Goal: Task Accomplishment & Management: Manage account settings

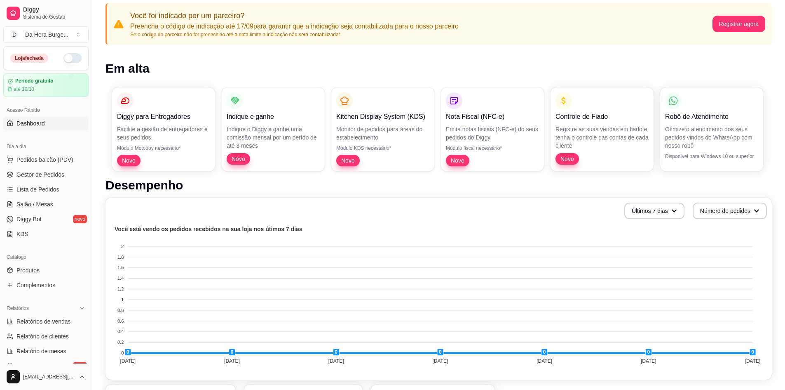
scroll to position [204, 0]
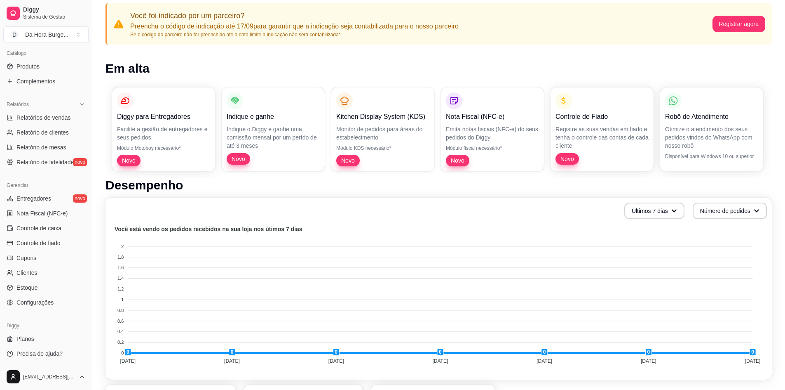
drag, startPoint x: 0, startPoint y: 0, endPoint x: 770, endPoint y: 261, distance: 813.5
click at [762, 261] on foreignobject at bounding box center [438, 296] width 657 height 144
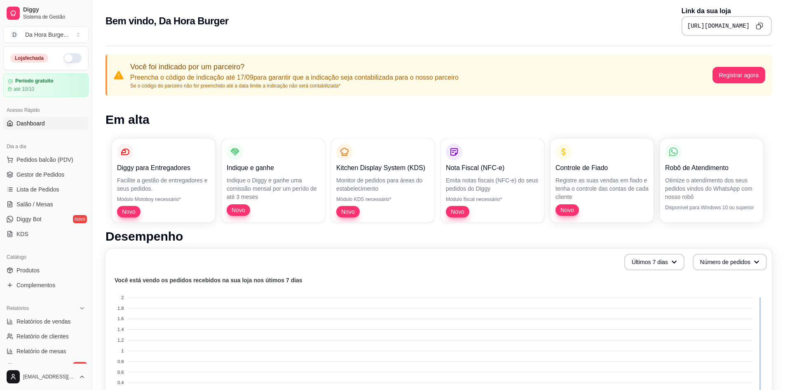
scroll to position [0, 0]
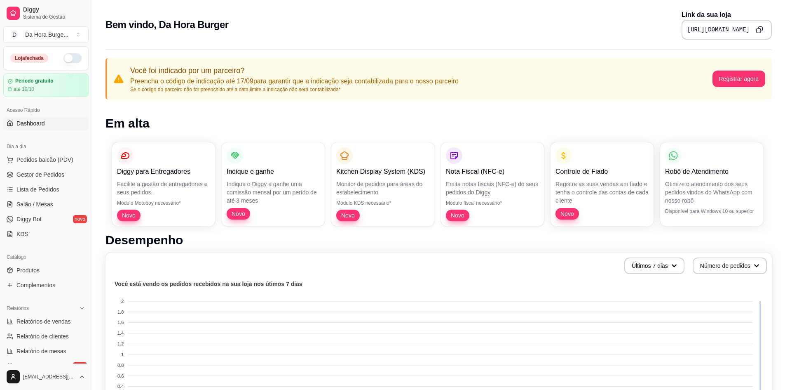
click at [73, 55] on button "button" at bounding box center [72, 58] width 18 height 10
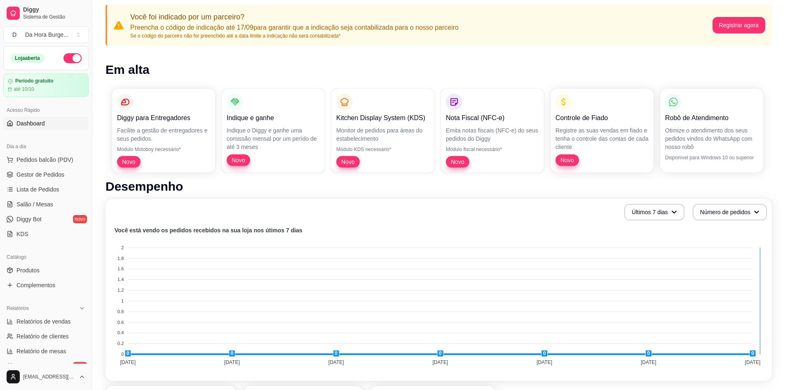
scroll to position [55, 0]
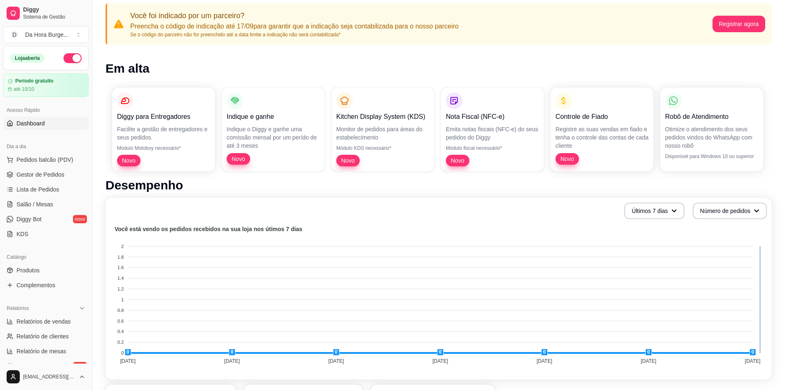
click at [31, 128] on link "Dashboard" at bounding box center [45, 123] width 85 height 13
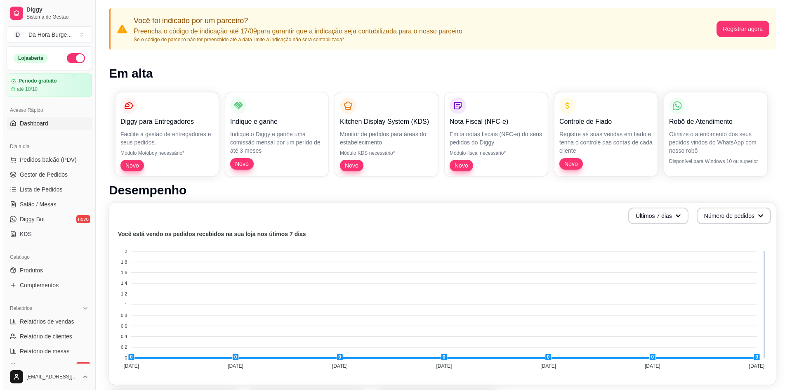
scroll to position [55, 0]
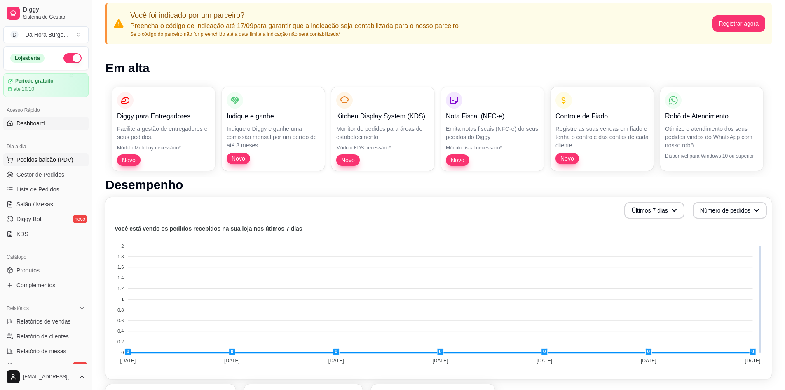
click at [43, 163] on span "Pedidos balcão (PDV)" at bounding box center [44, 159] width 57 height 8
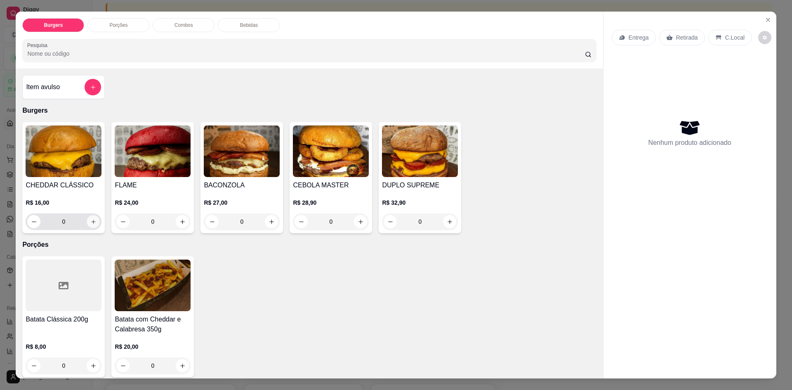
click at [90, 225] on button "increase-product-quantity" at bounding box center [93, 221] width 13 height 13
type input "1"
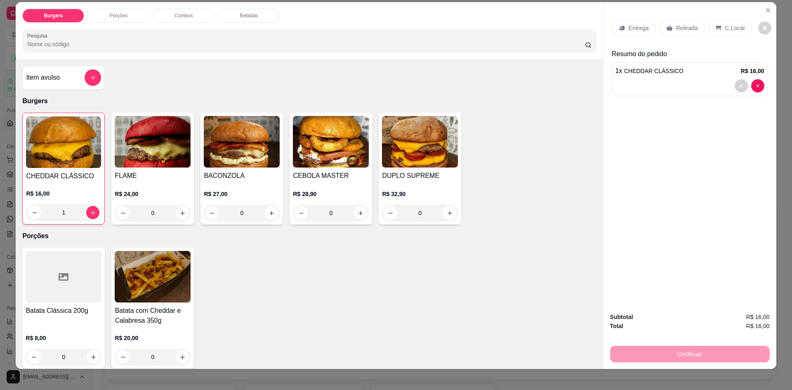
scroll to position [15, 0]
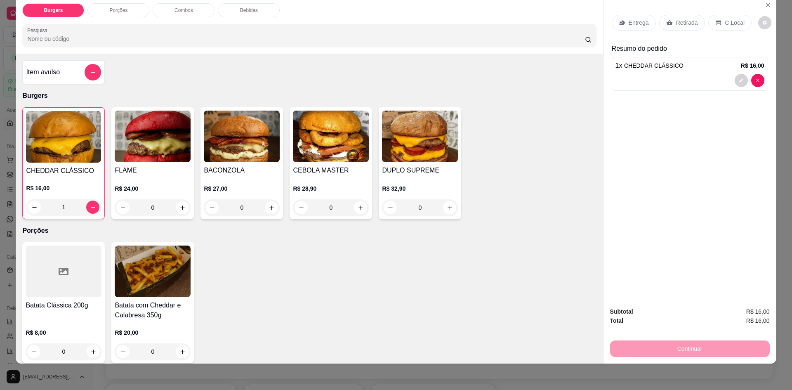
click at [707, 350] on div "Continuar" at bounding box center [690, 347] width 160 height 19
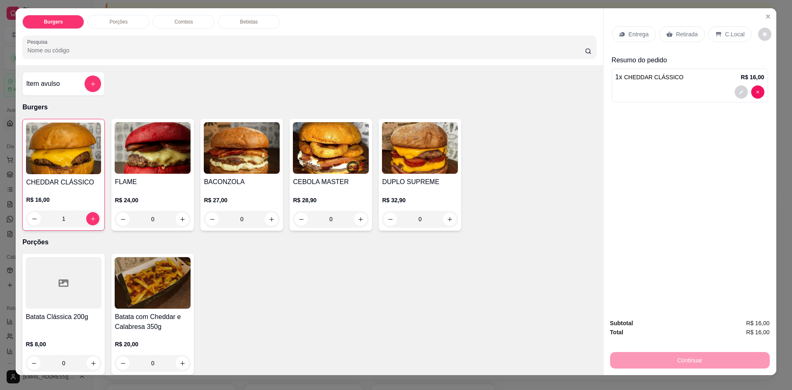
scroll to position [0, 0]
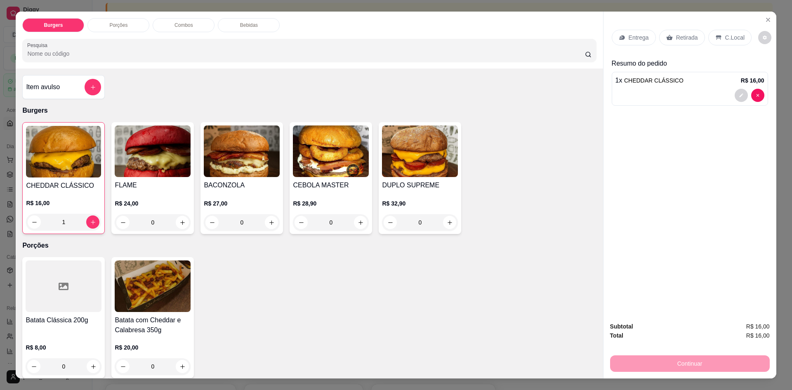
click at [676, 38] on p "Retirada" at bounding box center [687, 37] width 22 height 8
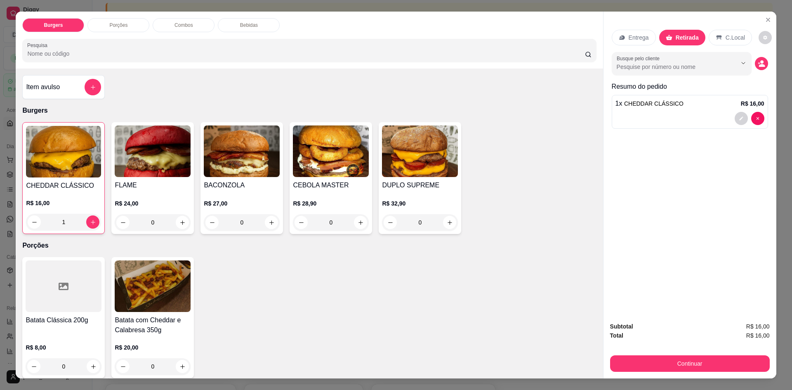
click at [635, 38] on p "Entrega" at bounding box center [638, 37] width 20 height 8
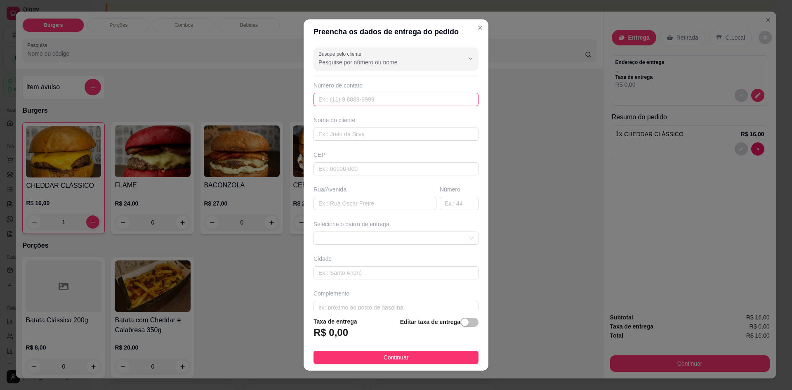
click at [352, 103] on input "text" at bounding box center [395, 99] width 165 height 13
click at [358, 64] on input "Busque pelo cliente" at bounding box center [384, 62] width 132 height 8
click at [342, 61] on input "Busque pelo cliente" at bounding box center [384, 62] width 132 height 8
click at [357, 49] on div "Busque pelo cliente" at bounding box center [395, 58] width 165 height 23
click at [344, 87] on li "[PERSON_NAME]" at bounding box center [387, 82] width 146 height 13
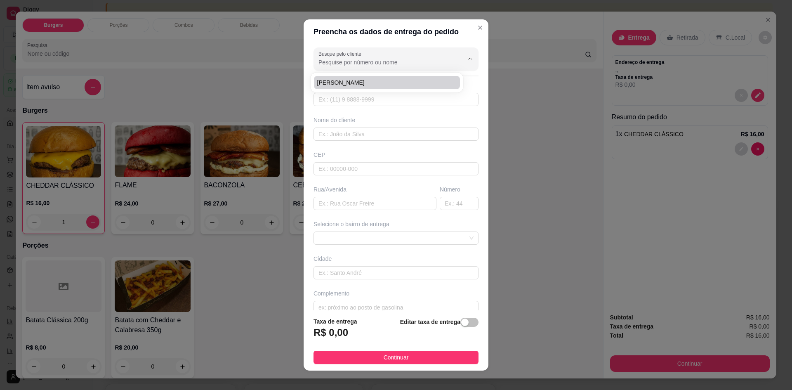
type input "[PERSON_NAME]"
type input "91984126427"
type input "[PERSON_NAME]"
type input "67211035"
type input "[GEOGRAPHIC_DATA]"
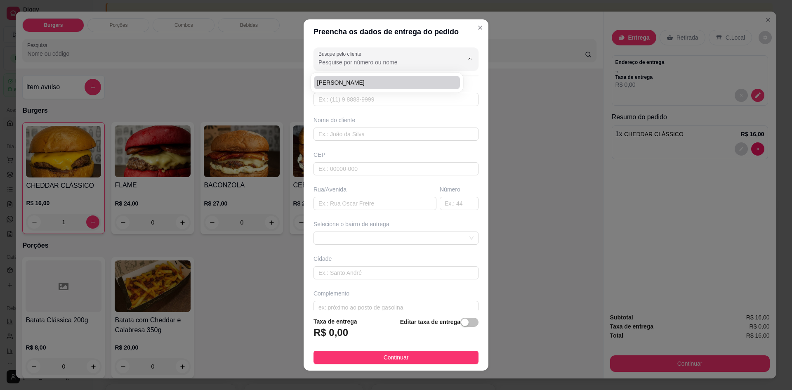
type input "03"
type input "Marituba"
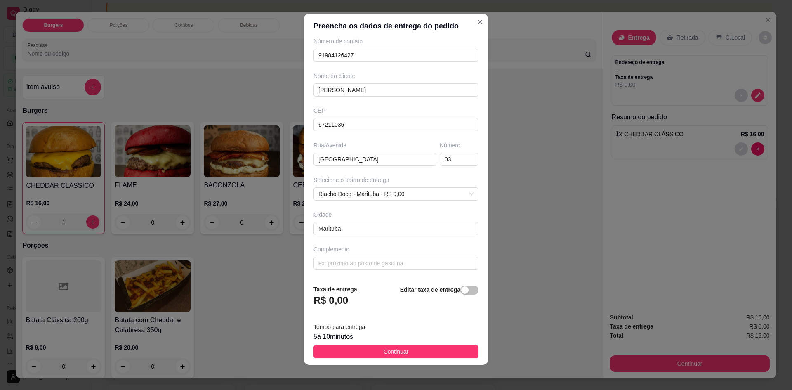
scroll to position [7, 0]
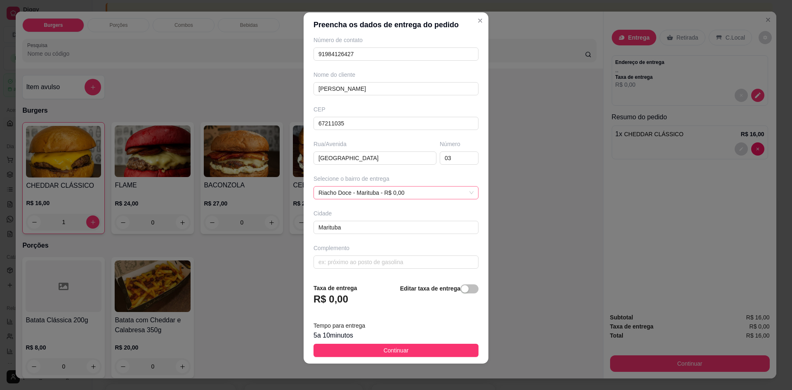
click at [385, 188] on span "Riacho Doce - Marituba - R$ 0,00" at bounding box center [395, 192] width 155 height 12
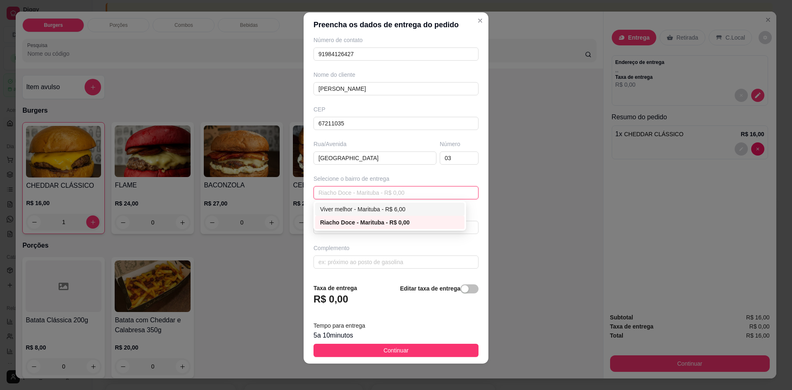
click at [385, 208] on div "Viver melhor - Marituba - R$ 6,00" at bounding box center [389, 208] width 139 height 9
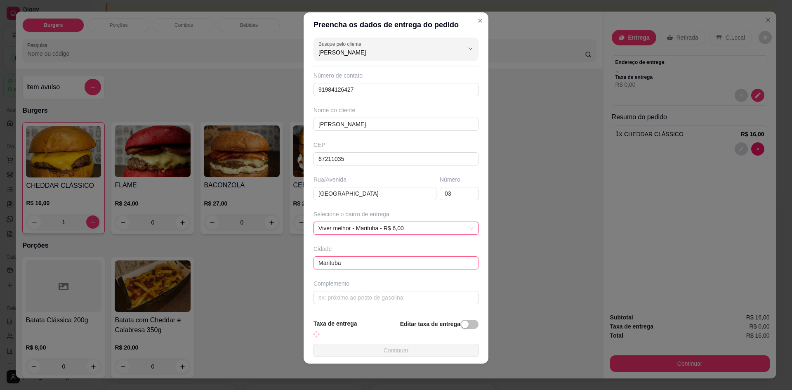
scroll to position [38, 0]
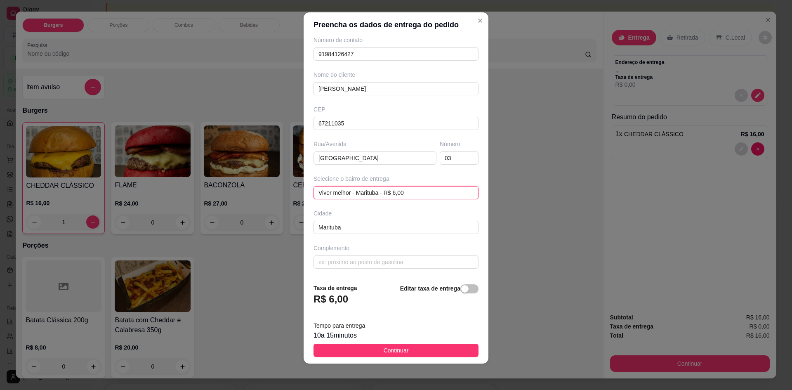
click at [386, 196] on span "Viver melhor - Marituba - R$ 6,00" at bounding box center [395, 192] width 155 height 12
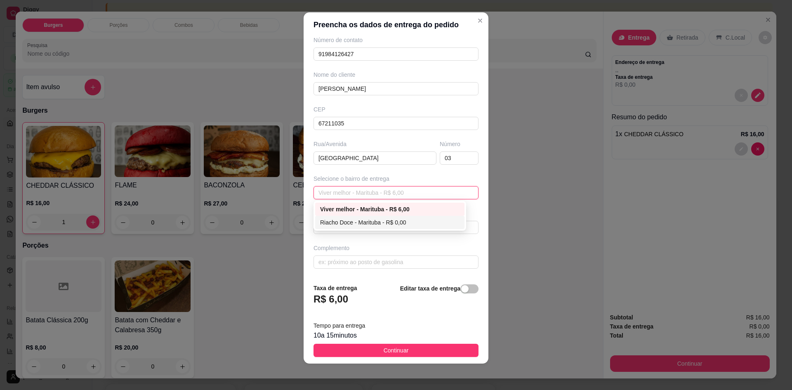
click at [379, 219] on div "Riacho Doce - Marituba - R$ 0,00" at bounding box center [389, 222] width 139 height 9
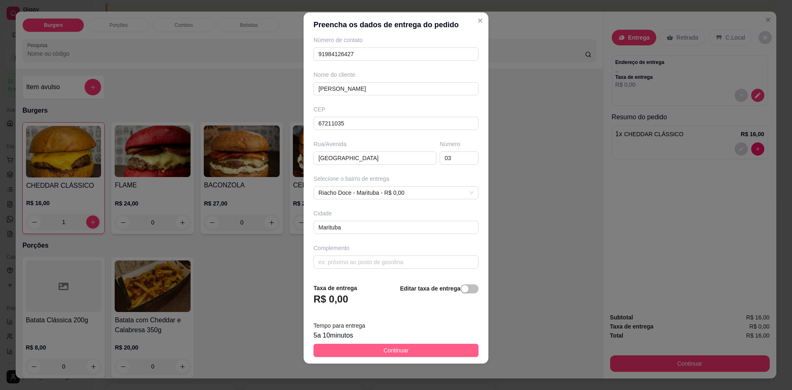
click at [385, 352] on span "Continuar" at bounding box center [395, 349] width 25 height 9
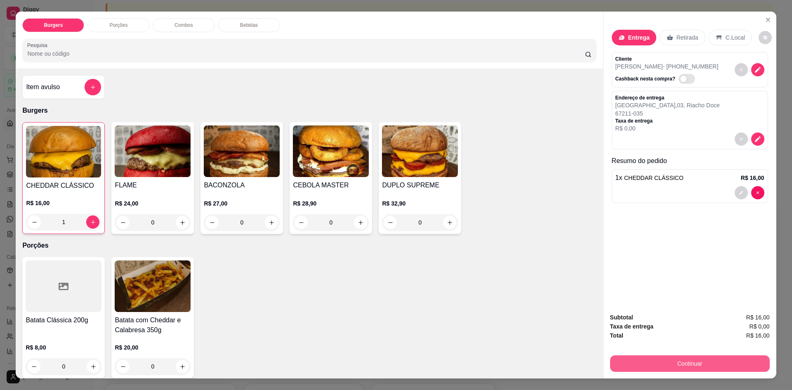
click at [693, 365] on button "Continuar" at bounding box center [690, 363] width 160 height 16
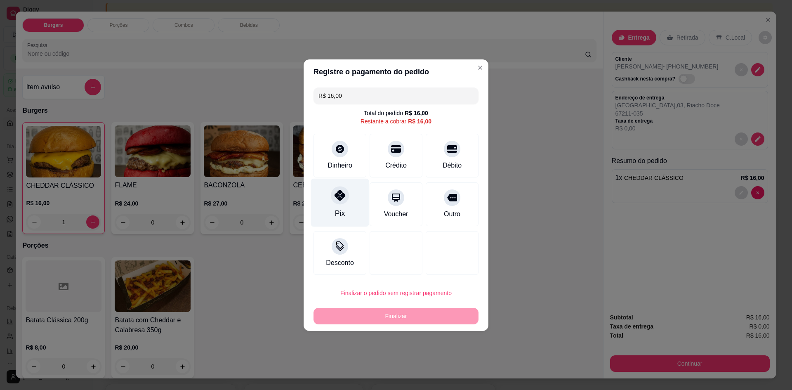
click at [336, 208] on div "Pix" at bounding box center [340, 213] width 10 height 11
type input "R$ 0,00"
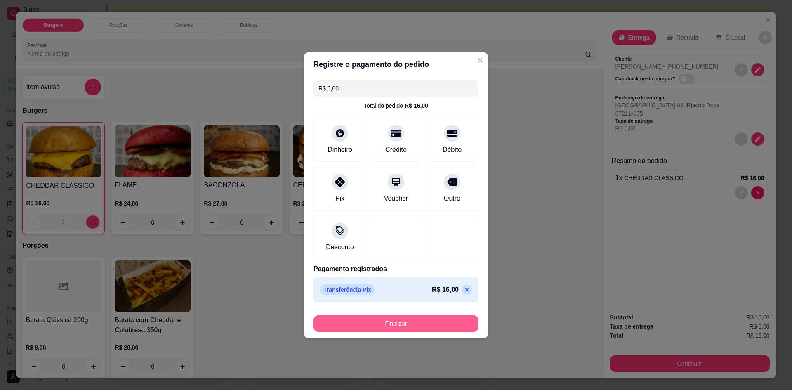
click at [415, 323] on button "Finalizar" at bounding box center [395, 323] width 165 height 16
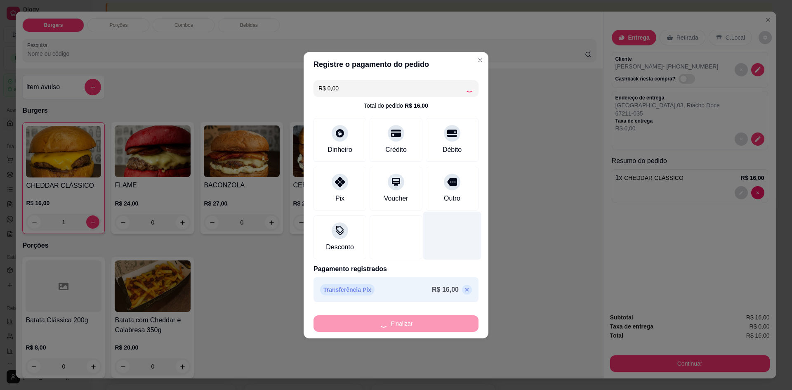
type input "0"
type input "-R$ 16,00"
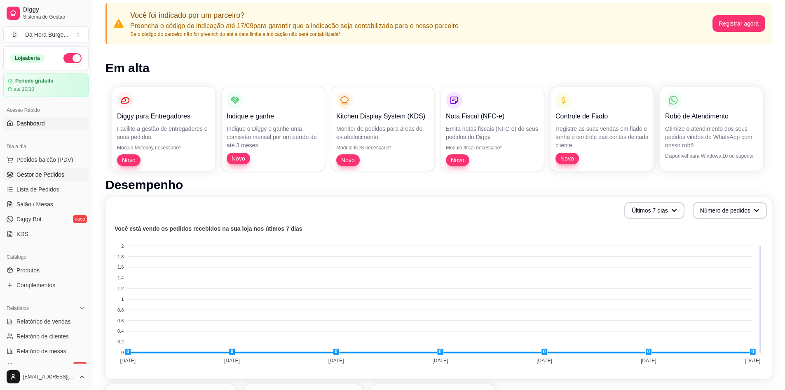
click at [42, 174] on span "Gestor de Pedidos" at bounding box center [40, 174] width 48 height 8
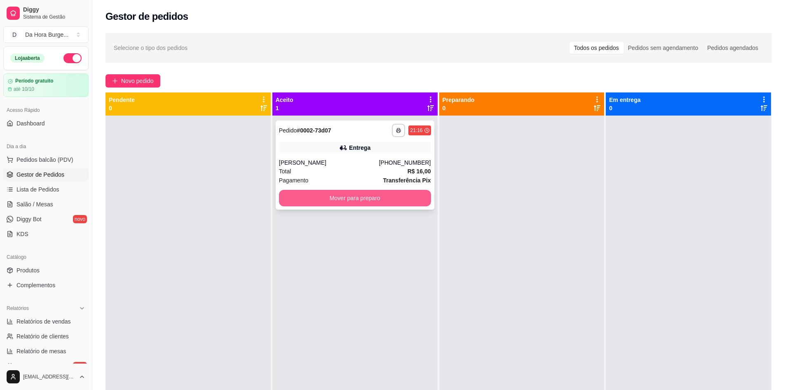
click at [358, 195] on button "Mover para preparo" at bounding box center [355, 198] width 152 height 16
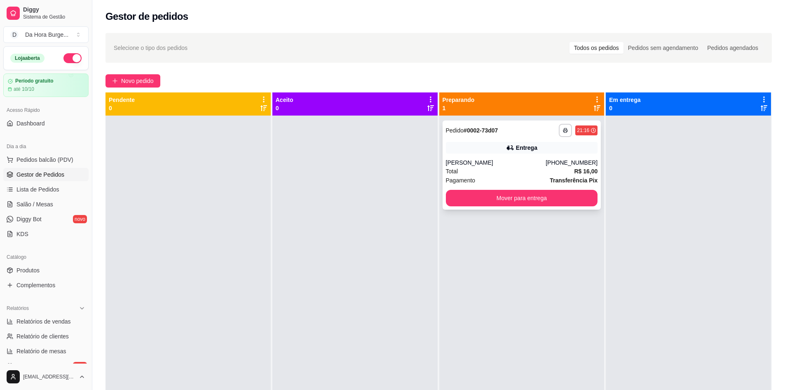
click at [570, 169] on div "Total R$ 16,00" at bounding box center [522, 171] width 152 height 9
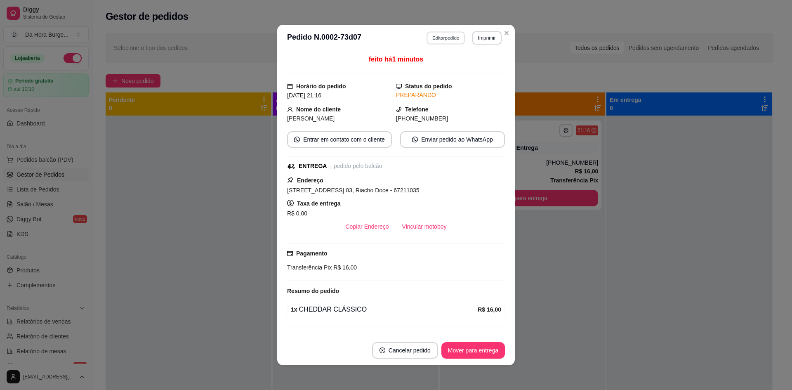
click at [448, 37] on button "Editar pedido" at bounding box center [446, 37] width 38 height 13
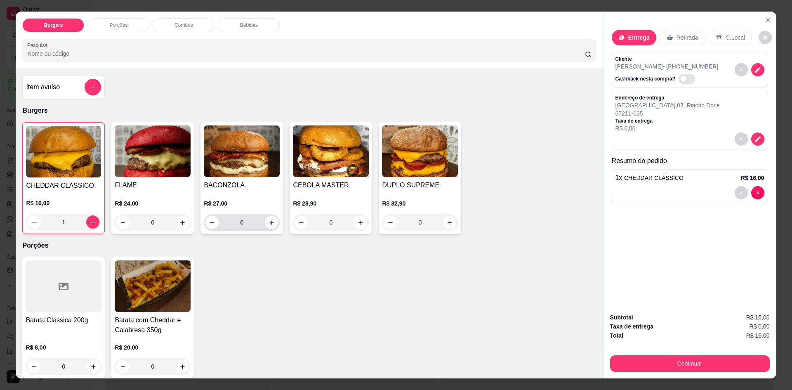
click at [269, 222] on icon "increase-product-quantity" at bounding box center [271, 222] width 5 height 5
type input "1"
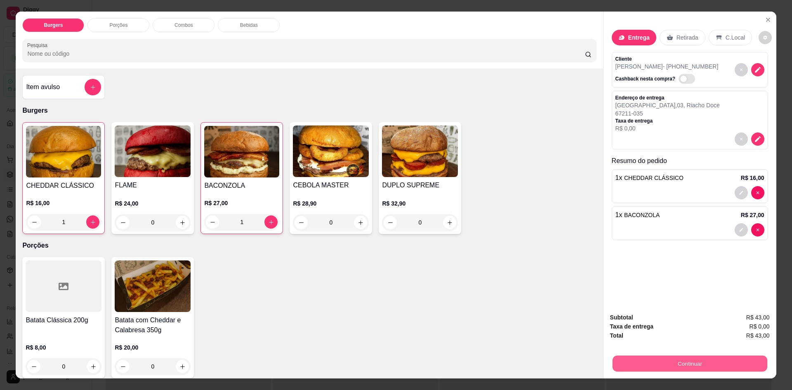
click at [698, 365] on button "Continuar" at bounding box center [689, 363] width 155 height 16
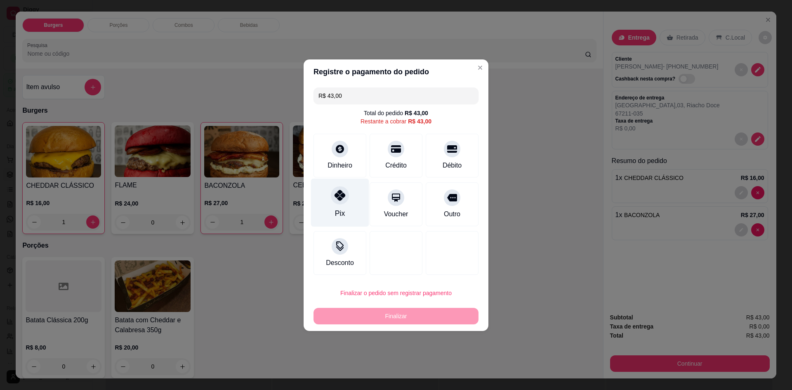
click at [346, 202] on div "Pix" at bounding box center [340, 202] width 58 height 48
type input "R$ 0,00"
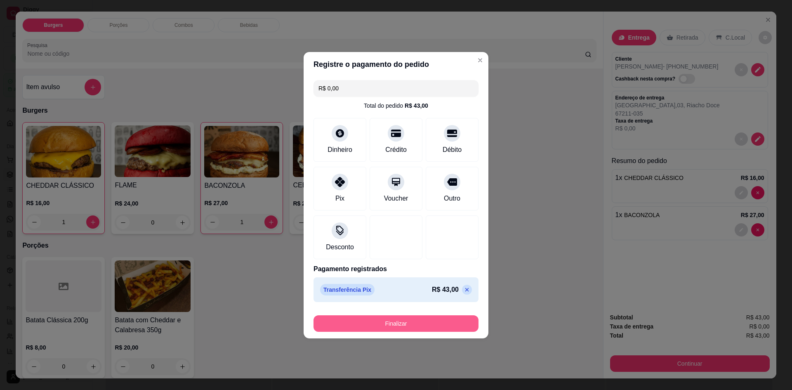
click at [416, 324] on button "Finalizar" at bounding box center [395, 323] width 165 height 16
type input "0"
type input "-R$ 43,00"
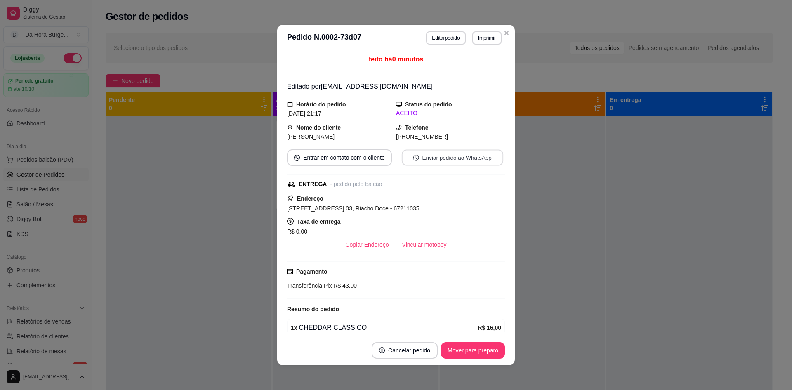
click at [453, 158] on button "Enviar pedido ao WhatsApp" at bounding box center [452, 158] width 101 height 16
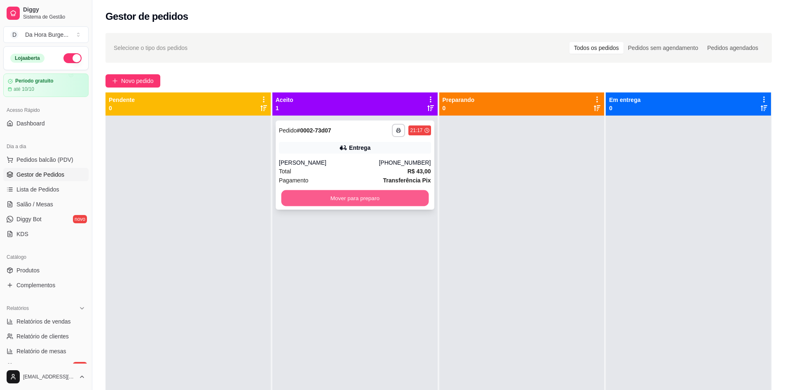
click at [358, 200] on button "Mover para preparo" at bounding box center [355, 198] width 148 height 16
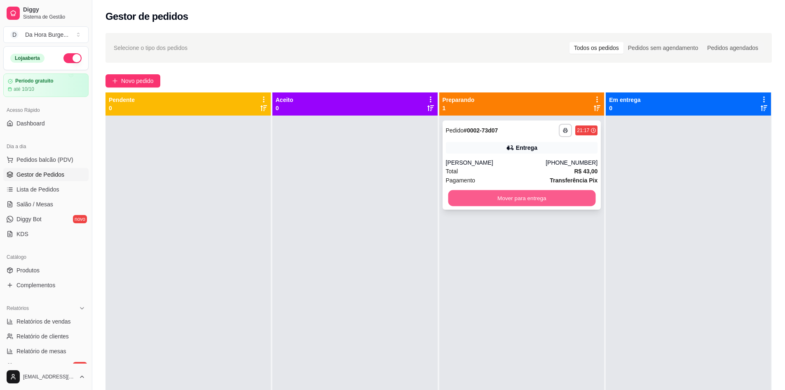
click at [523, 201] on button "Mover para entrega" at bounding box center [522, 198] width 148 height 16
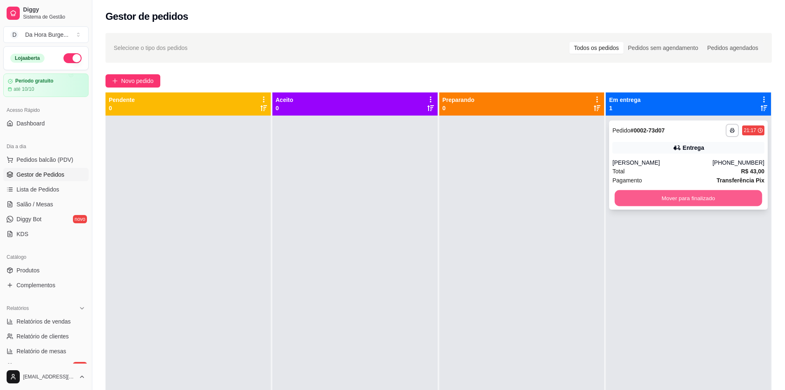
click at [666, 196] on button "Mover para finalizado" at bounding box center [689, 198] width 148 height 16
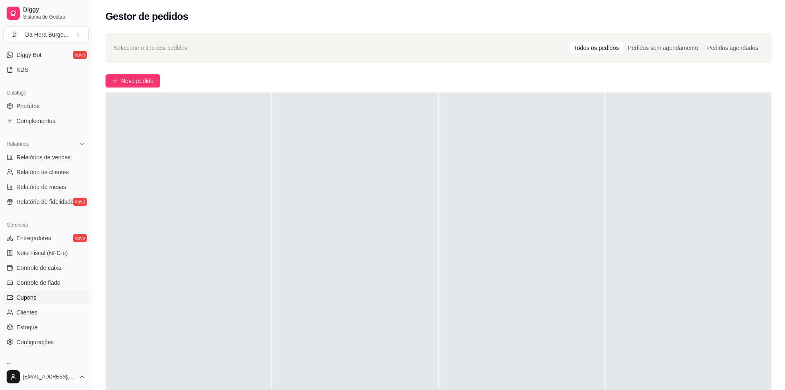
scroll to position [165, 0]
click at [60, 268] on span "Controle de caixa" at bounding box center [38, 267] width 45 height 8
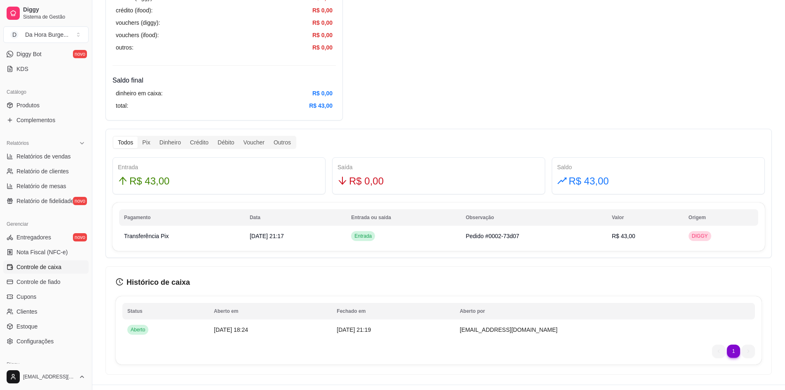
scroll to position [404, 0]
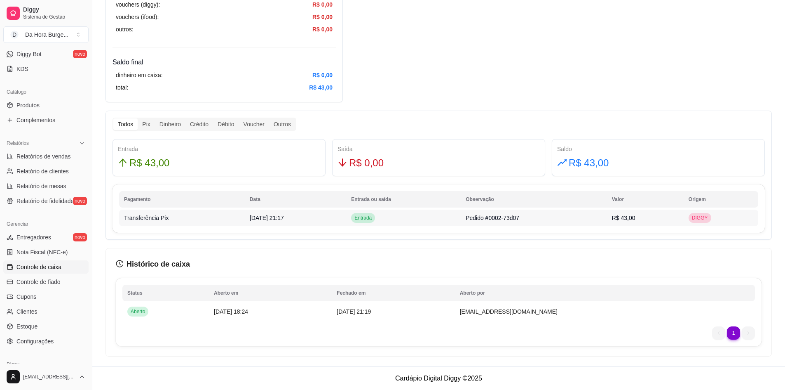
click at [253, 212] on td "[DATE] 21:17" at bounding box center [295, 217] width 101 height 16
click at [146, 122] on div "Pix" at bounding box center [146, 124] width 17 height 12
click at [138, 118] on input "Pix" at bounding box center [138, 118] width 0 height 0
click at [163, 123] on div "Dinheiro" at bounding box center [170, 124] width 31 height 12
click at [155, 118] on input "Dinheiro" at bounding box center [155, 118] width 0 height 0
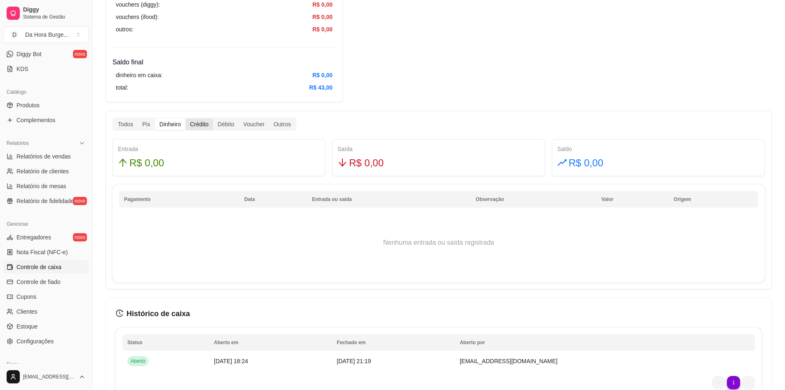
click at [203, 126] on div "Crédito" at bounding box center [200, 124] width 28 height 12
click at [186, 118] on input "Crédito" at bounding box center [186, 118] width 0 height 0
click at [230, 126] on div "Débito" at bounding box center [226, 124] width 26 height 12
click at [213, 118] on input "Débito" at bounding box center [213, 118] width 0 height 0
click at [257, 128] on div "Voucher" at bounding box center [254, 124] width 30 height 12
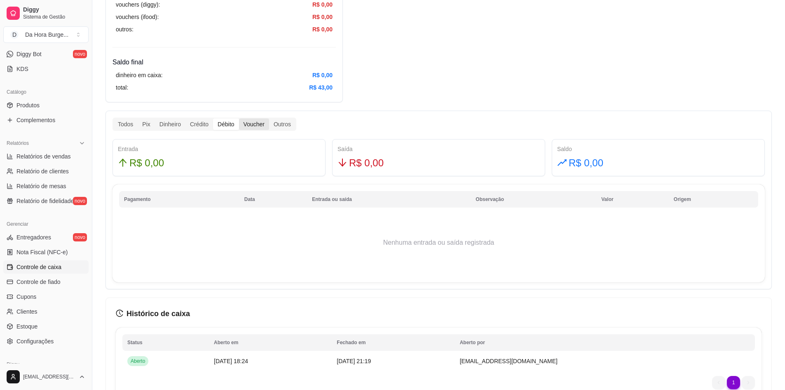
click at [239, 118] on input "Voucher" at bounding box center [239, 118] width 0 height 0
click at [280, 126] on div "Outros" at bounding box center [282, 124] width 26 height 12
click at [269, 118] on input "Outros" at bounding box center [269, 118] width 0 height 0
click at [155, 129] on div "Dinheiro" at bounding box center [170, 124] width 31 height 12
click at [155, 118] on input "Dinheiro" at bounding box center [155, 118] width 0 height 0
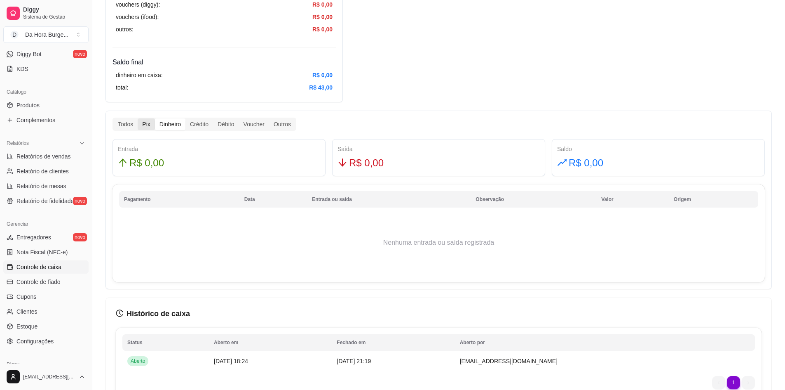
click at [139, 124] on div "Pix" at bounding box center [146, 124] width 17 height 12
click at [138, 118] on input "Pix" at bounding box center [138, 118] width 0 height 0
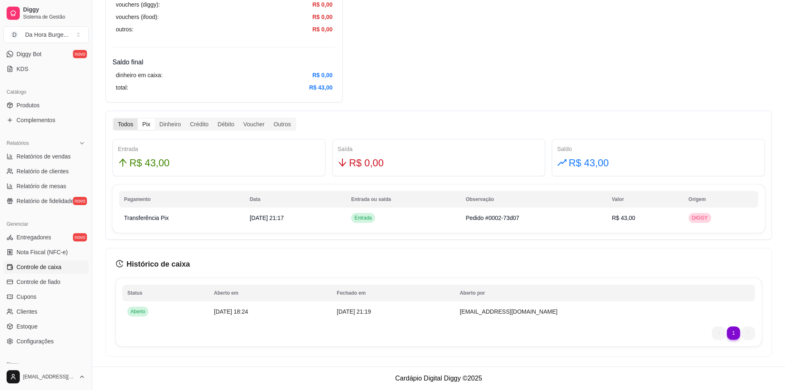
click at [122, 127] on div "Todos" at bounding box center [125, 124] width 24 height 12
click at [113, 118] on input "Todos" at bounding box center [113, 118] width 0 height 0
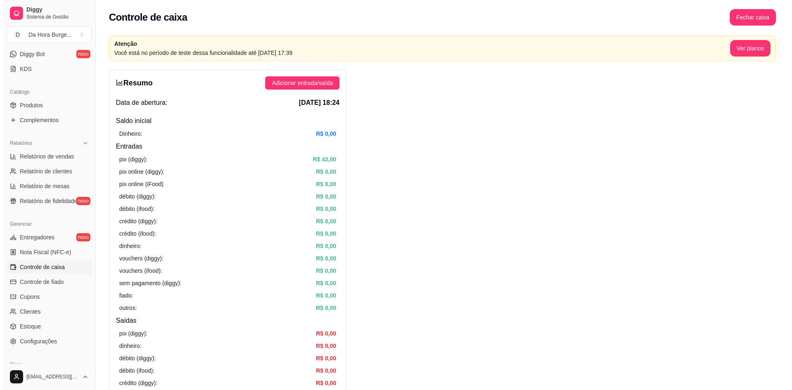
scroll to position [0, 0]
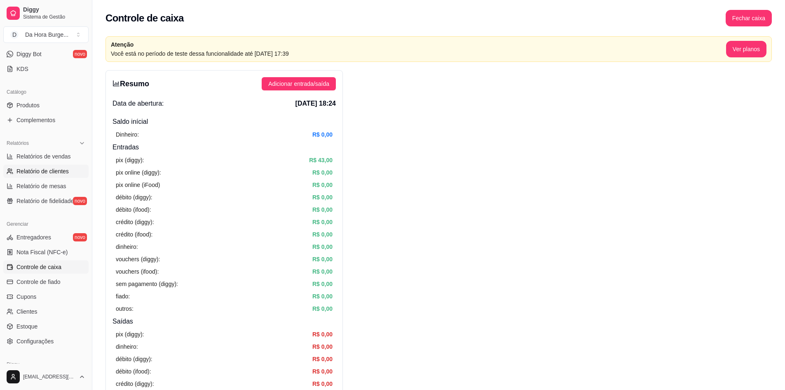
click at [57, 175] on span "Relatório de clientes" at bounding box center [42, 171] width 52 height 8
select select "30"
select select "HIGHEST_TOTAL_SPENT_WITH_ORDERS"
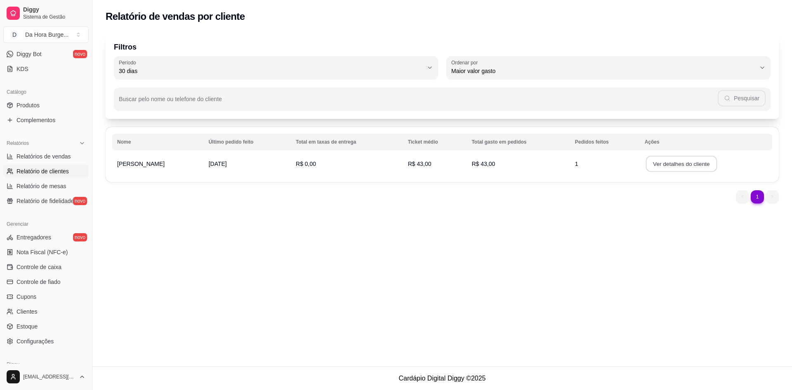
click at [658, 164] on button "Ver detalhes do cliente" at bounding box center [680, 164] width 71 height 16
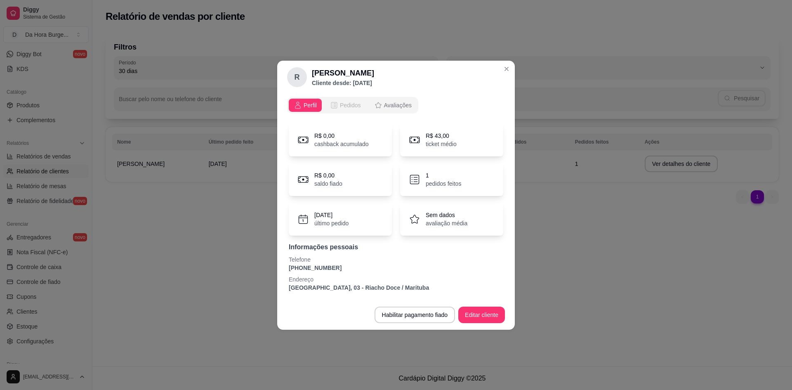
click at [352, 105] on span "Pedidos" at bounding box center [350, 105] width 21 height 8
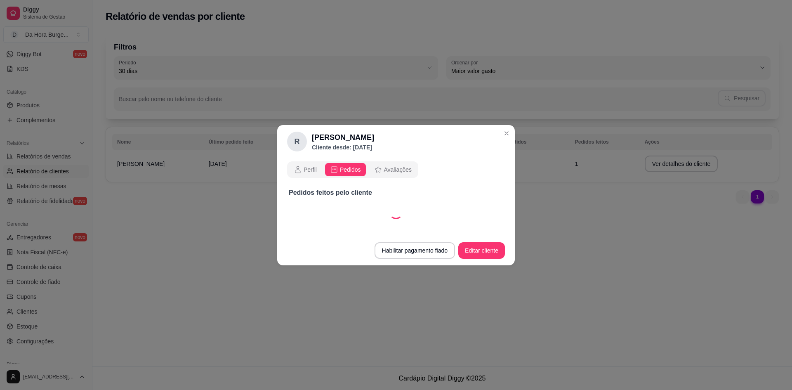
select select "30"
select select "ALL"
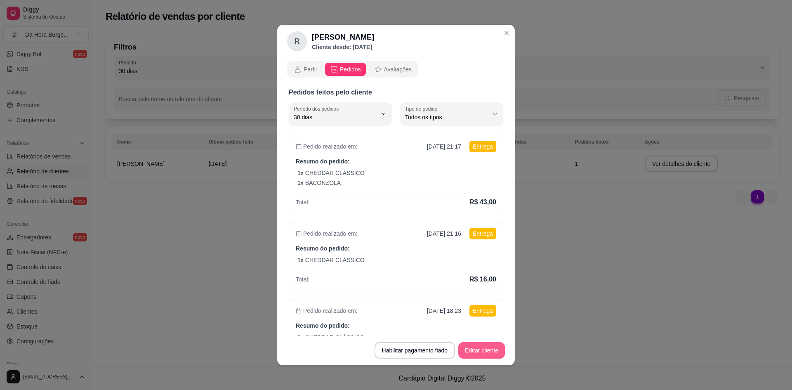
click at [490, 348] on button "Editar cliente" at bounding box center [481, 350] width 47 height 16
click at [384, 72] on span "Avaliações" at bounding box center [398, 69] width 28 height 8
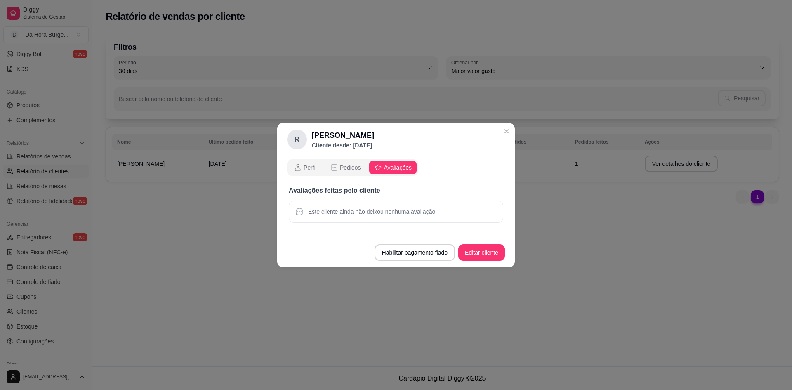
click at [373, 212] on span "Este cliente ainda não deixou nenhuma avaliação." at bounding box center [372, 211] width 129 height 8
click at [307, 167] on span "Perfil" at bounding box center [309, 167] width 13 height 8
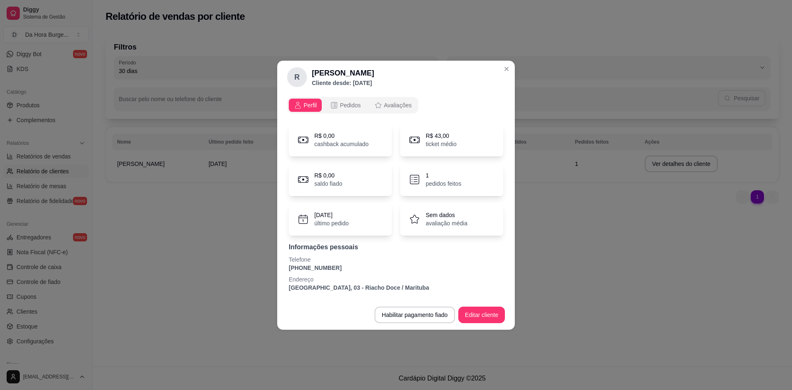
click at [361, 185] on div "R$ 0,00 saldo fiado" at bounding box center [340, 179] width 103 height 33
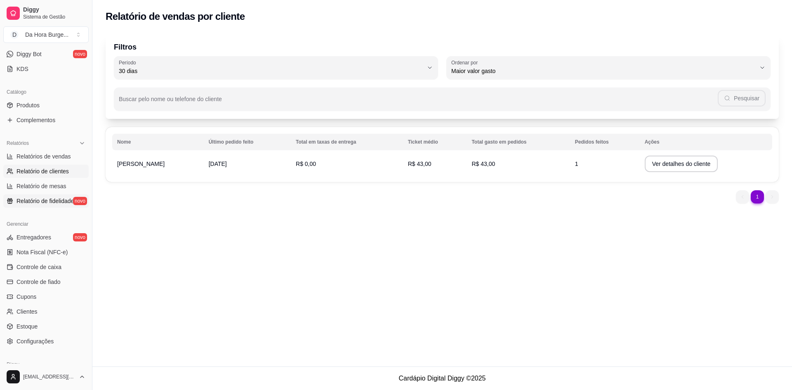
click at [48, 200] on span "Relatório de fidelidade" at bounding box center [44, 201] width 57 height 8
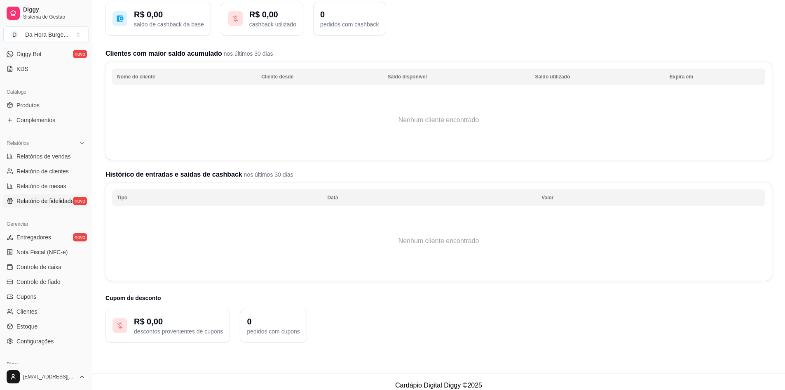
scroll to position [66, 0]
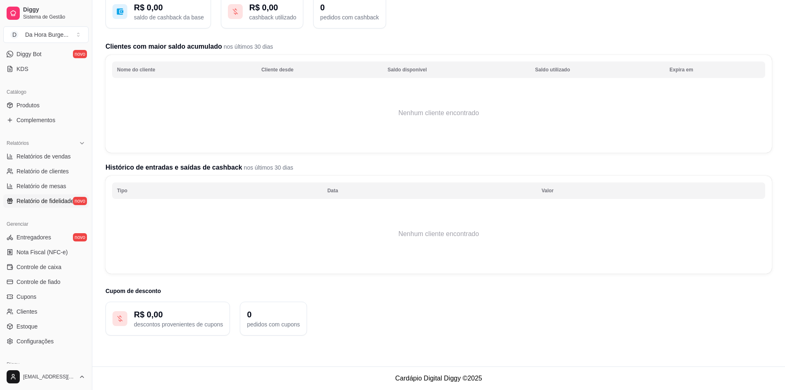
click at [216, 317] on p "R$ 0,00" at bounding box center [178, 314] width 89 height 12
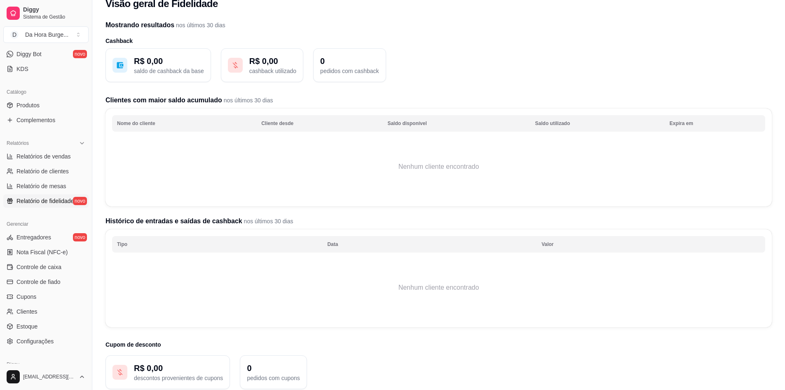
scroll to position [0, 0]
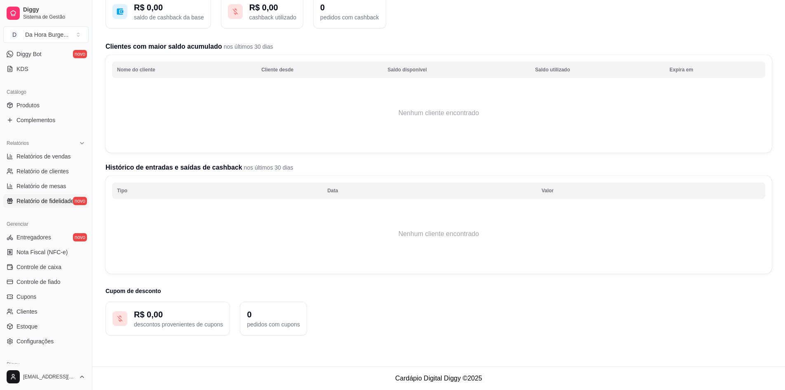
click at [284, 328] on p "pedidos com cupons" at bounding box center [273, 324] width 53 height 8
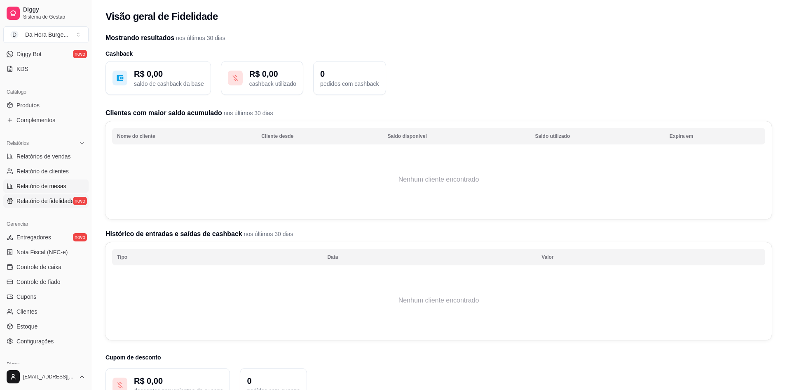
click at [52, 190] on link "Relatório de mesas" at bounding box center [45, 185] width 85 height 13
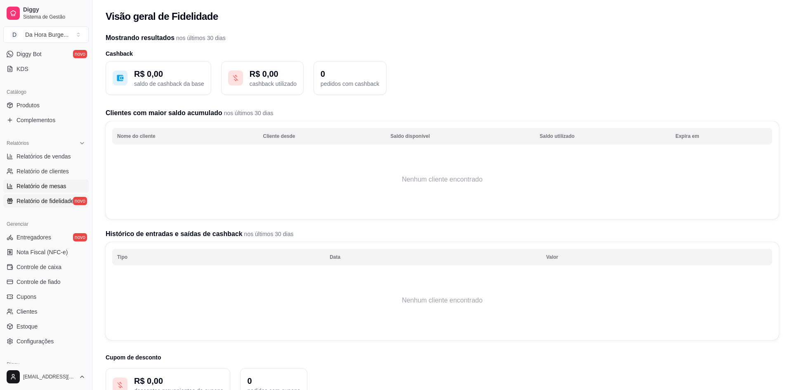
select select "TOTAL_OF_ORDERS"
select select "7"
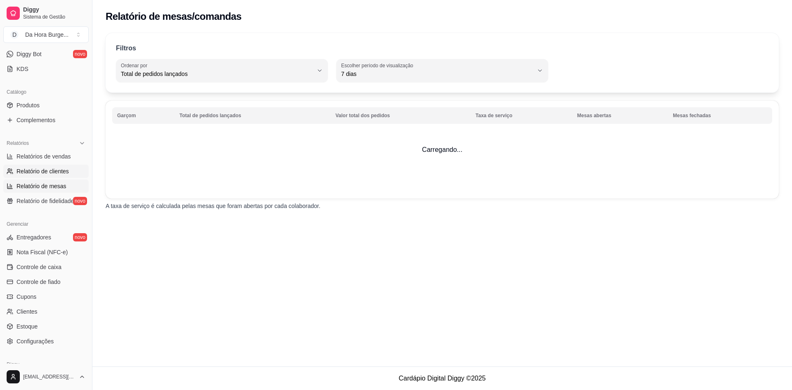
click at [50, 170] on span "Relatório de clientes" at bounding box center [42, 171] width 52 height 8
select select "30"
select select "HIGHEST_TOTAL_SPENT_WITH_ORDERS"
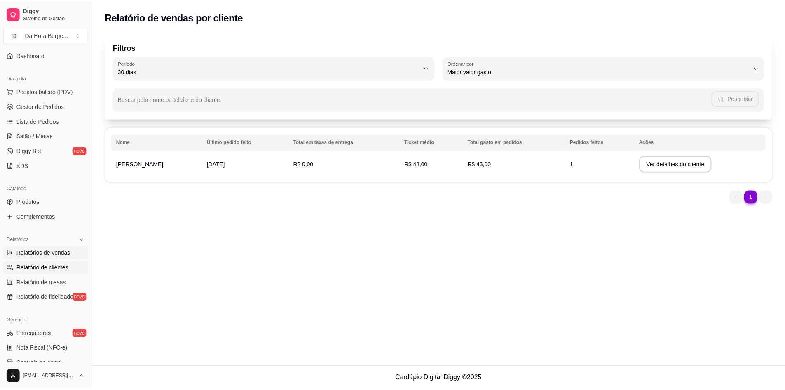
scroll to position [55, 0]
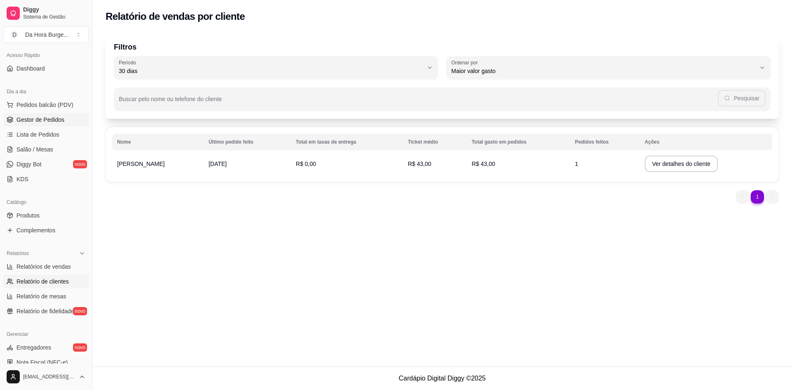
click at [50, 117] on span "Gestor de Pedidos" at bounding box center [40, 119] width 48 height 8
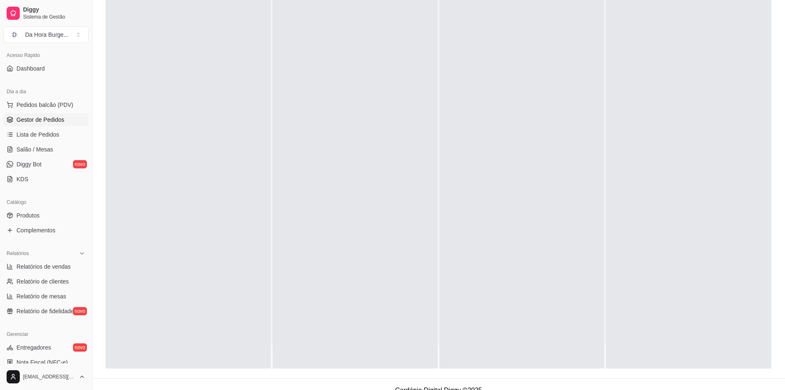
scroll to position [126, 0]
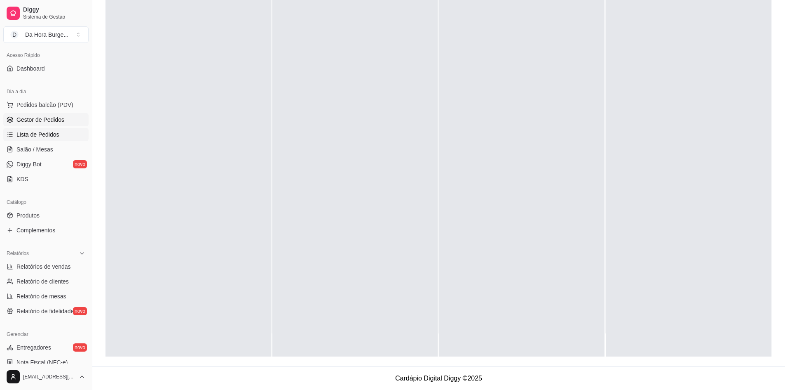
click at [52, 136] on span "Lista de Pedidos" at bounding box center [37, 134] width 43 height 8
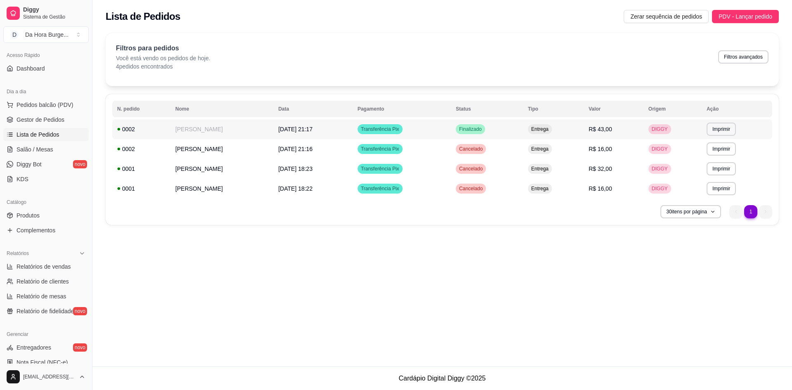
click at [357, 124] on div "Transferência Pix" at bounding box center [379, 129] width 45 height 10
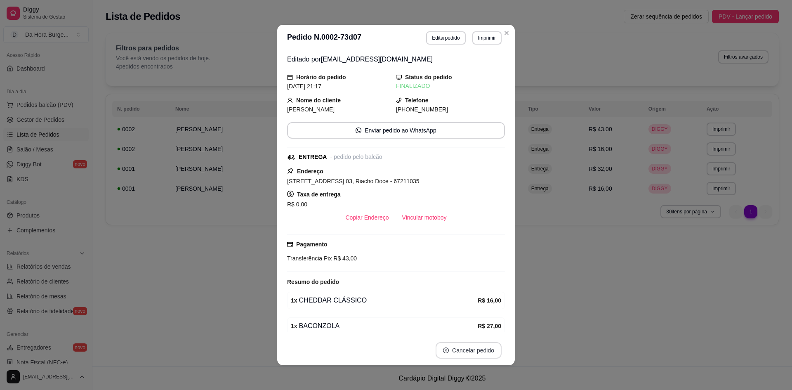
click at [464, 348] on button "Cancelar pedido" at bounding box center [468, 350] width 66 height 16
click at [484, 328] on button "Sim" at bounding box center [488, 330] width 32 height 16
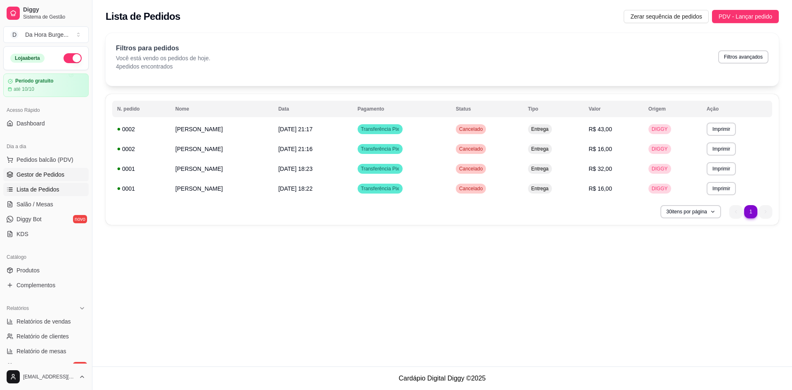
click at [26, 177] on span "Gestor de Pedidos" at bounding box center [40, 174] width 48 height 8
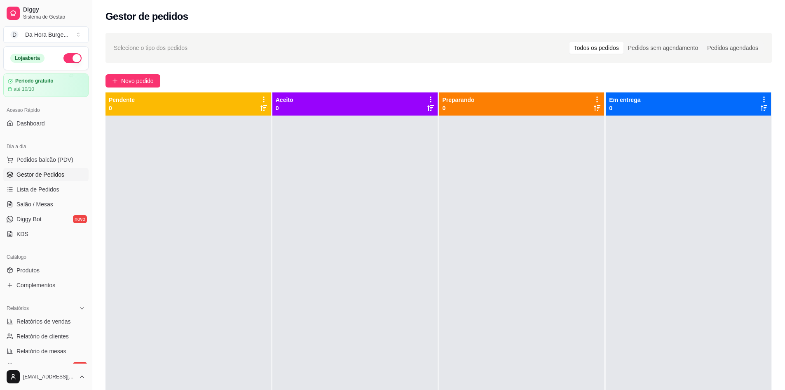
click at [68, 59] on button "button" at bounding box center [72, 58] width 18 height 10
click at [39, 220] on span "Diggy Bot" at bounding box center [28, 219] width 25 height 8
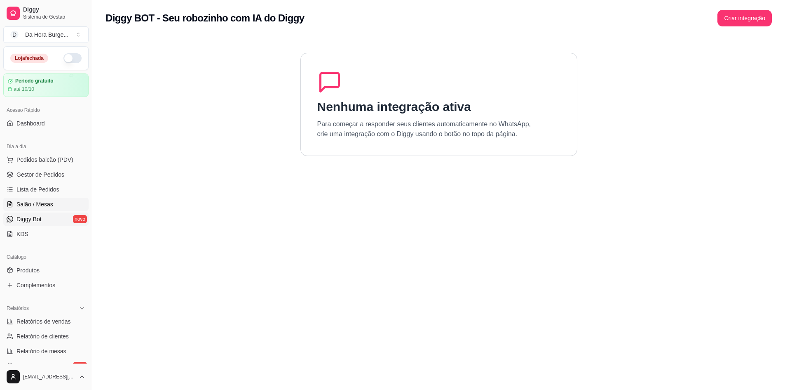
click at [17, 207] on span "Salão / Mesas" at bounding box center [34, 204] width 37 height 8
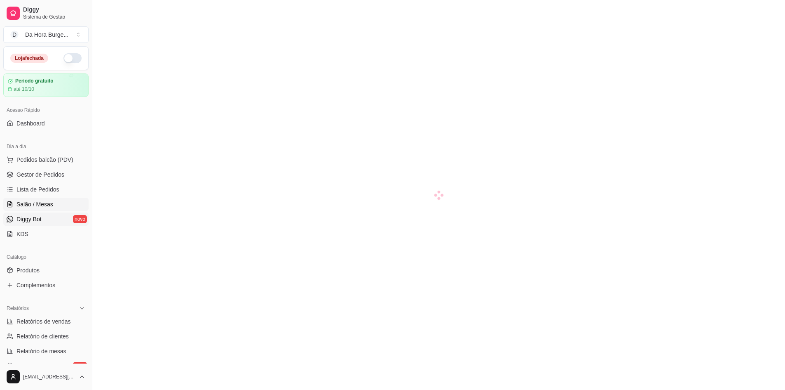
click at [33, 225] on link "Diggy Bot novo" at bounding box center [45, 218] width 85 height 13
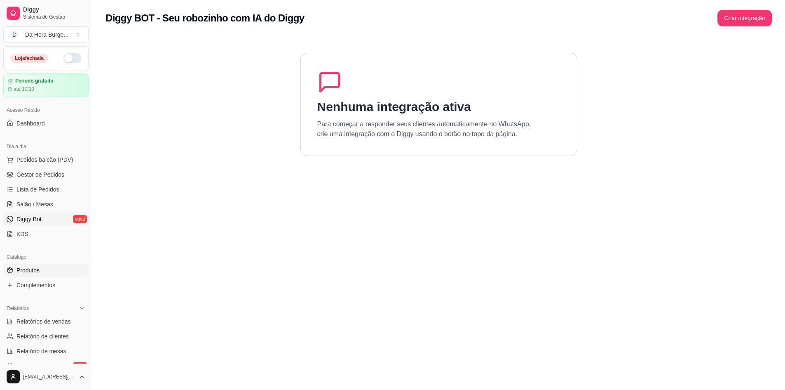
click at [32, 264] on div "Catálogo Produtos Complementos" at bounding box center [46, 271] width 92 height 48
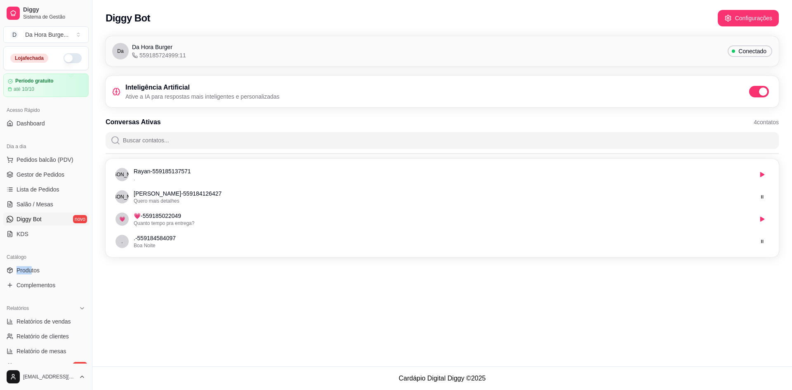
click at [69, 58] on button "button" at bounding box center [72, 58] width 18 height 10
click at [67, 55] on button "button" at bounding box center [72, 58] width 18 height 10
click at [45, 91] on div "até 10/10" at bounding box center [45, 89] width 77 height 7
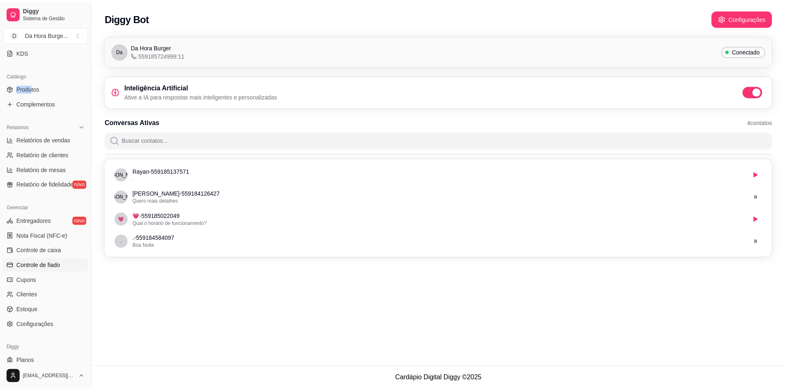
scroll to position [204, 0]
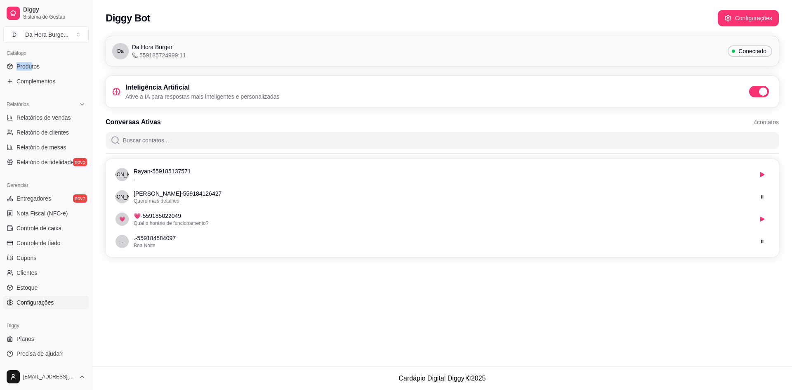
click at [44, 305] on span "Configurações" at bounding box center [34, 302] width 37 height 8
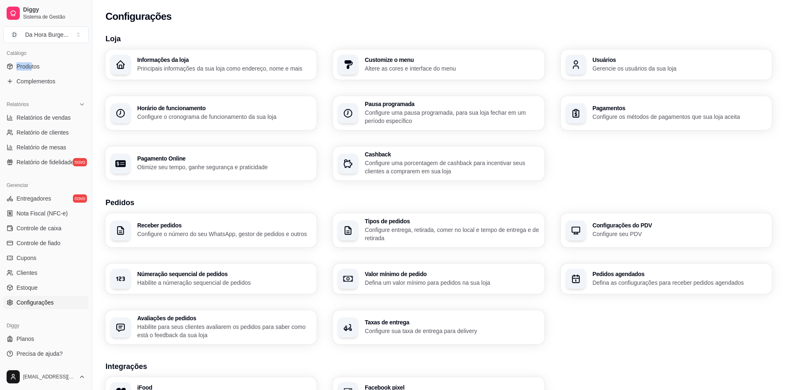
click at [181, 112] on div "Horário de funcionamento Configure o cronograma de funcionamento da sua loja" at bounding box center [224, 113] width 174 height 16
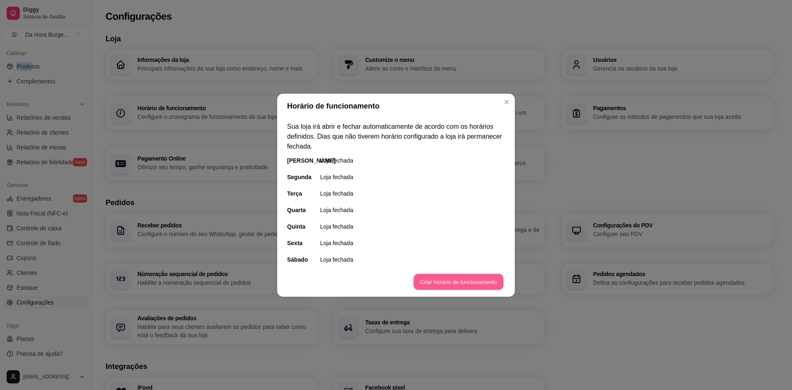
click at [430, 280] on button "Criar horário de funcionamento" at bounding box center [458, 281] width 90 height 16
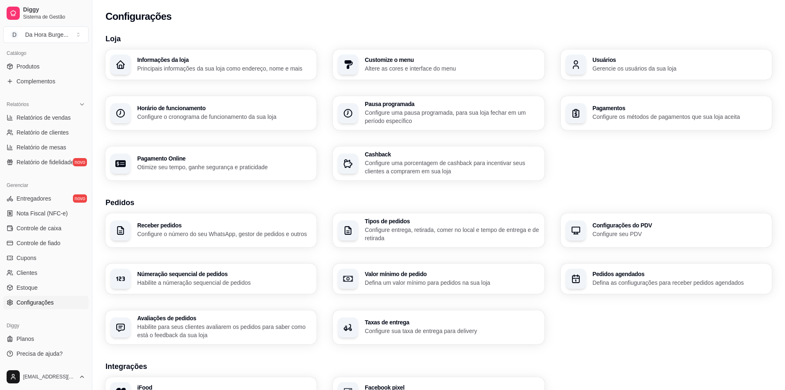
click at [209, 26] on div "Configurações" at bounding box center [438, 14] width 693 height 28
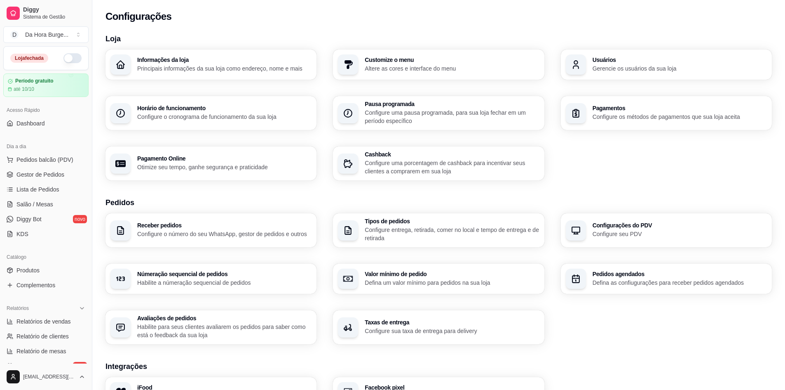
click at [68, 61] on button "button" at bounding box center [72, 58] width 18 height 10
click at [35, 220] on span "Diggy Bot" at bounding box center [28, 219] width 25 height 8
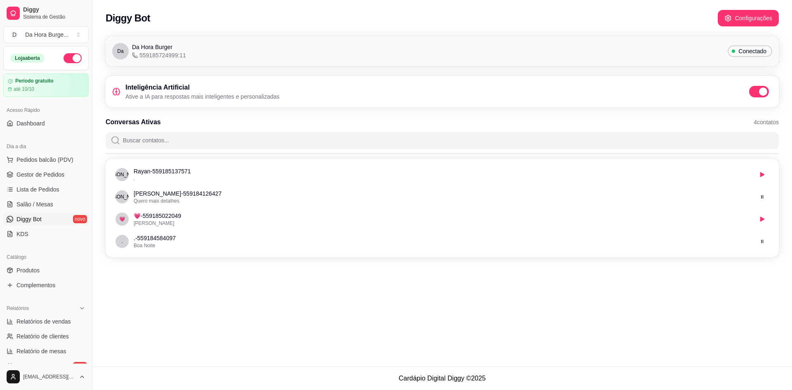
click at [192, 95] on p "Ative a IA para respostas mais inteligentes e personalizadas" at bounding box center [202, 96] width 154 height 8
click at [759, 17] on button "Configurações" at bounding box center [747, 18] width 59 height 16
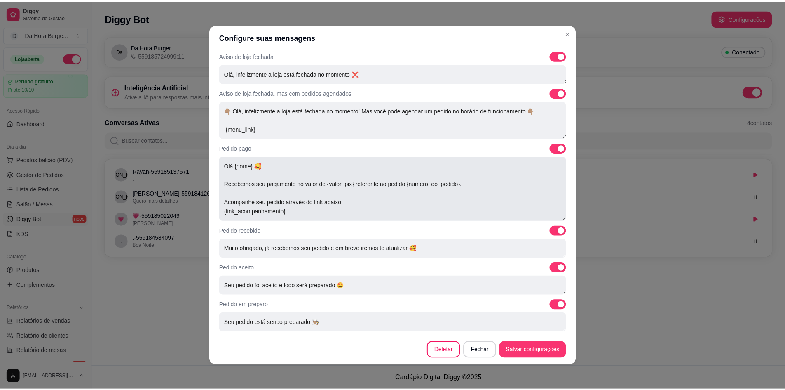
scroll to position [206, 0]
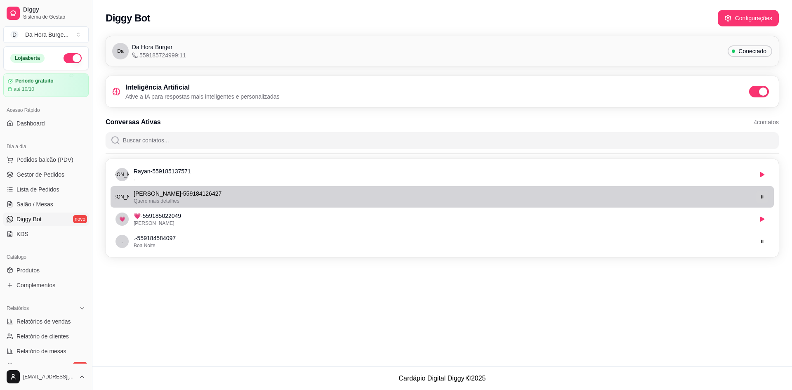
click at [761, 198] on icon "button" at bounding box center [762, 196] width 2 height 3
click at [762, 198] on icon "button" at bounding box center [761, 196] width 5 height 5
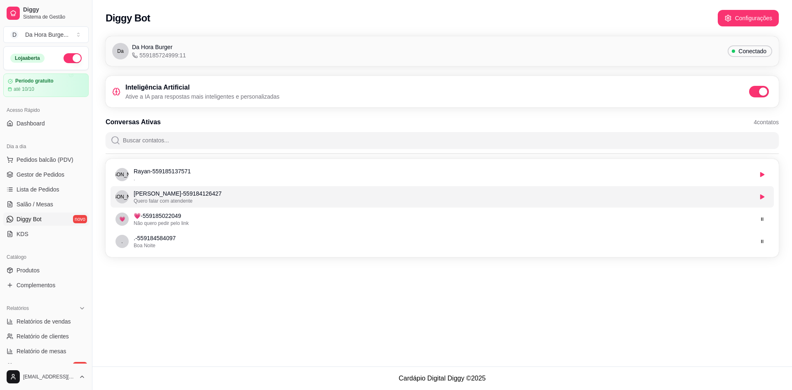
click at [71, 61] on button "button" at bounding box center [72, 58] width 18 height 10
click at [38, 119] on span "Dashboard" at bounding box center [30, 123] width 28 height 8
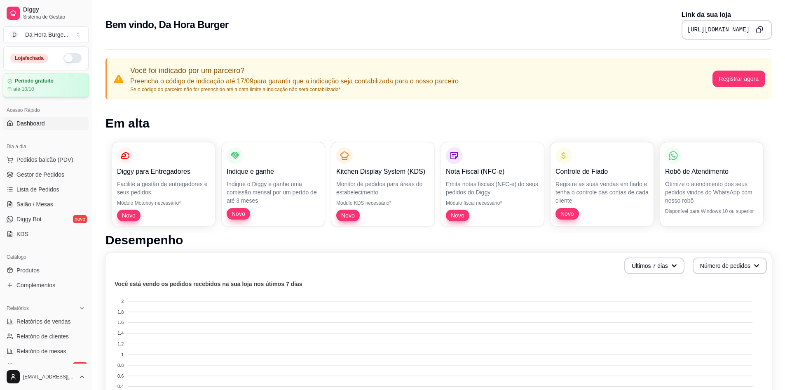
click at [51, 80] on article "Período gratuito" at bounding box center [34, 81] width 39 height 6
click at [54, 53] on div "Loja fechada" at bounding box center [45, 58] width 71 height 10
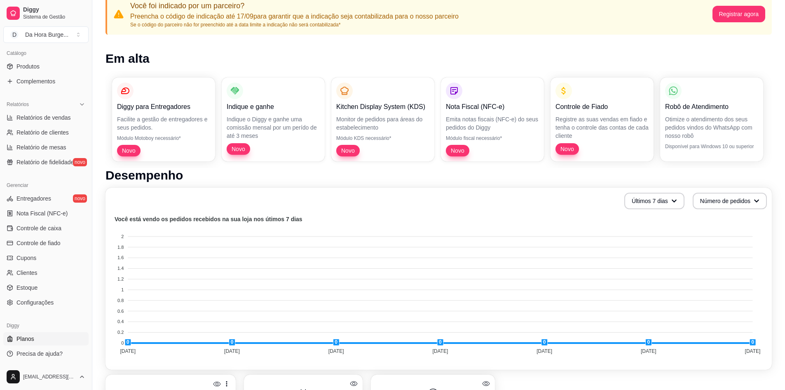
scroll to position [158, 0]
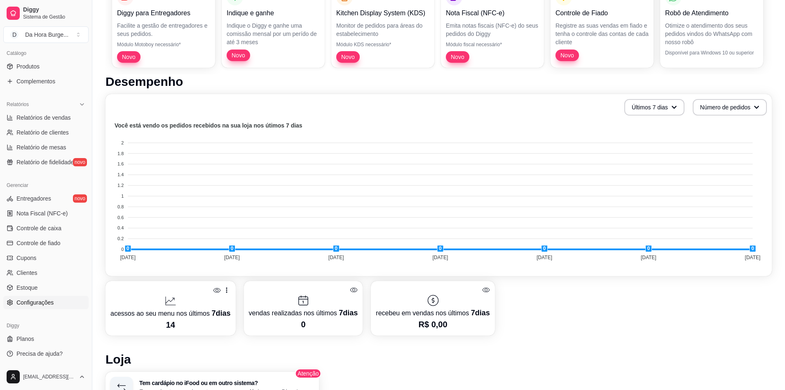
click at [36, 300] on span "Configurações" at bounding box center [34, 302] width 37 height 8
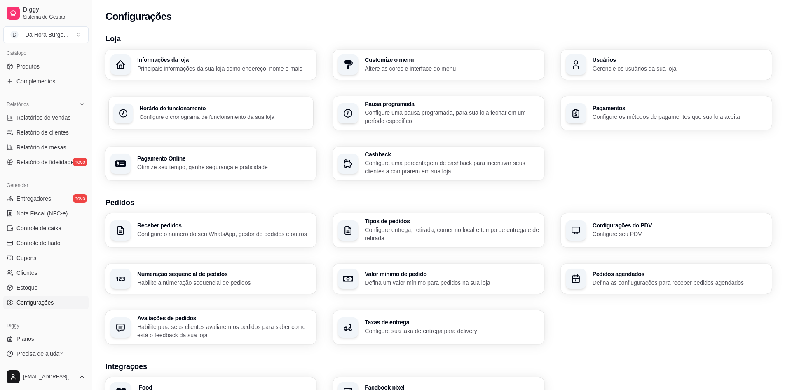
click at [204, 122] on div "Horário de funcionamento Configure o cronograma de funcionamento da sua loja" at bounding box center [211, 112] width 205 height 33
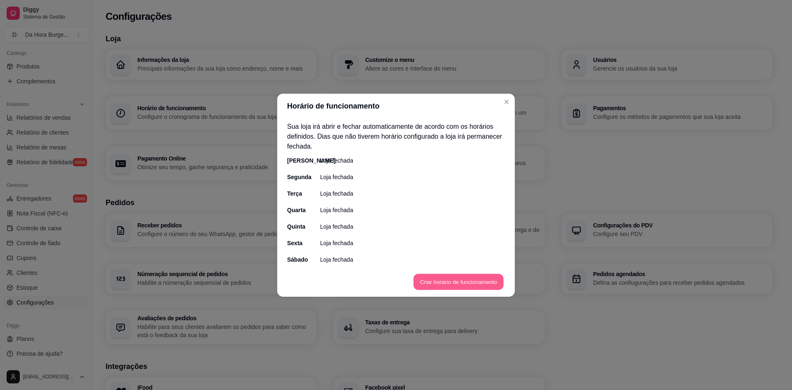
click at [440, 276] on button "Criar horário de funcionamento" at bounding box center [458, 281] width 90 height 16
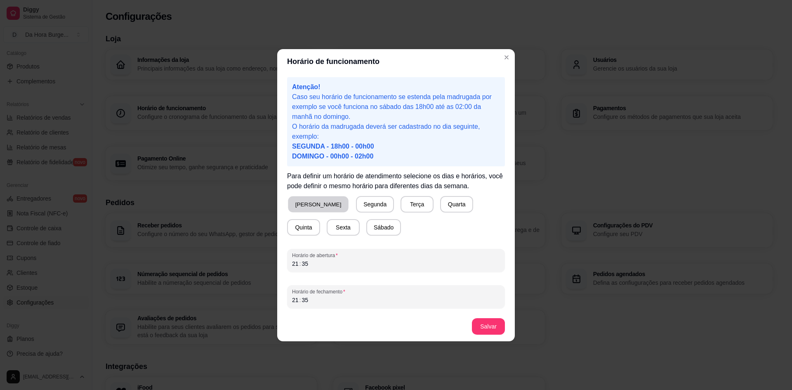
click at [311, 202] on button "[PERSON_NAME]" at bounding box center [318, 204] width 61 height 16
click at [327, 225] on button "Sexta" at bounding box center [343, 227] width 33 height 16
click at [366, 227] on button "Sábado" at bounding box center [383, 227] width 35 height 16
click at [317, 267] on div "21 : 35" at bounding box center [396, 263] width 208 height 10
click at [305, 295] on div "21 : 35" at bounding box center [396, 300] width 208 height 10
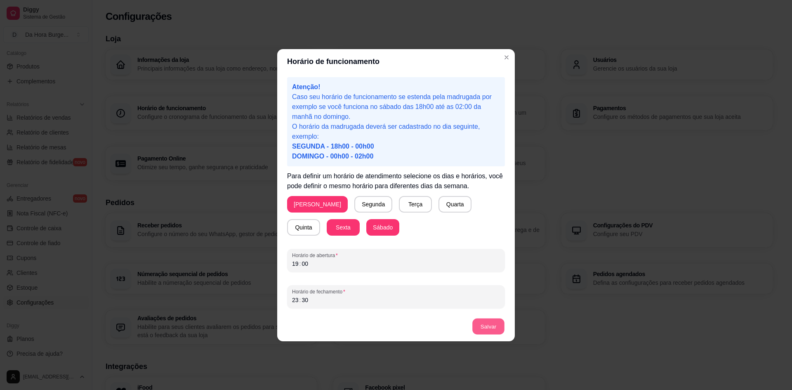
click at [494, 324] on button "Salvar" at bounding box center [488, 326] width 32 height 16
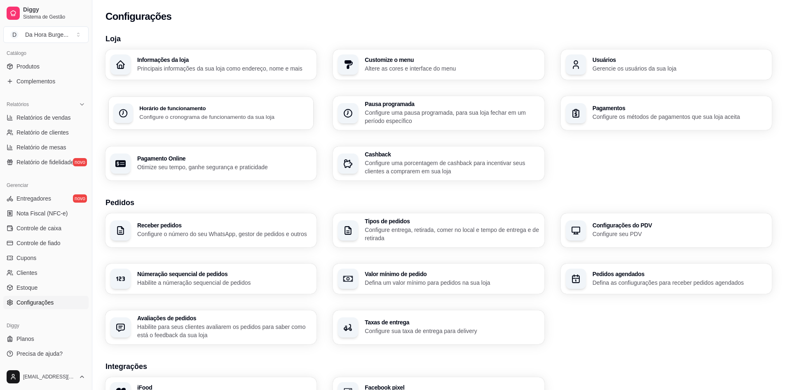
click at [155, 121] on div "Horário de funcionamento Configure o cronograma de funcionamento da sua loja" at bounding box center [211, 112] width 205 height 33
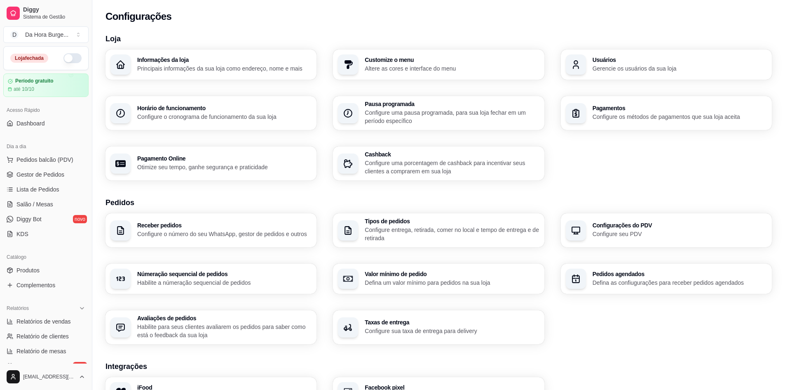
click at [73, 56] on button "button" at bounding box center [72, 58] width 18 height 10
click at [66, 58] on button "button" at bounding box center [72, 58] width 18 height 10
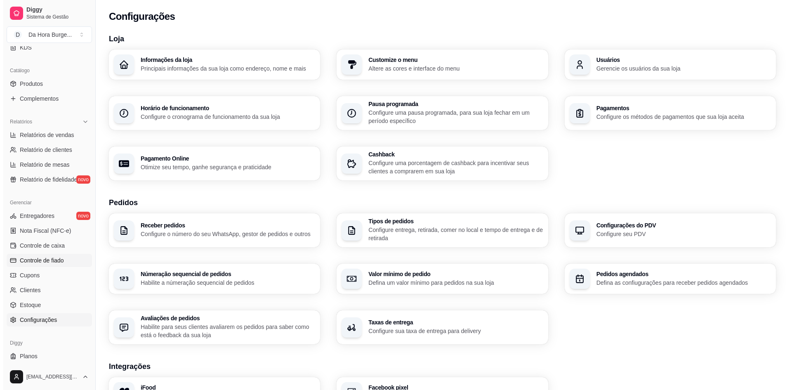
scroll to position [204, 0]
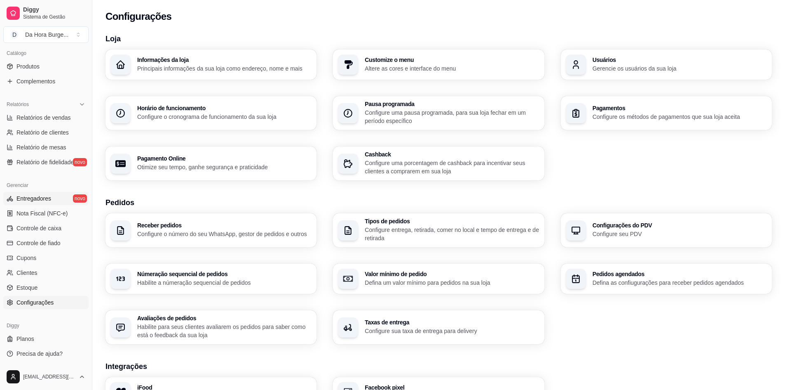
click at [59, 199] on link "Entregadores novo" at bounding box center [45, 198] width 85 height 13
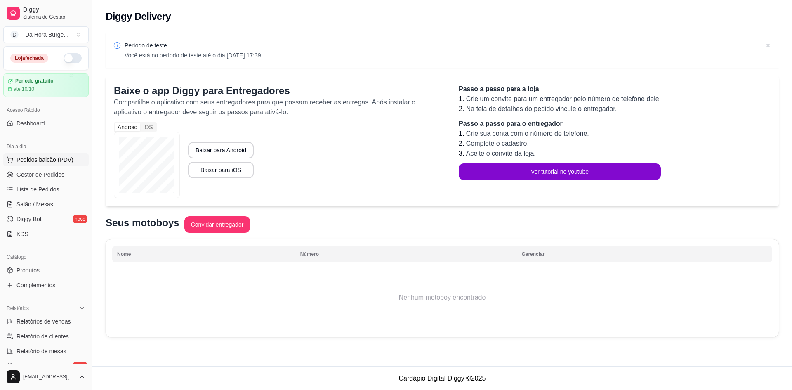
click at [33, 155] on span "Pedidos balcão (PDV)" at bounding box center [44, 159] width 57 height 8
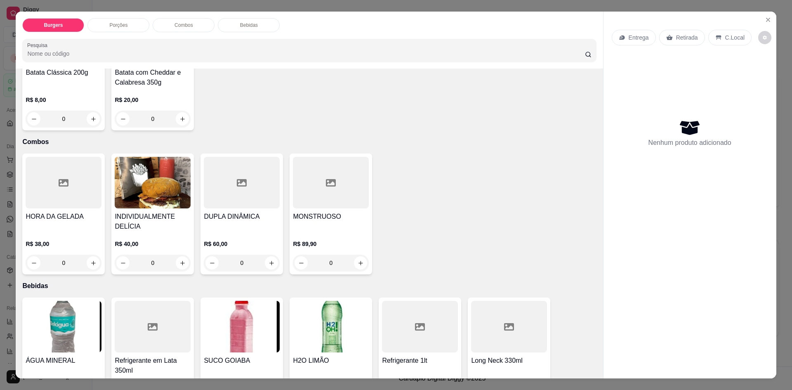
scroll to position [293, 0]
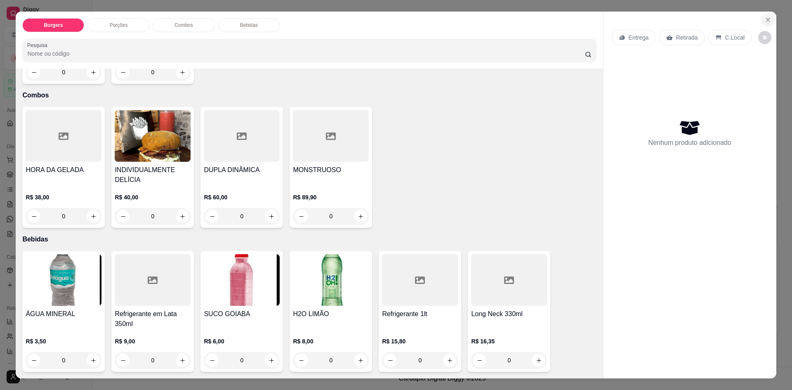
click at [766, 21] on icon "Close" at bounding box center [767, 19] width 7 height 7
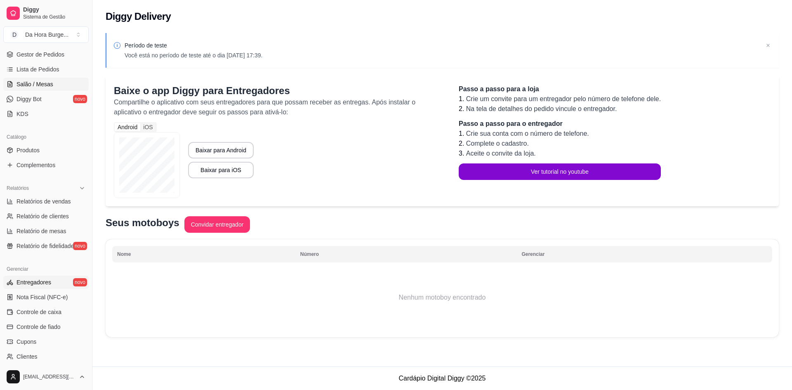
scroll to position [165, 0]
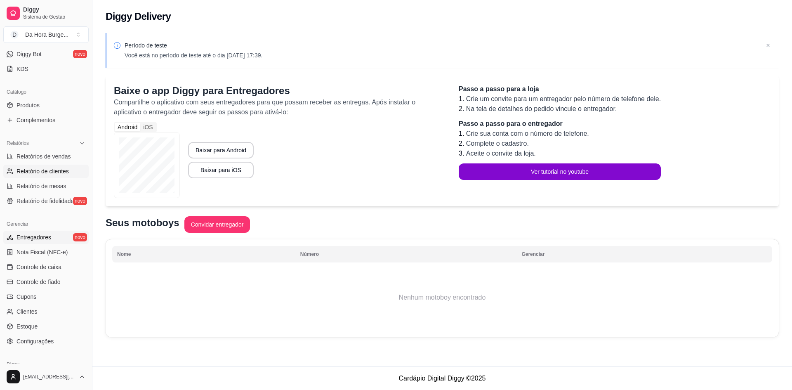
click at [58, 165] on link "Relatório de clientes" at bounding box center [45, 170] width 85 height 13
select select "30"
select select "HIGHEST_TOTAL_SPENT_WITH_ORDERS"
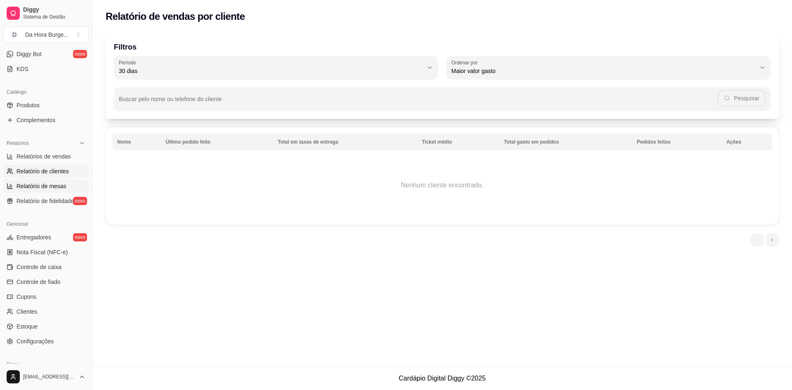
click at [47, 183] on span "Relatório de mesas" at bounding box center [41, 186] width 50 height 8
select select "TOTAL_OF_ORDERS"
select select "7"
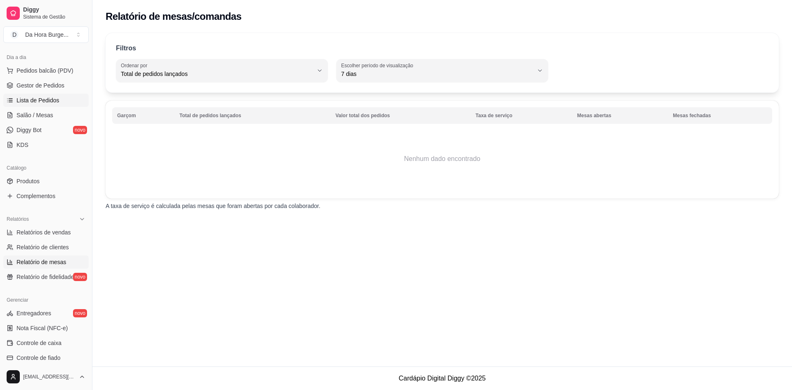
scroll to position [110, 0]
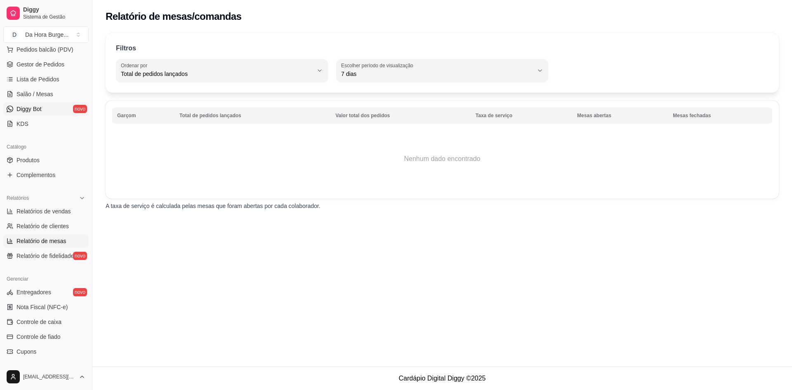
click at [53, 110] on link "Diggy Bot novo" at bounding box center [45, 108] width 85 height 13
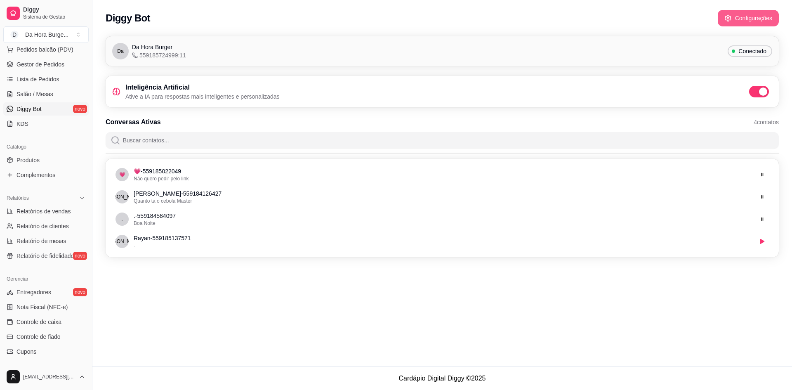
click at [750, 15] on button "Configurações" at bounding box center [747, 18] width 61 height 16
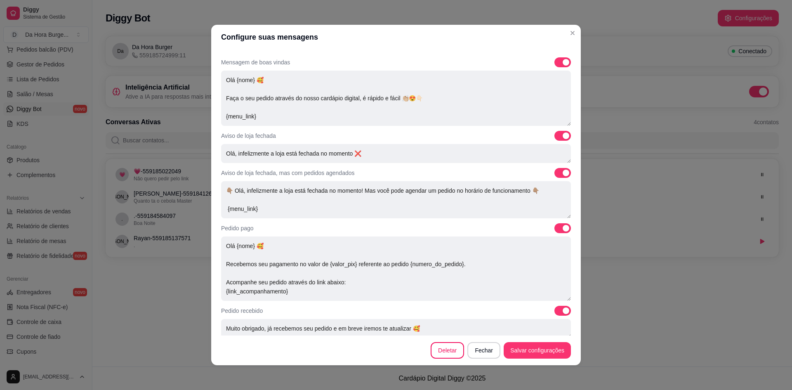
scroll to position [55, 0]
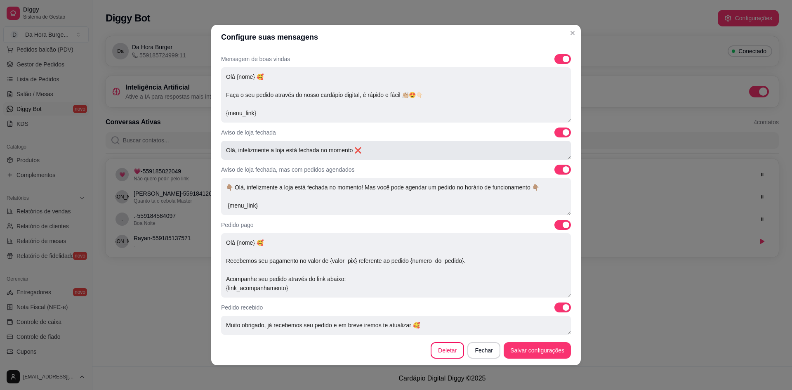
click at [377, 150] on textarea "Olá, infelizmente a loja está fechada no momento ❌" at bounding box center [396, 150] width 350 height 19
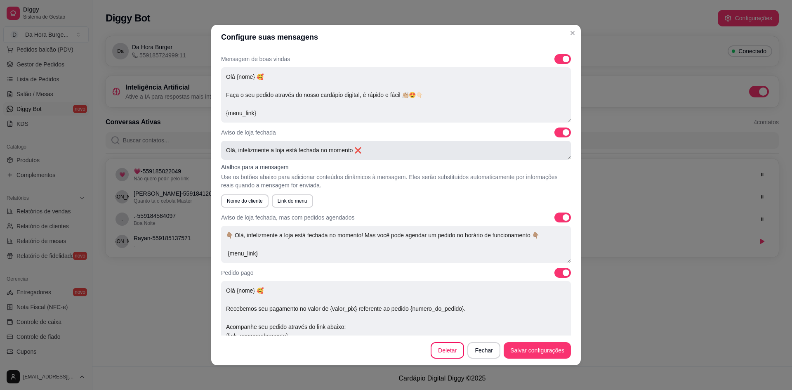
scroll to position [3, 0]
type textarea "Olá, infelizmente a loja está fechada no momento ❌"
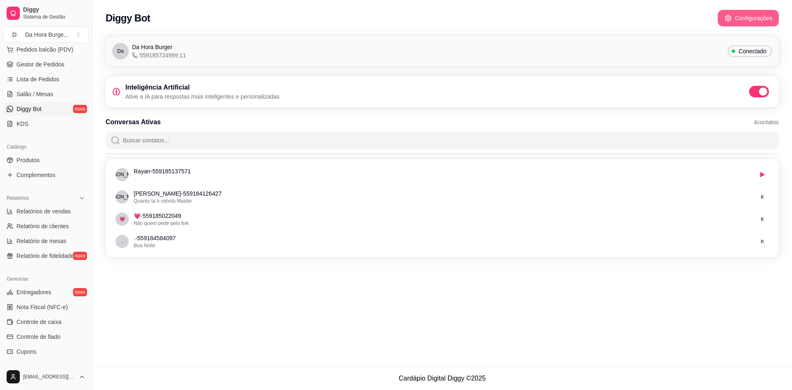
click at [759, 17] on button "Configurações" at bounding box center [747, 18] width 61 height 16
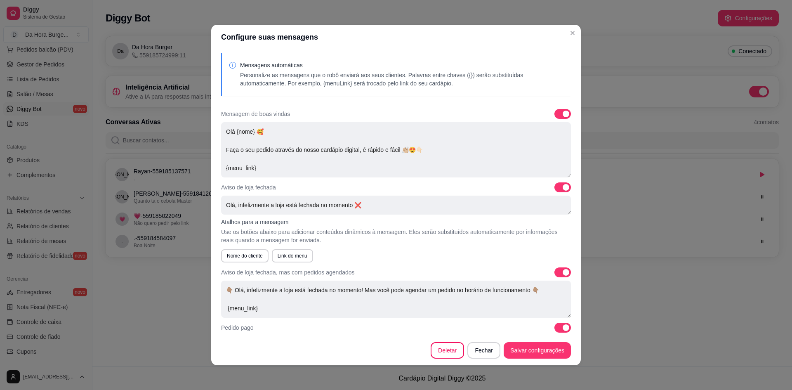
drag, startPoint x: 380, startPoint y: 210, endPoint x: 186, endPoint y: 211, distance: 194.2
click at [186, 211] on div "Configure suas mensagens Mensagens automáticas Personalize as mensagens que o r…" at bounding box center [396, 195] width 792 height 390
paste textarea "🍔 Da Hora Burger – [PERSON_NAME] Estamos abertos somente às sextas, sábados e d…"
click at [289, 214] on textarea "🍔 Da Hora Burger – [PERSON_NAME] Estamos abertos somente às sextas, sábados e d…" at bounding box center [396, 204] width 350 height 19
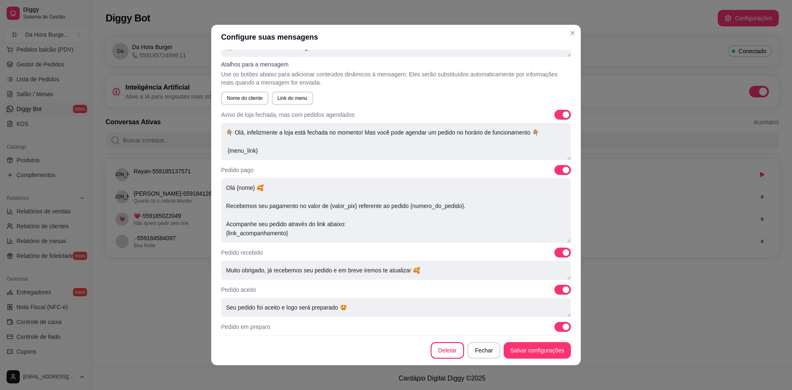
scroll to position [165, 0]
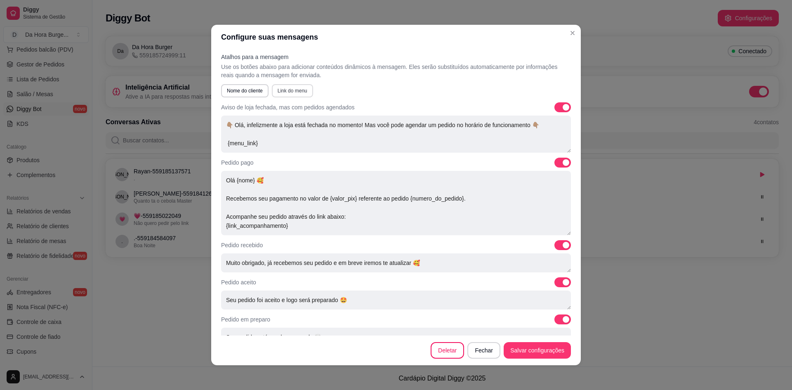
click at [284, 91] on button "Link do menu" at bounding box center [292, 90] width 41 height 13
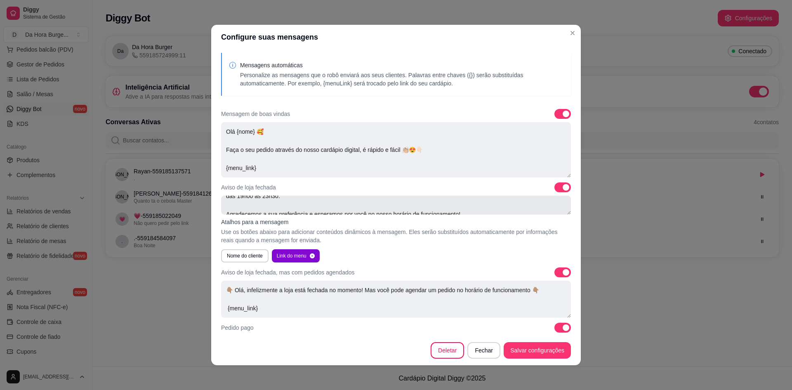
scroll to position [45, 0]
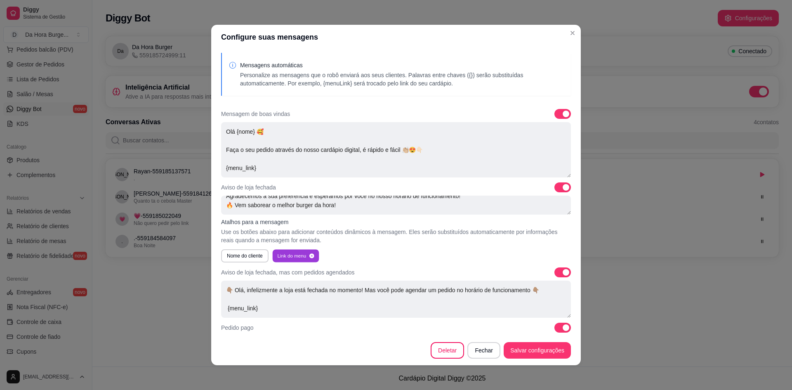
click at [299, 256] on button "Link do menu" at bounding box center [295, 255] width 47 height 13
type textarea "🍔 Da Hora Burger – [PERSON_NAME] Estamos abertos às sextas, sábados e domingos,…"
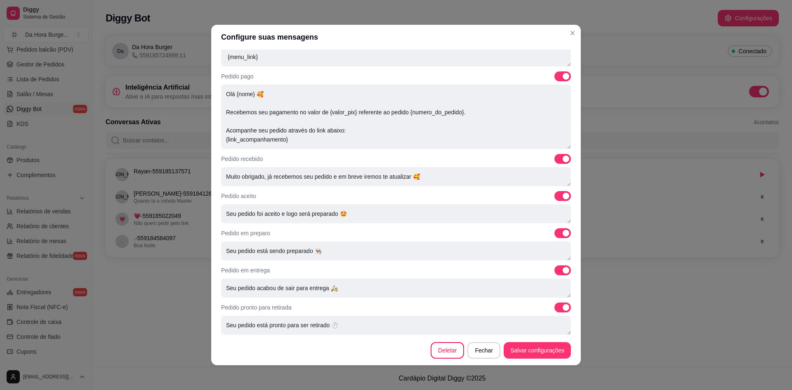
scroll to position [254, 0]
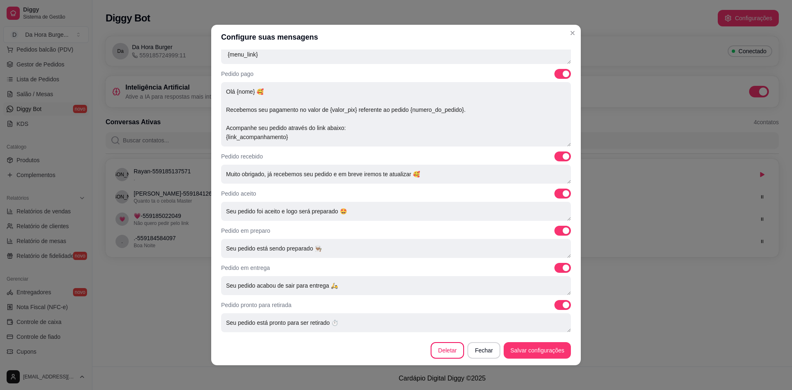
click at [537, 340] on footer "Deletar Fechar Salvar configurações" at bounding box center [395, 350] width 369 height 30
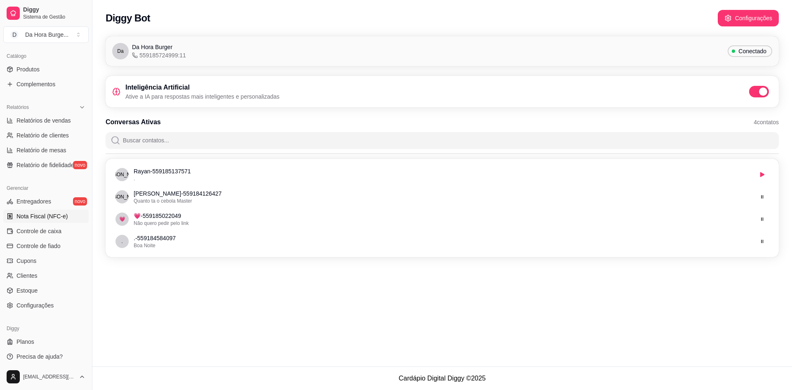
scroll to position [204, 0]
click at [24, 286] on span "Estoque" at bounding box center [26, 287] width 21 height 8
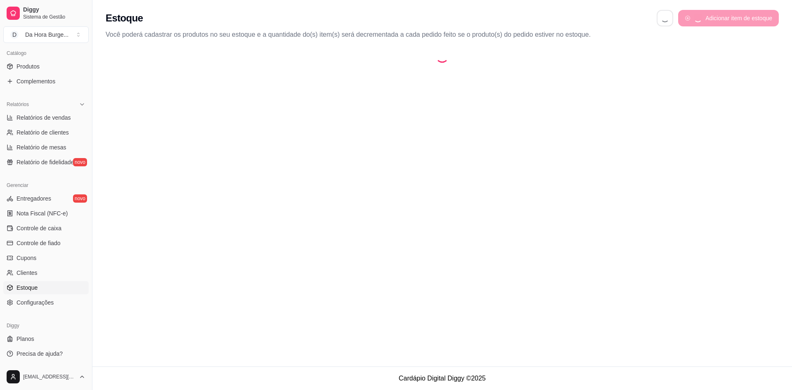
select select "QUANTITY_ORDER"
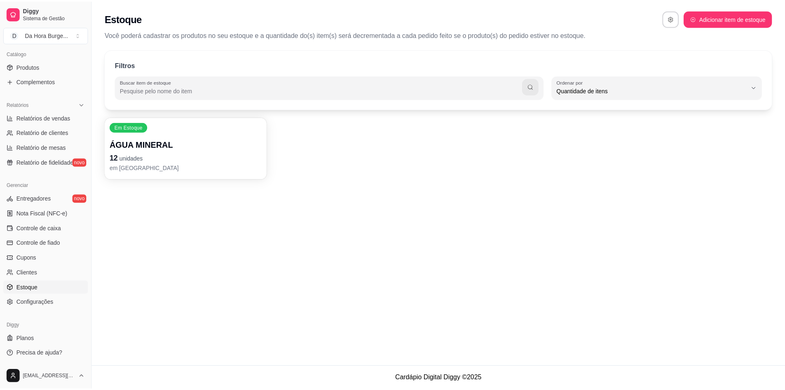
scroll to position [8, 0]
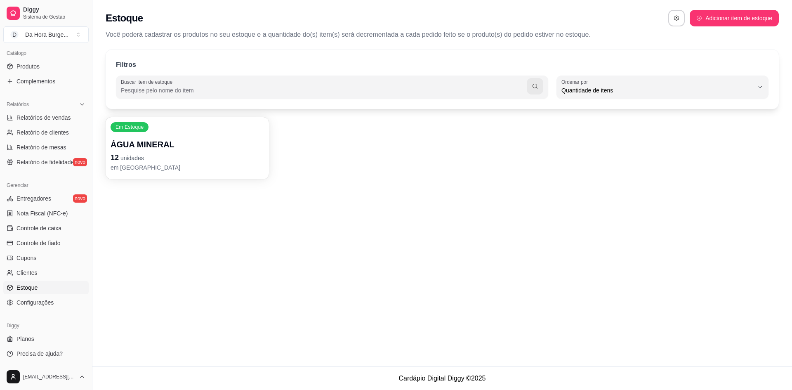
click at [158, 150] on p "ÁGUA MINERAL" at bounding box center [186, 145] width 153 height 12
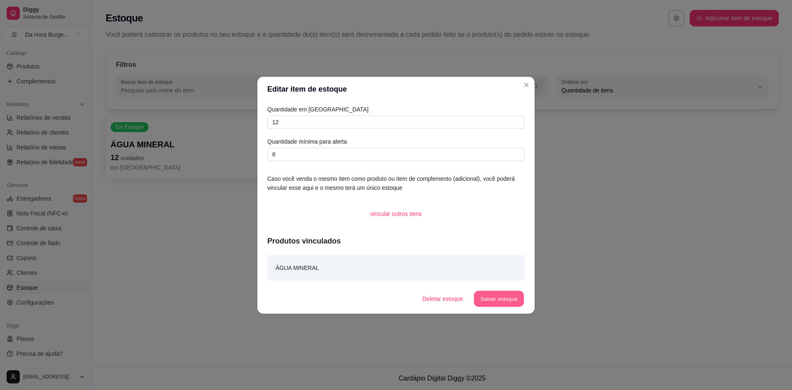
click at [498, 299] on button "Salvar estoque" at bounding box center [498, 298] width 50 height 16
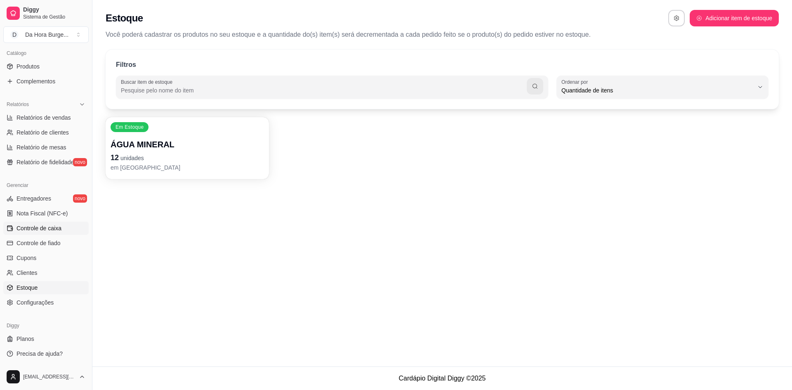
click at [52, 229] on span "Controle de caixa" at bounding box center [38, 228] width 45 height 8
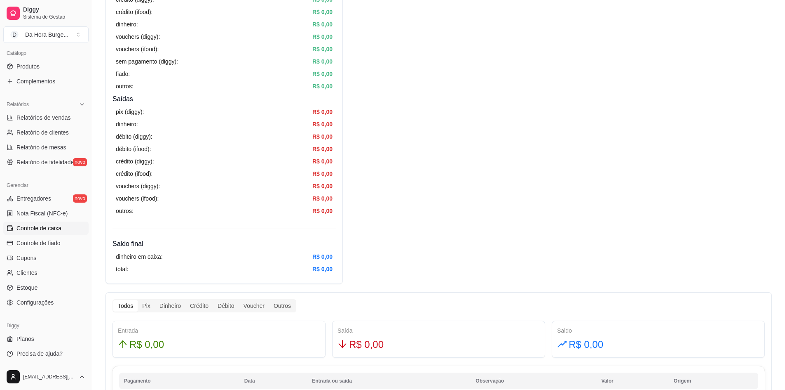
scroll to position [275, 0]
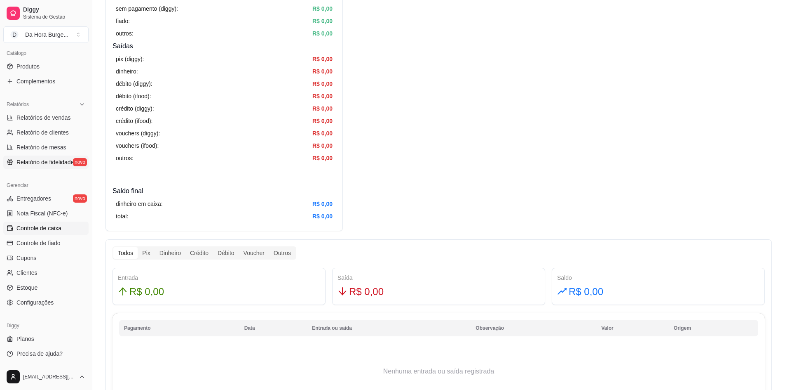
click at [37, 159] on span "Relatório de fidelidade" at bounding box center [44, 162] width 57 height 8
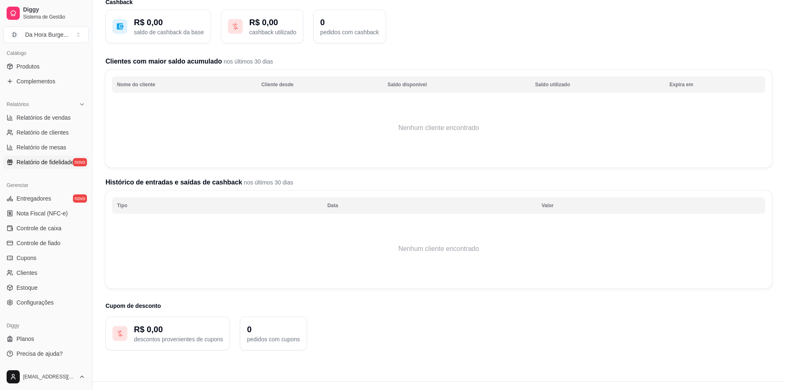
scroll to position [66, 0]
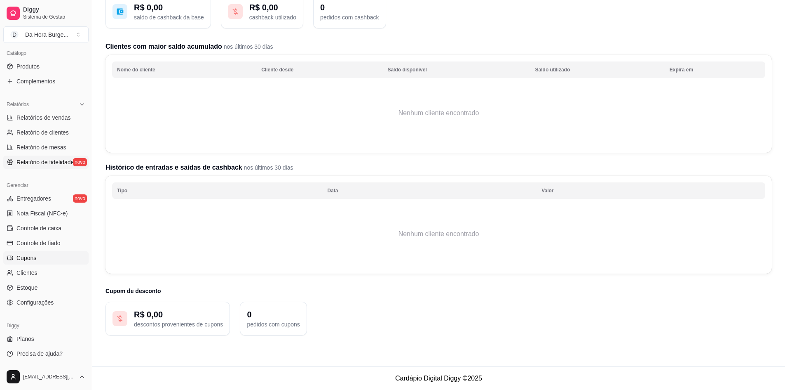
click at [41, 261] on link "Cupons" at bounding box center [45, 257] width 85 height 13
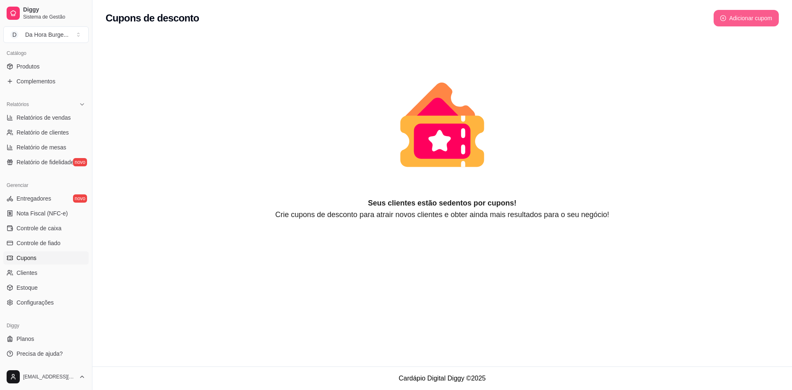
click at [742, 23] on button "Adicionar cupom" at bounding box center [745, 18] width 65 height 16
select select "FIXED_VALUE"
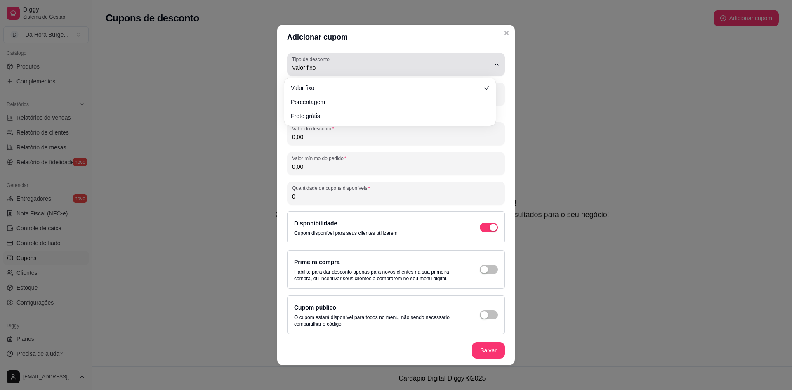
click at [312, 68] on span "Valor fixo" at bounding box center [391, 67] width 198 height 8
click at [319, 61] on label "Tipo de desconto" at bounding box center [312, 59] width 40 height 7
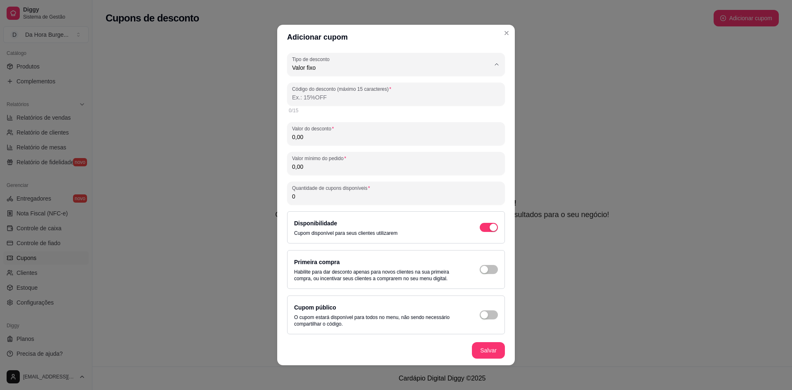
click at [203, 68] on div "Adicionar cupom FIXED_VALUE Tipo de desconto Valor fixo Porcentagem Frete gráti…" at bounding box center [396, 195] width 792 height 390
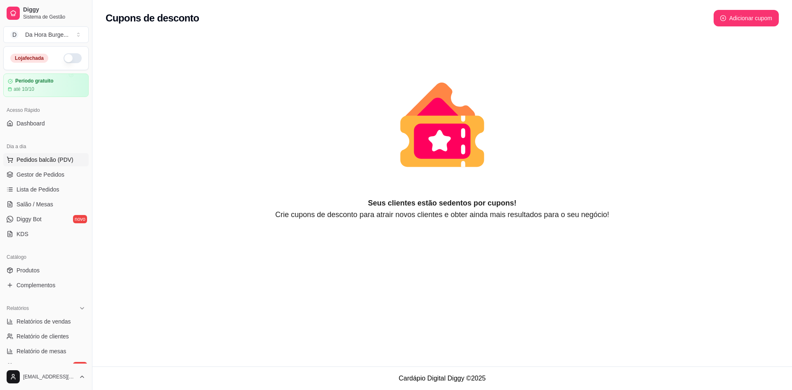
click at [49, 161] on span "Pedidos balcão (PDV)" at bounding box center [44, 159] width 57 height 8
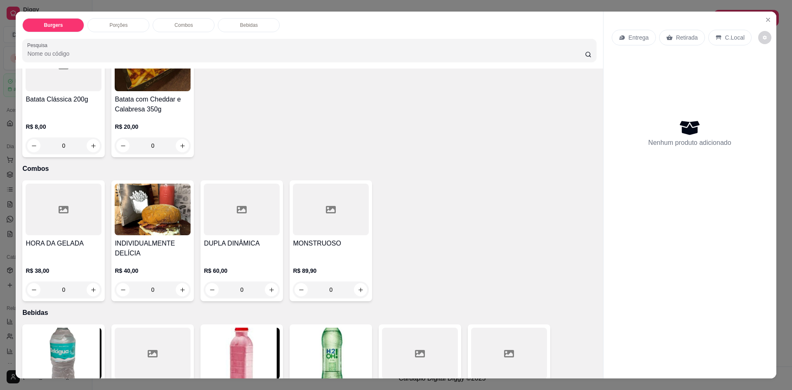
scroll to position [293, 0]
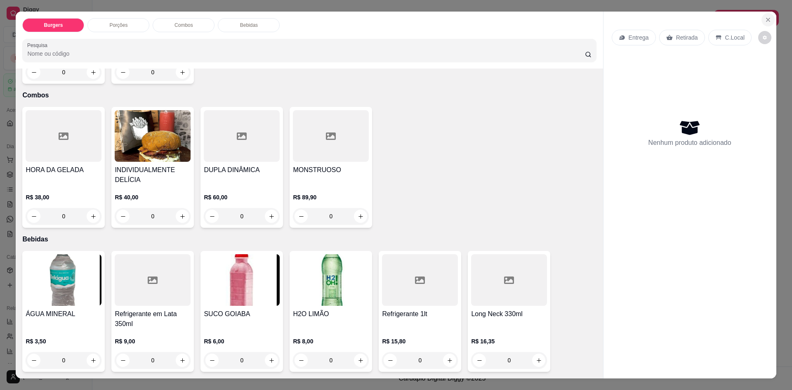
click at [764, 21] on icon "Close" at bounding box center [767, 19] width 7 height 7
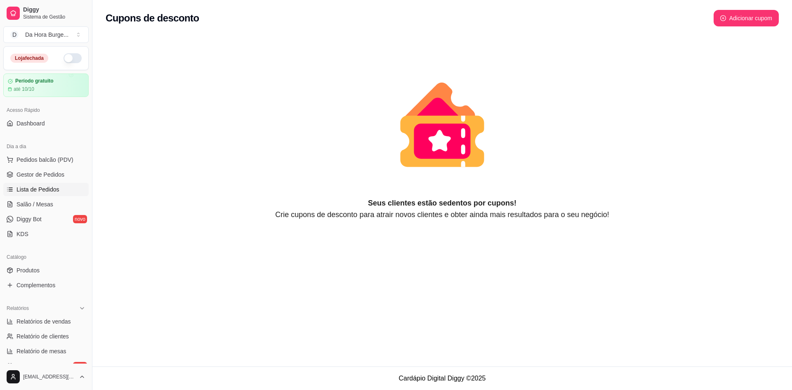
click at [42, 193] on span "Lista de Pedidos" at bounding box center [37, 189] width 43 height 8
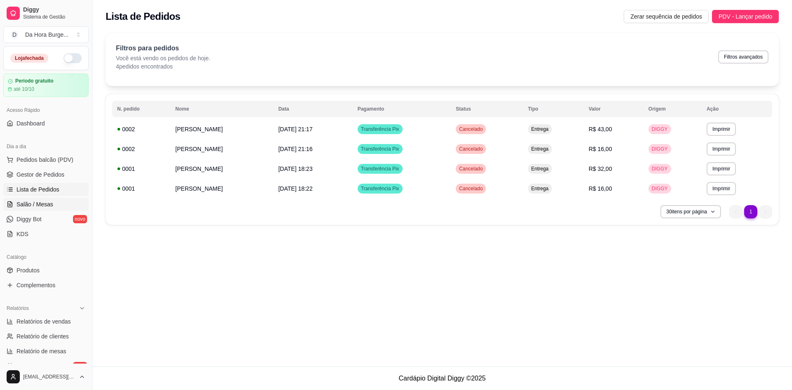
click at [30, 202] on span "Salão / Mesas" at bounding box center [34, 204] width 37 height 8
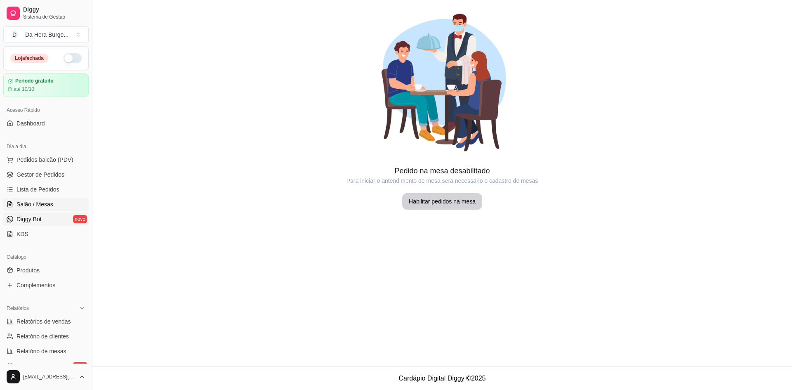
click at [37, 218] on span "Diggy Bot" at bounding box center [28, 219] width 25 height 8
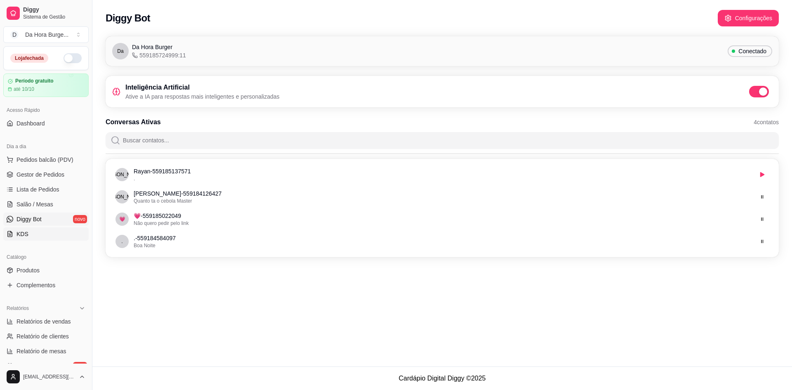
click at [20, 232] on span "KDS" at bounding box center [22, 234] width 12 height 8
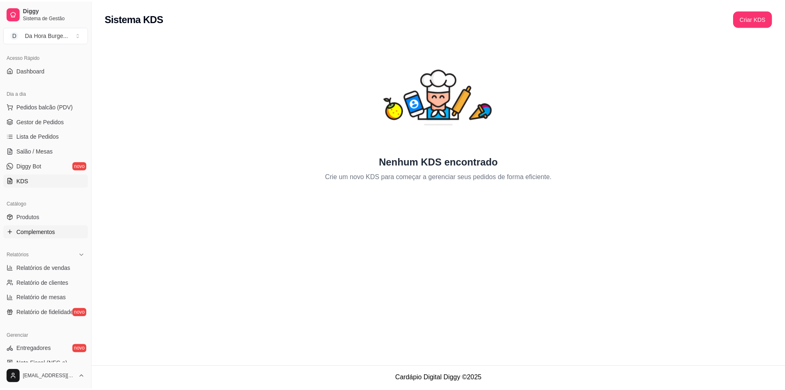
scroll to position [55, 0]
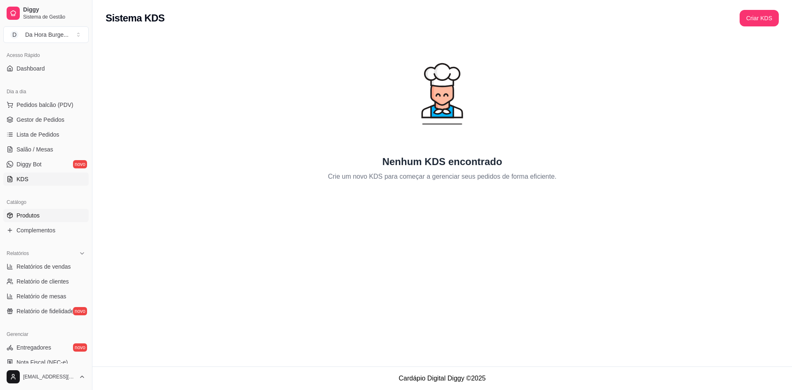
click at [33, 214] on span "Produtos" at bounding box center [27, 215] width 23 height 8
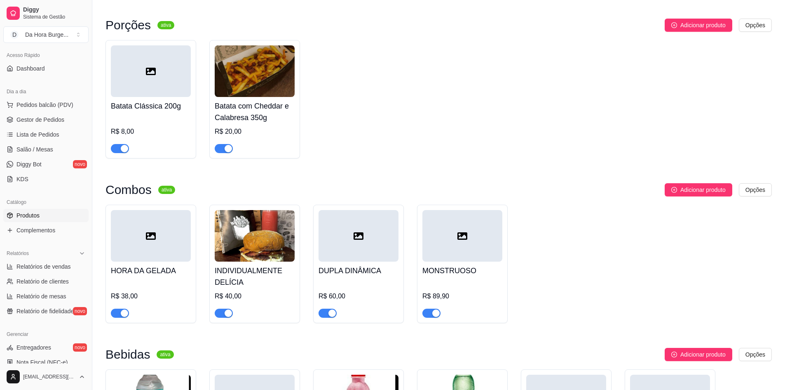
scroll to position [220, 0]
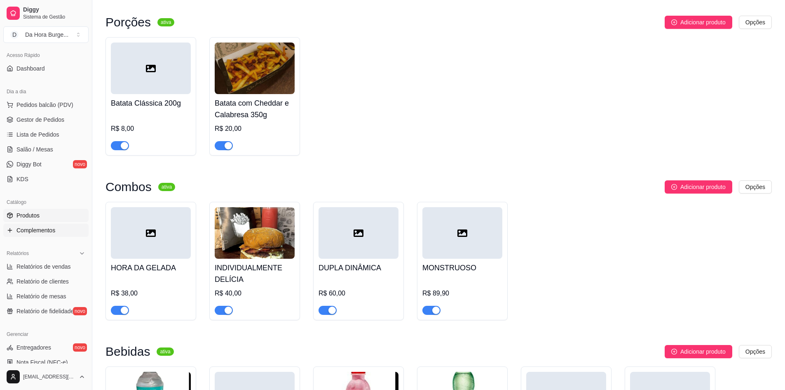
click at [44, 233] on span "Complementos" at bounding box center [35, 230] width 39 height 8
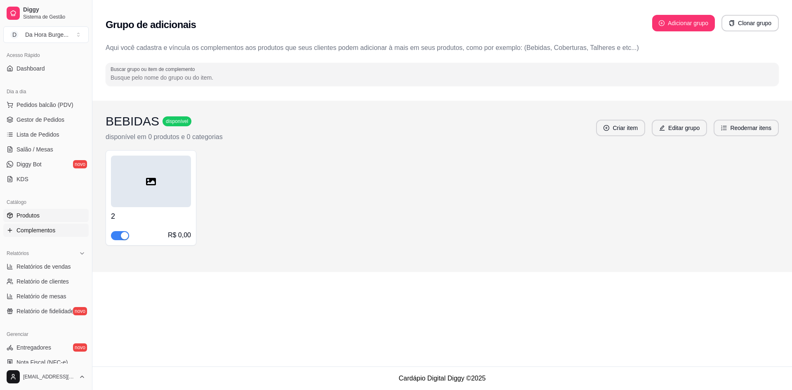
click at [44, 213] on link "Produtos" at bounding box center [45, 215] width 85 height 13
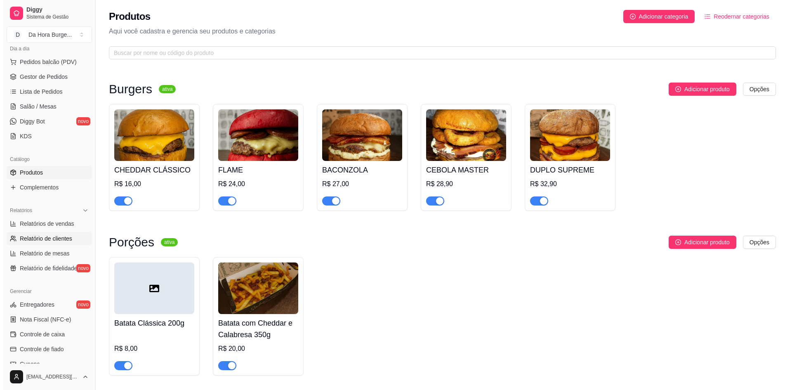
scroll to position [110, 0]
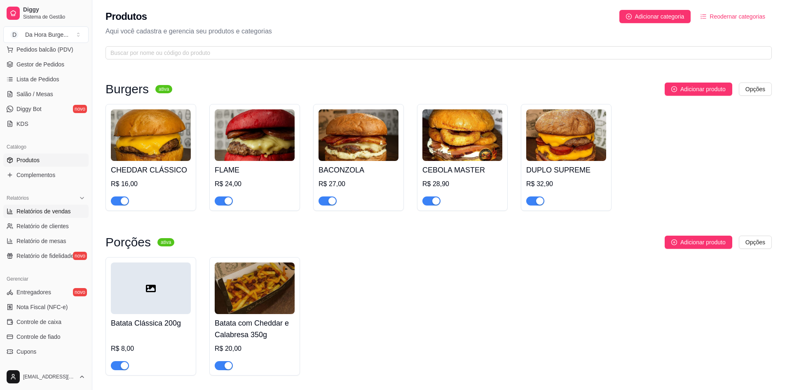
click at [52, 215] on link "Relatórios de vendas" at bounding box center [45, 210] width 85 height 13
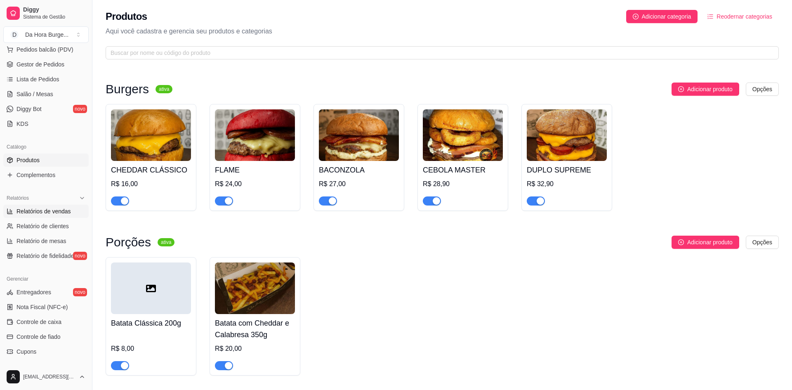
select select "ALL"
select select "0"
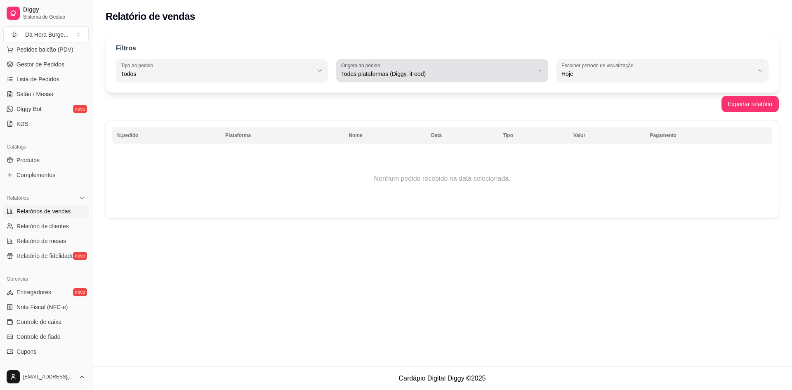
click at [541, 78] on button "Origem do pedido Todas plataformas (Diggy, iFood)" at bounding box center [442, 70] width 212 height 23
click at [481, 65] on div "Todas plataformas (Diggy, iFood)" at bounding box center [437, 70] width 192 height 16
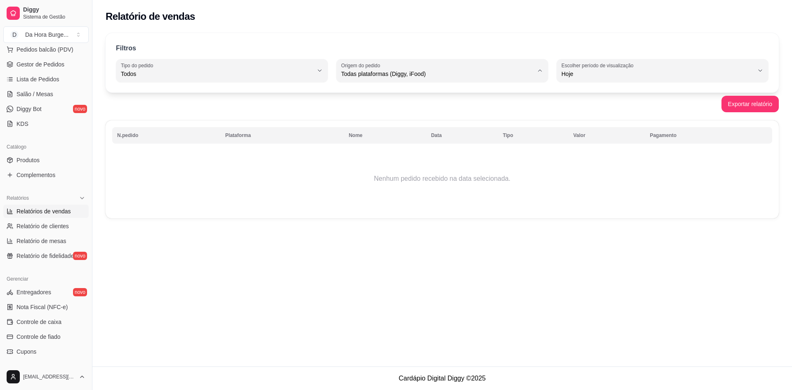
click at [379, 45] on div "Filtros" at bounding box center [442, 48] width 652 height 11
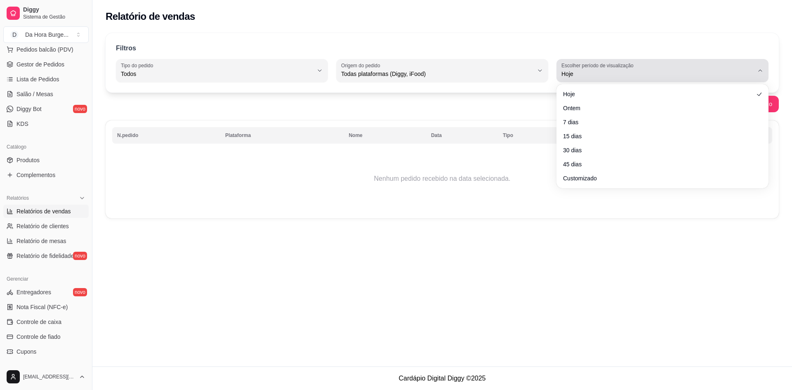
click at [626, 74] on span "Hoje" at bounding box center [657, 74] width 192 height 8
click at [626, 75] on span "Hoje" at bounding box center [657, 74] width 192 height 8
click at [620, 72] on span "Hoje" at bounding box center [657, 74] width 192 height 8
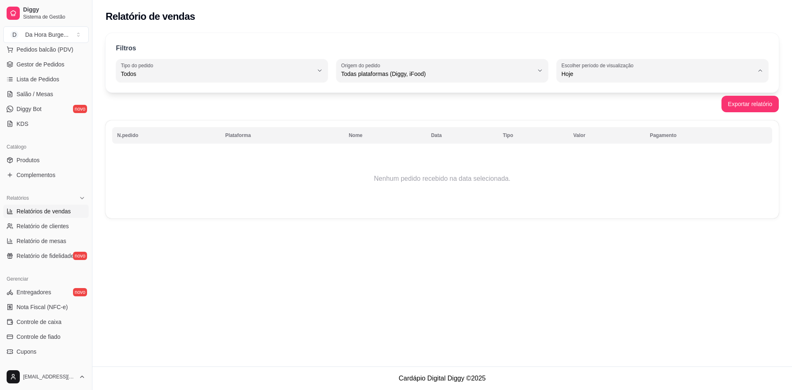
click at [370, 213] on div "N.pedido Plataforma Nome Data Tipo Valor Pagamento Nenhum pedido recebido na da…" at bounding box center [442, 169] width 673 height 98
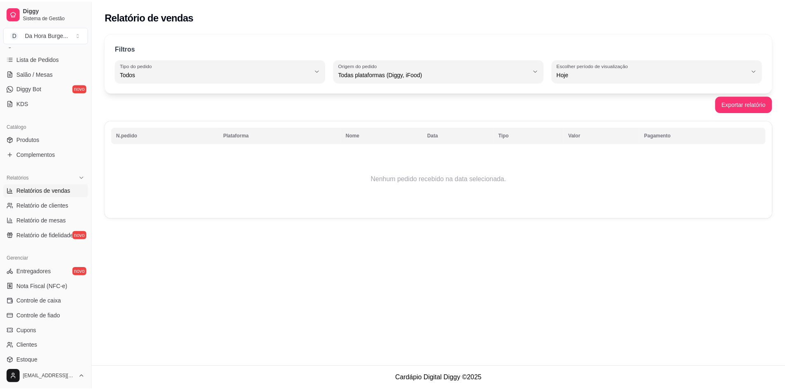
scroll to position [165, 0]
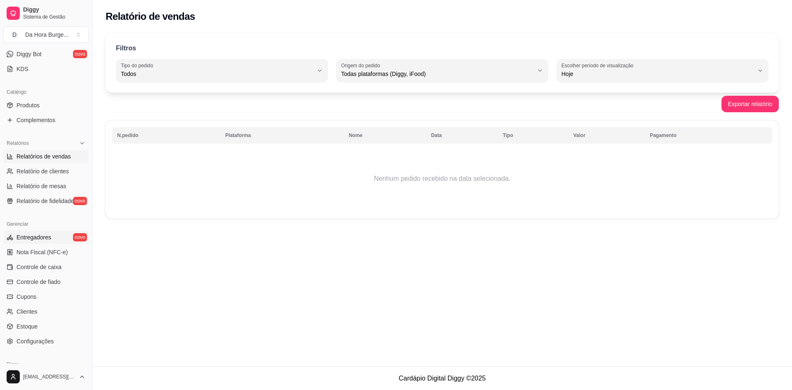
click at [49, 235] on span "Entregadores" at bounding box center [33, 237] width 35 height 8
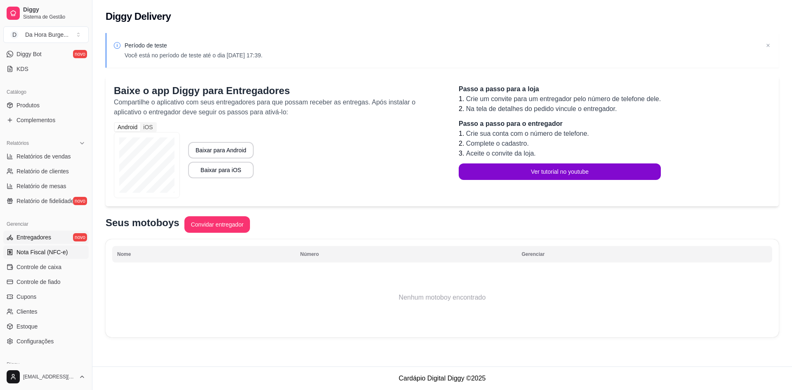
click at [44, 251] on span "Nota Fiscal (NFC-e)" at bounding box center [41, 252] width 51 height 8
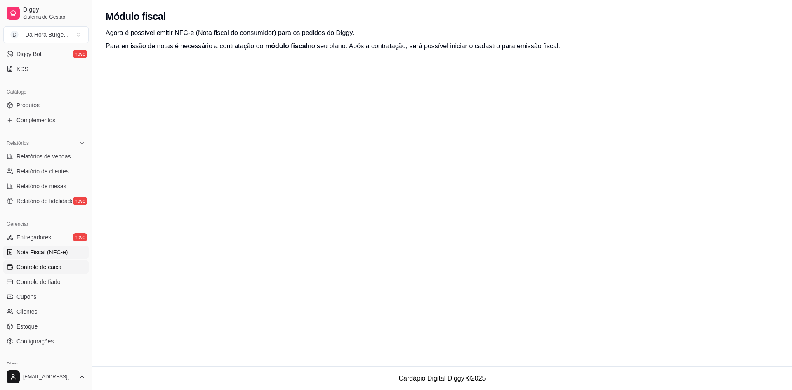
click at [45, 271] on link "Controle de caixa" at bounding box center [45, 266] width 85 height 13
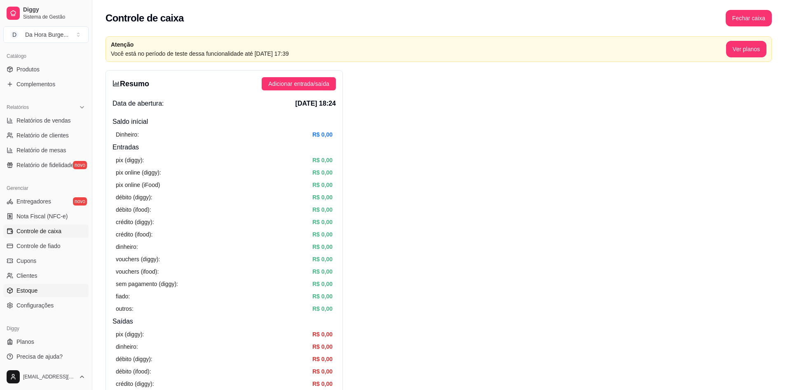
scroll to position [204, 0]
click at [59, 305] on link "Configurações" at bounding box center [45, 302] width 85 height 13
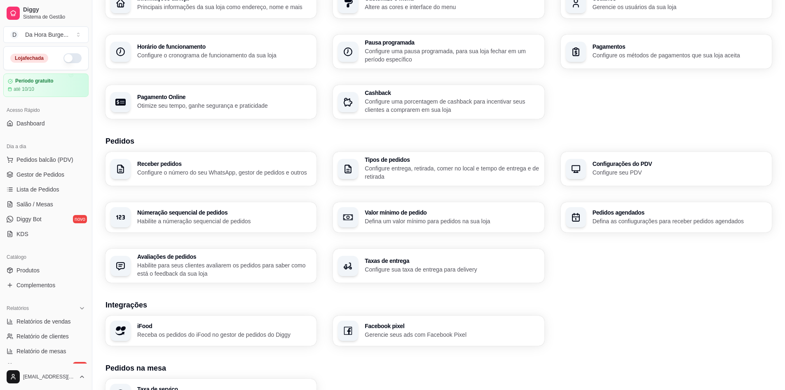
scroll to position [177, 0]
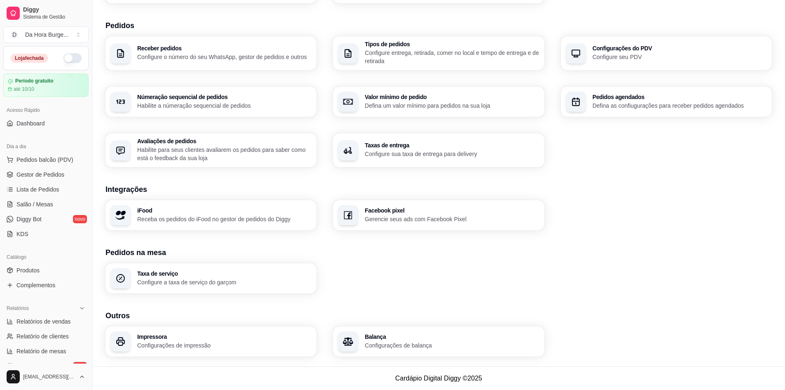
click at [115, 228] on div "iFood Receba os pedidos do iFood no gestor de pedidos do Diggy" at bounding box center [211, 215] width 211 height 30
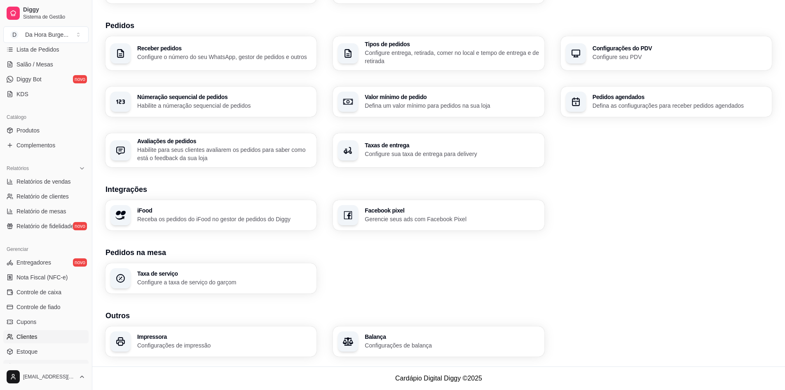
scroll to position [204, 0]
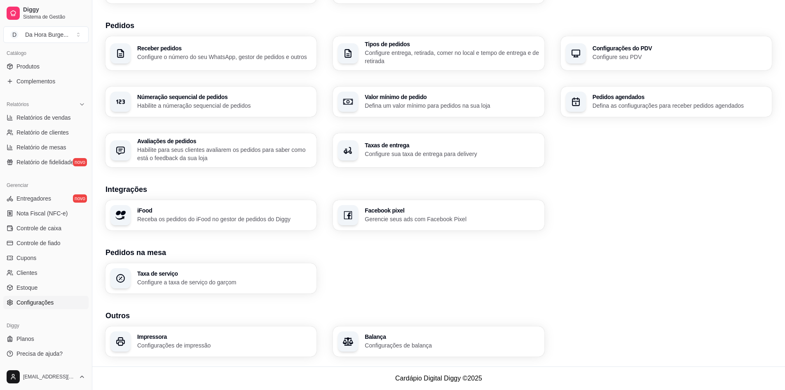
click at [31, 303] on span "Configurações" at bounding box center [34, 302] width 37 height 8
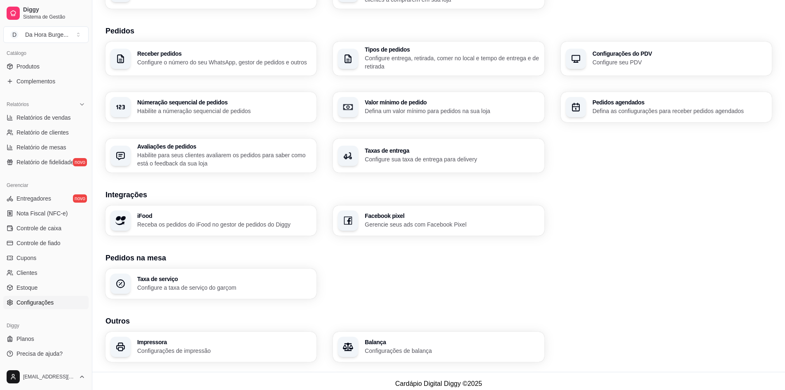
scroll to position [177, 0]
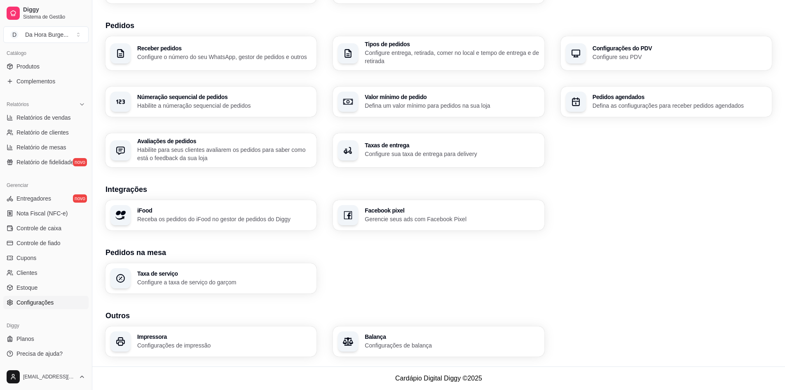
click at [416, 221] on p "Gerencie seus ads com Facebook Pixel" at bounding box center [452, 219] width 174 height 8
click at [36, 290] on span "Estoque" at bounding box center [26, 287] width 21 height 8
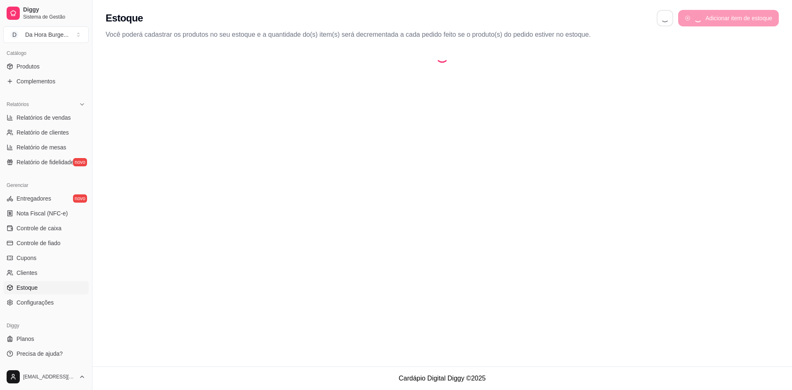
select select "QUANTITY_ORDER"
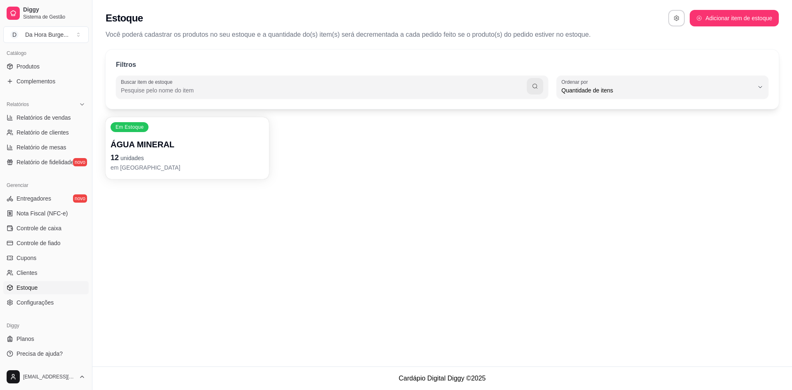
scroll to position [8, 0]
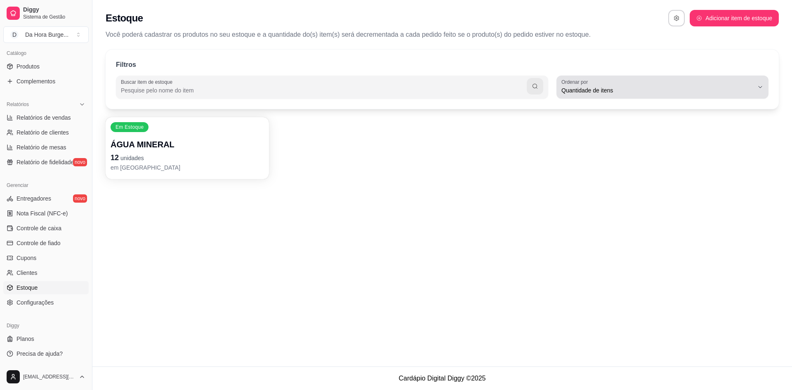
click at [592, 92] on span "Quantidade de itens" at bounding box center [657, 90] width 192 height 8
click at [589, 98] on button "Ordenar por Quantidade de itens" at bounding box center [662, 86] width 212 height 23
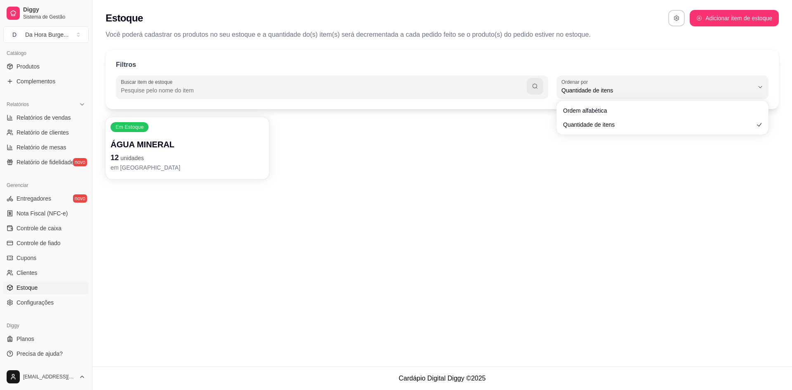
click at [726, 33] on p "Você poderá cadastrar os produtos no seu estoque e a quantidade do(s) item(s) s…" at bounding box center [442, 35] width 673 height 10
click at [718, 19] on button "Adicionar item de estoque" at bounding box center [733, 18] width 89 height 16
select select "UN"
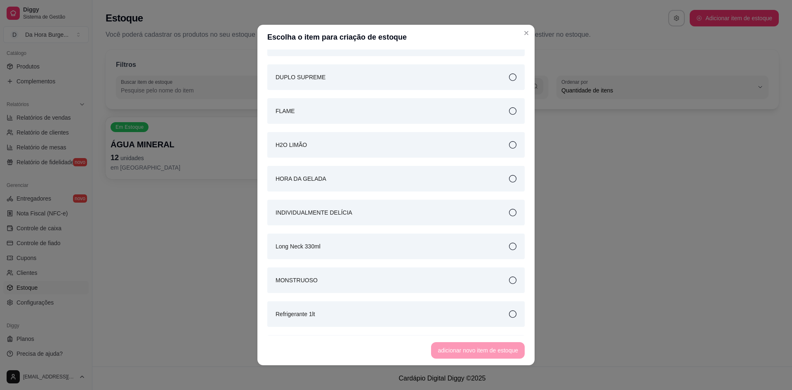
scroll to position [275, 0]
click at [507, 141] on div "H2O LIMÃO" at bounding box center [395, 141] width 257 height 26
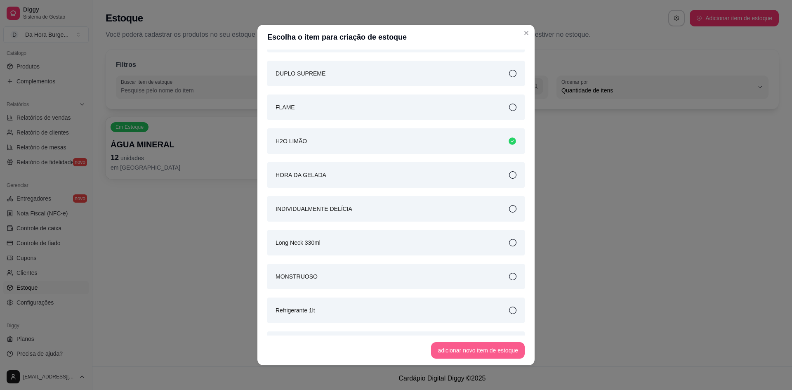
click at [464, 350] on button "adicionar novo item de estoque" at bounding box center [478, 350] width 94 height 16
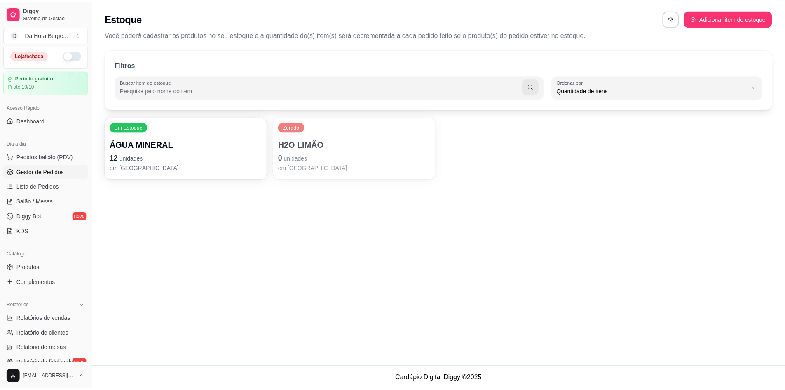
scroll to position [0, 0]
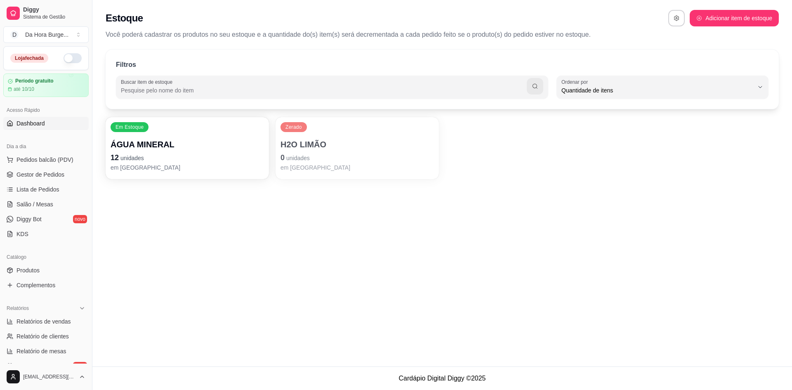
click at [45, 124] on link "Dashboard" at bounding box center [45, 123] width 85 height 13
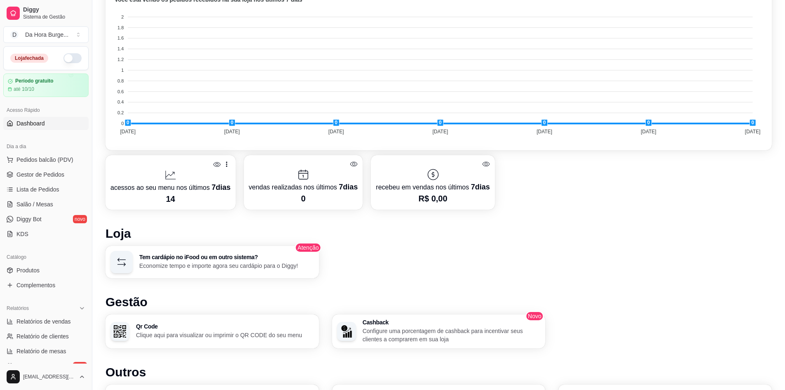
scroll to position [275, 0]
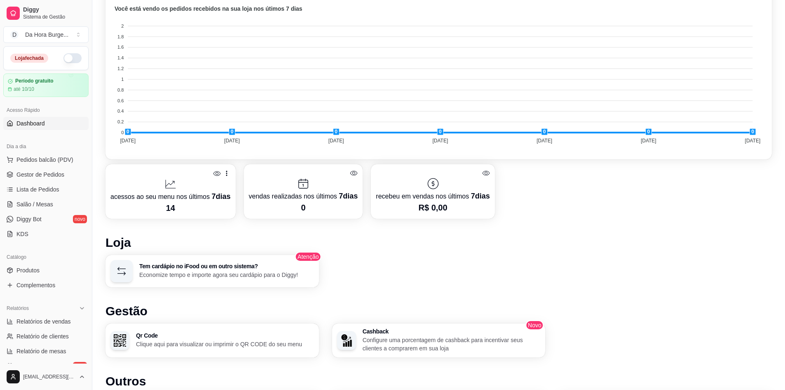
click at [210, 173] on div at bounding box center [170, 173] width 120 height 8
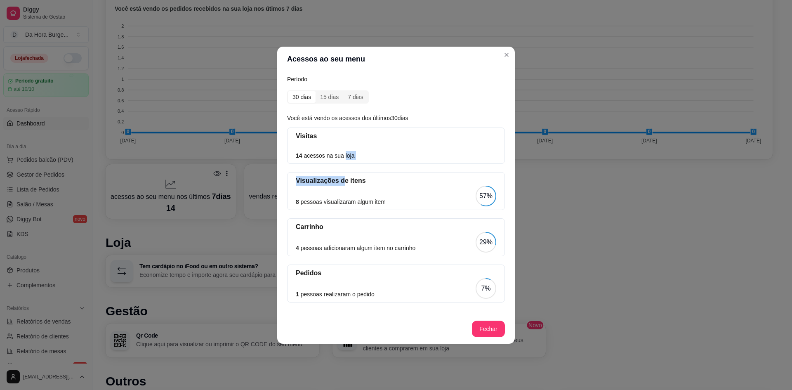
click at [342, 164] on div "Visitas 14 acessos na sua loja Visualizações de itens 8 pessoas visualizaram al…" at bounding box center [396, 218] width 218 height 183
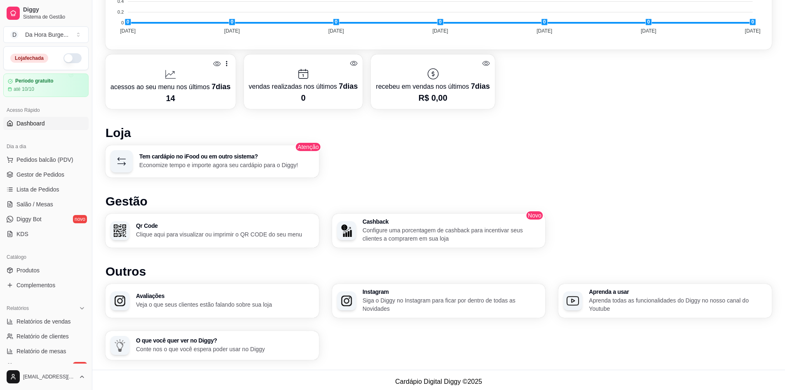
scroll to position [388, 0]
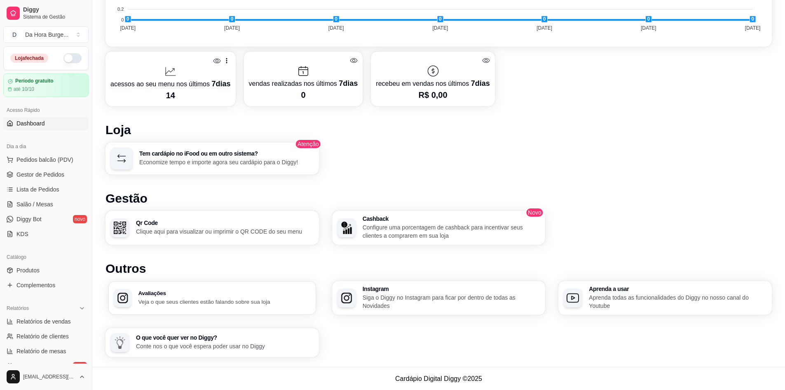
click at [189, 293] on h3 "Avaliações" at bounding box center [225, 293] width 173 height 6
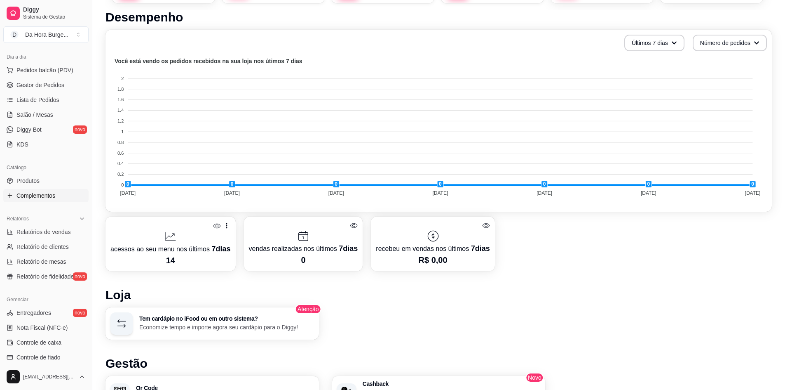
scroll to position [0, 0]
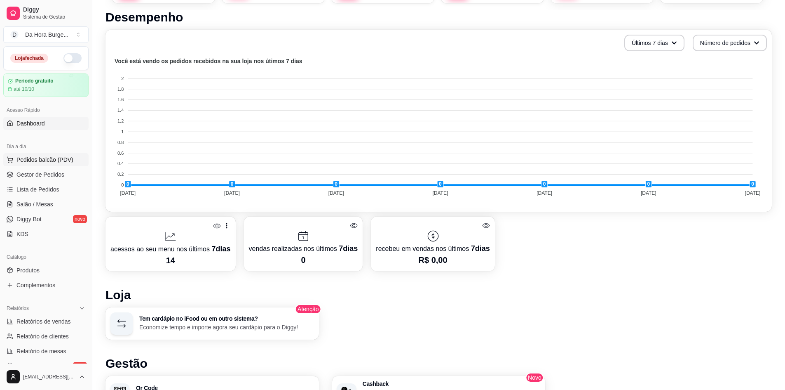
click at [50, 159] on span "Pedidos balcão (PDV)" at bounding box center [44, 159] width 57 height 8
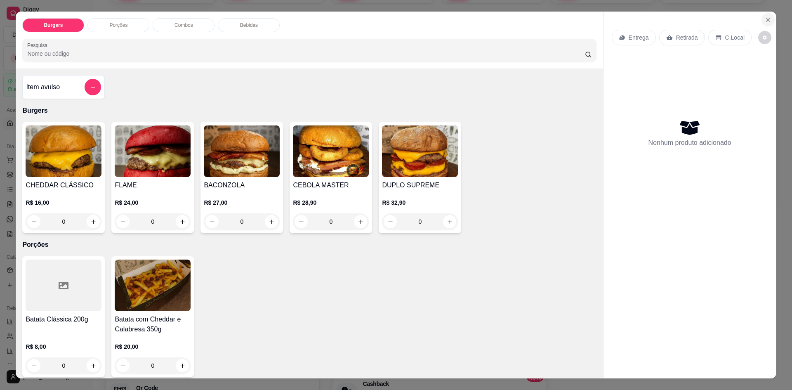
click at [764, 20] on icon "Close" at bounding box center [767, 19] width 7 height 7
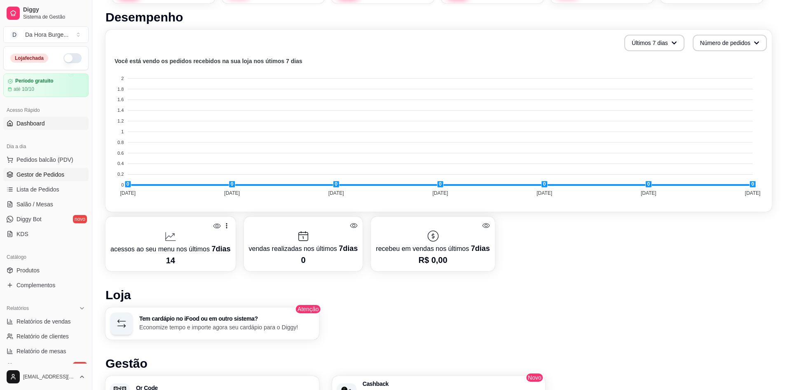
click at [43, 178] on span "Gestor de Pedidos" at bounding box center [40, 174] width 48 height 8
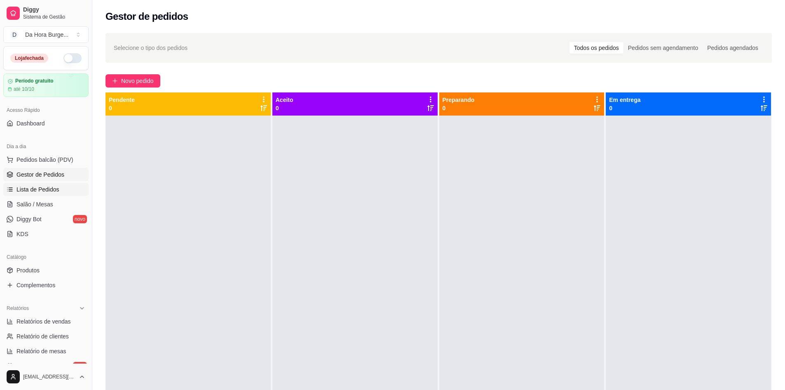
click at [51, 192] on span "Lista de Pedidos" at bounding box center [37, 189] width 43 height 8
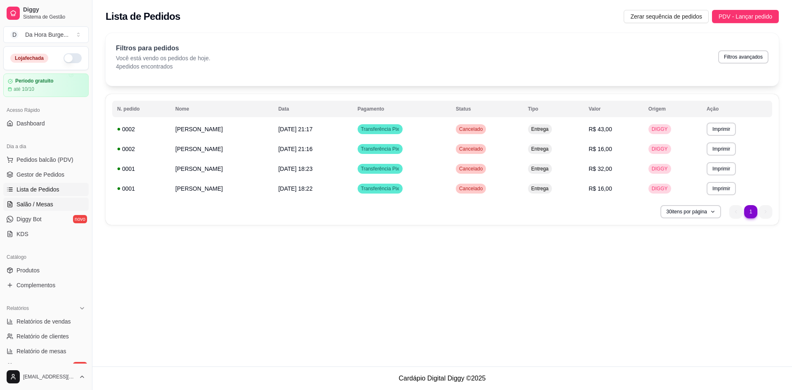
click at [35, 206] on span "Salão / Mesas" at bounding box center [34, 204] width 37 height 8
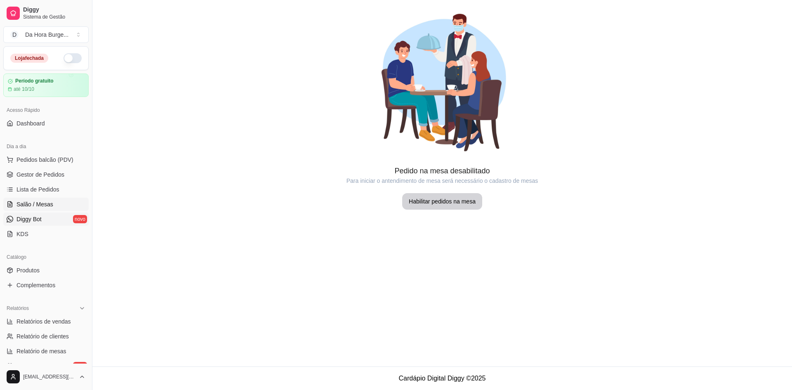
click at [44, 222] on link "Diggy Bot novo" at bounding box center [45, 218] width 85 height 13
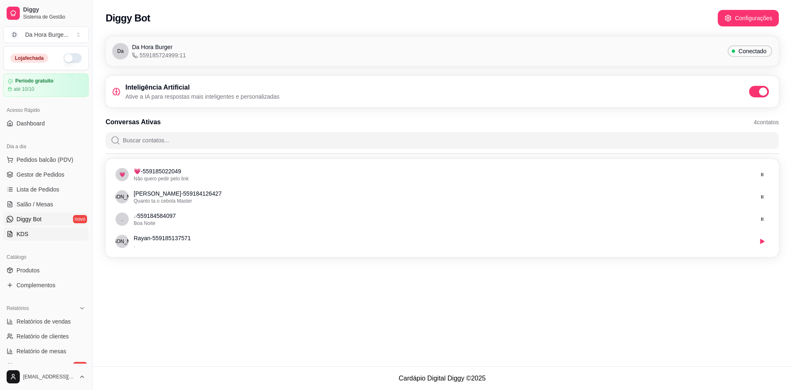
click at [32, 232] on link "KDS" at bounding box center [45, 233] width 85 height 13
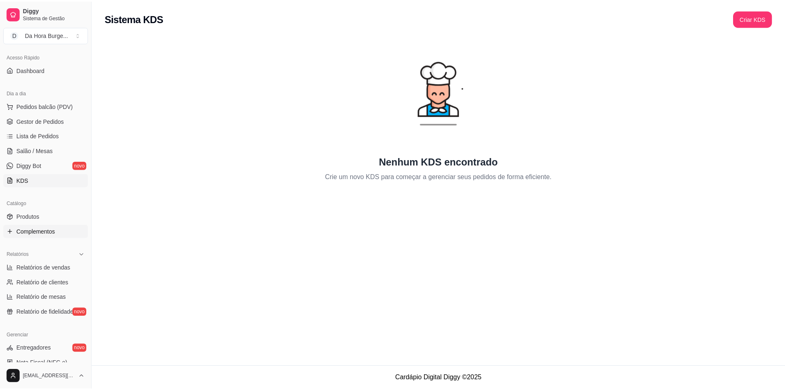
scroll to position [55, 0]
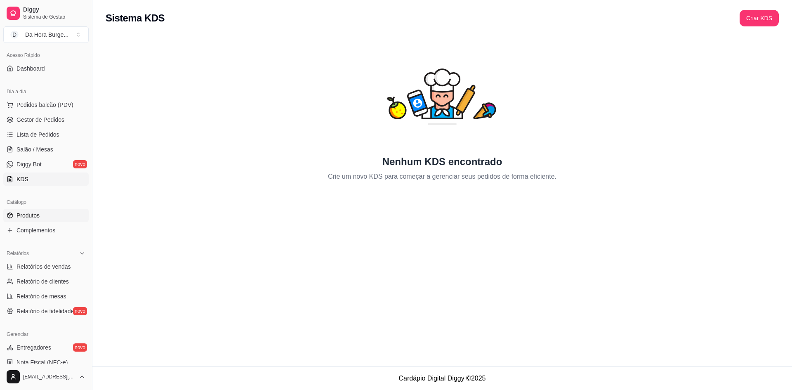
click at [39, 215] on span "Produtos" at bounding box center [27, 215] width 23 height 8
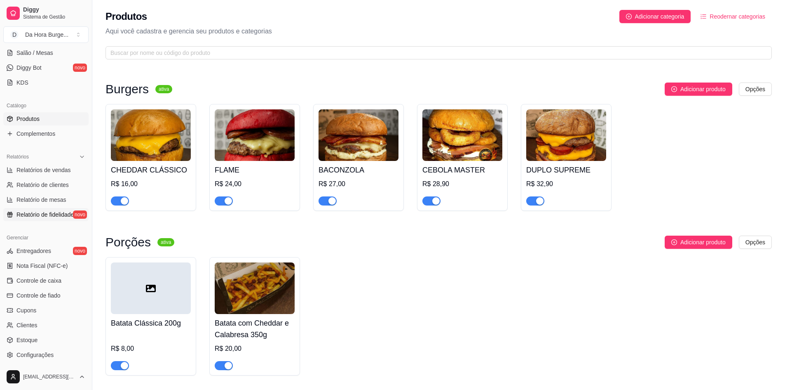
scroll to position [165, 0]
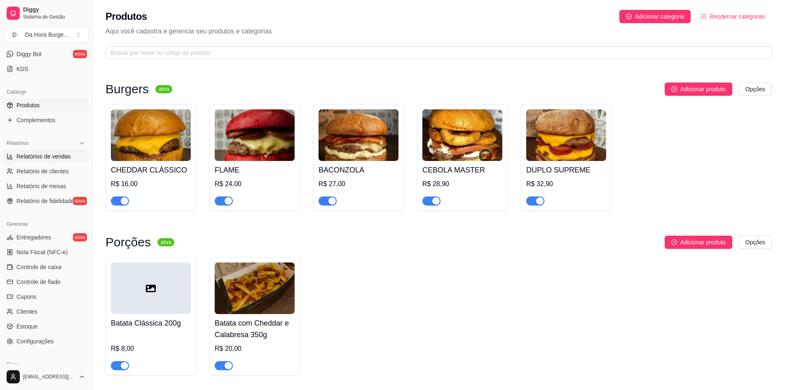
click at [45, 159] on span "Relatórios de vendas" at bounding box center [43, 156] width 54 height 8
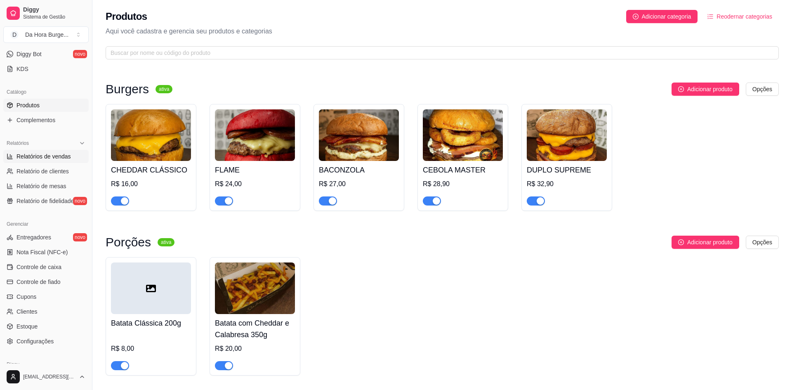
select select "ALL"
select select "0"
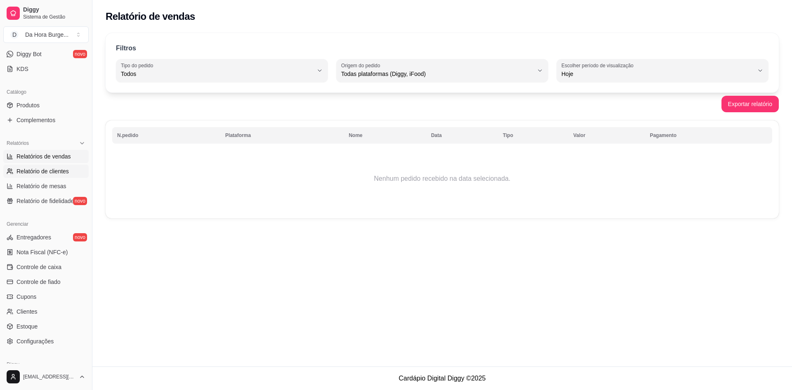
click at [55, 170] on span "Relatório de clientes" at bounding box center [42, 171] width 52 height 8
select select "30"
select select "HIGHEST_TOTAL_SPENT_WITH_ORDERS"
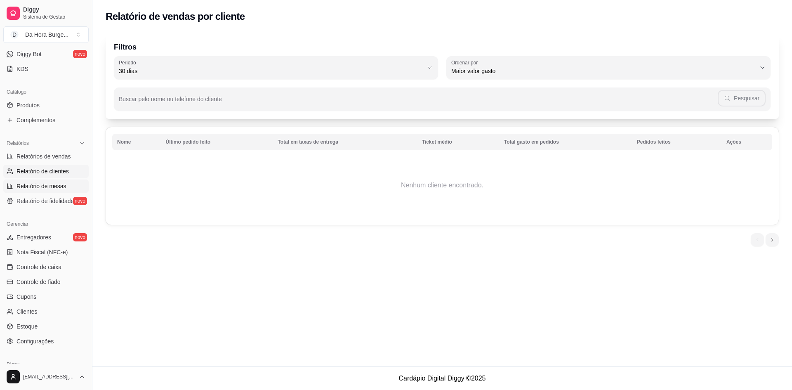
click at [54, 187] on span "Relatório de mesas" at bounding box center [41, 186] width 50 height 8
select select "TOTAL_OF_ORDERS"
select select "7"
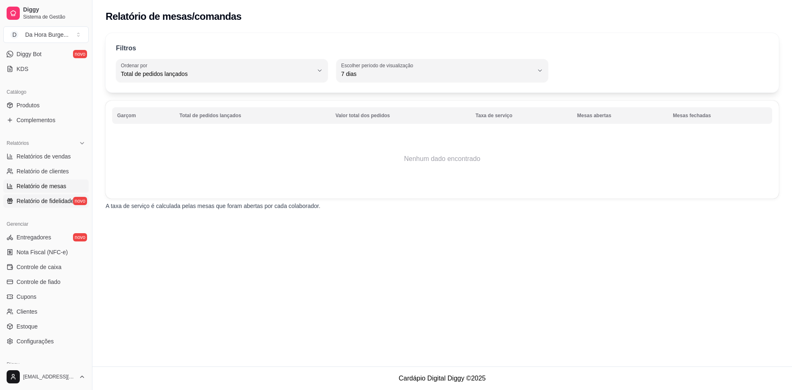
click at [35, 200] on span "Relatório de fidelidade" at bounding box center [44, 201] width 57 height 8
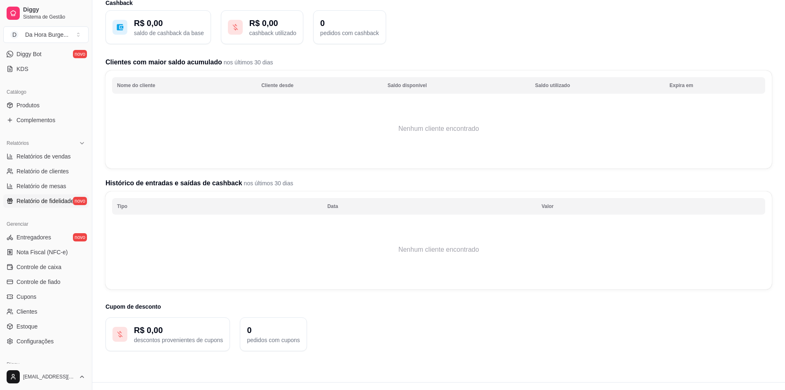
scroll to position [66, 0]
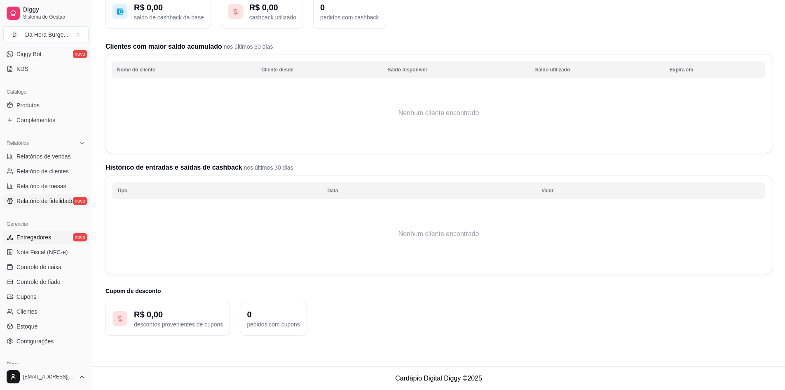
click at [46, 238] on span "Entregadores" at bounding box center [33, 237] width 35 height 8
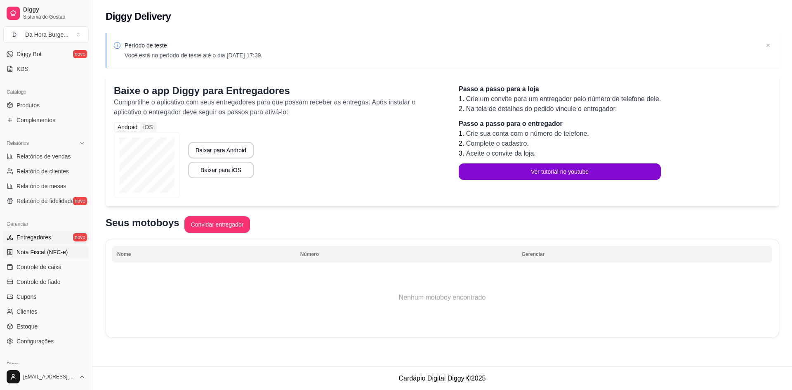
click at [38, 254] on span "Nota Fiscal (NFC-e)" at bounding box center [41, 252] width 51 height 8
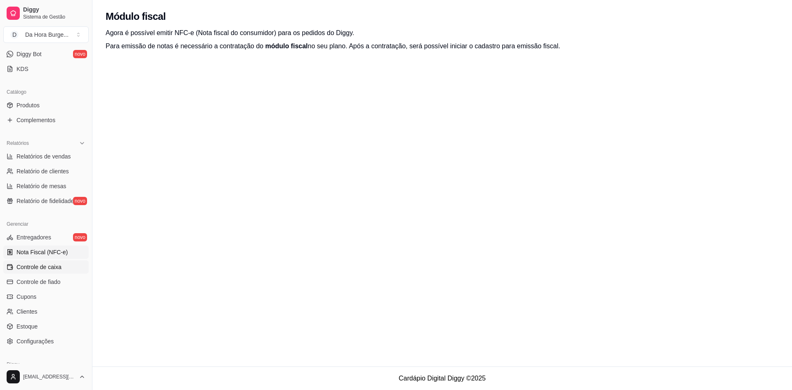
click at [50, 268] on span "Controle de caixa" at bounding box center [38, 267] width 45 height 8
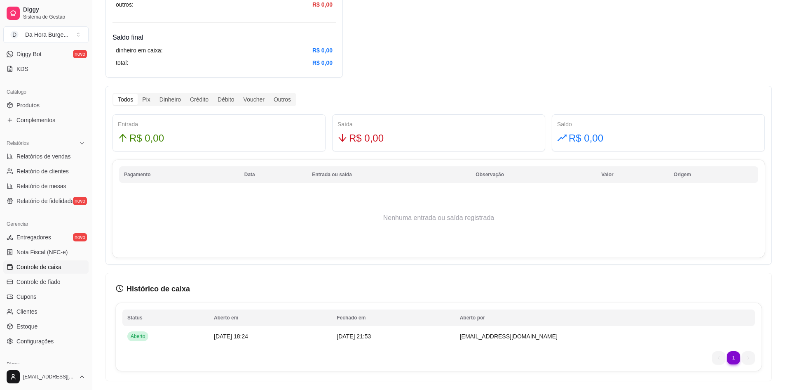
scroll to position [453, 0]
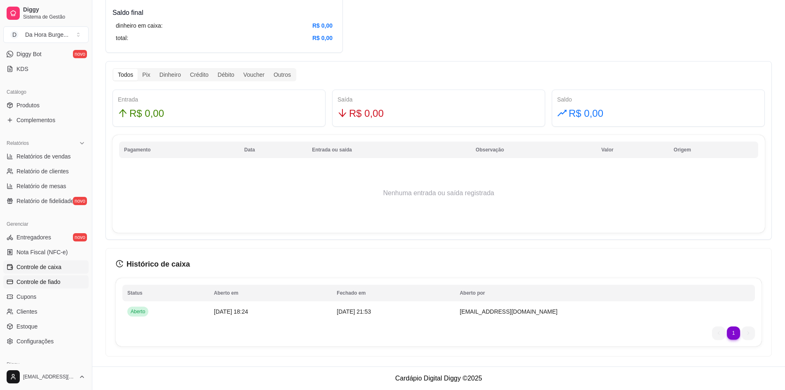
click at [42, 282] on span "Controle de fiado" at bounding box center [38, 281] width 44 height 8
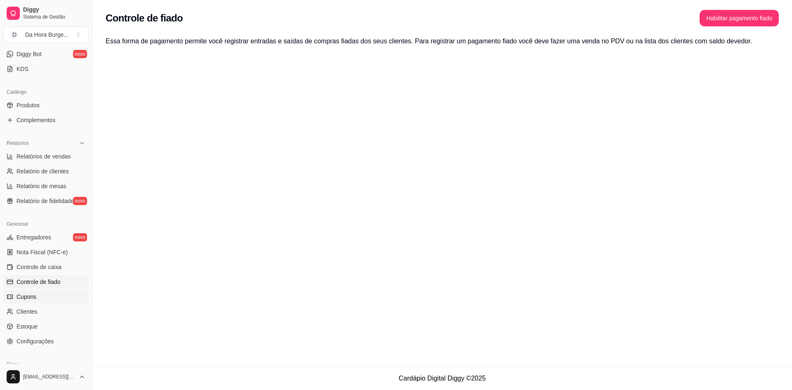
click at [49, 298] on link "Cupons" at bounding box center [45, 296] width 85 height 13
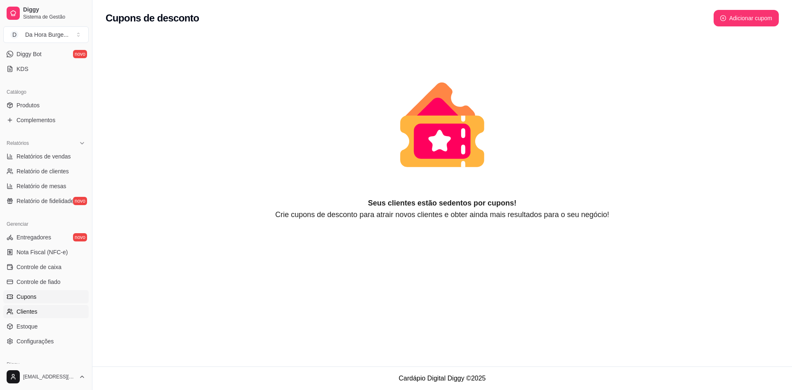
click at [31, 312] on span "Clientes" at bounding box center [26, 311] width 21 height 8
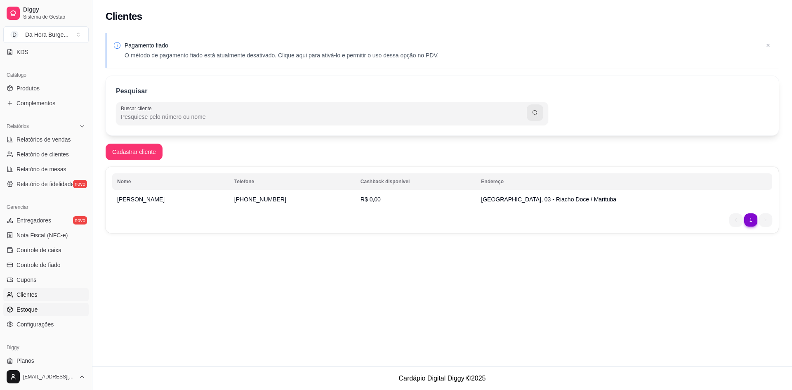
scroll to position [204, 0]
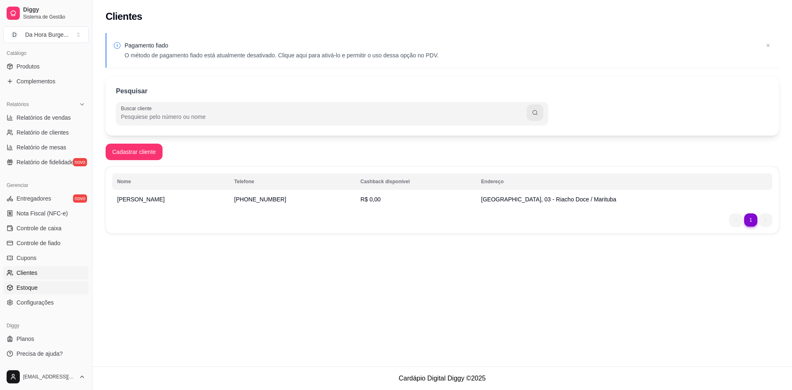
click at [33, 290] on span "Estoque" at bounding box center [26, 287] width 21 height 8
select select "QUANTITY_ORDER"
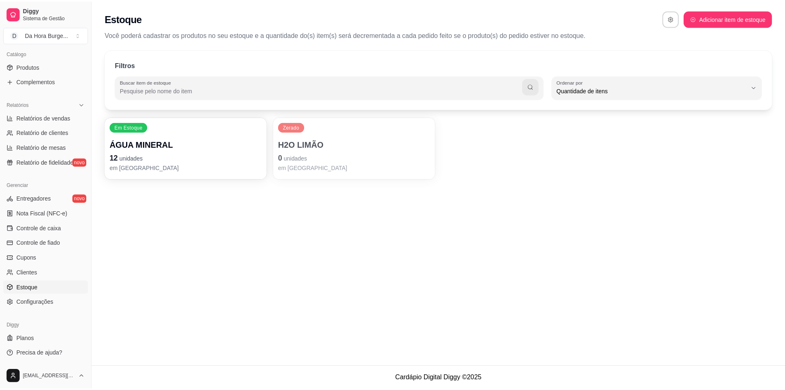
scroll to position [8, 0]
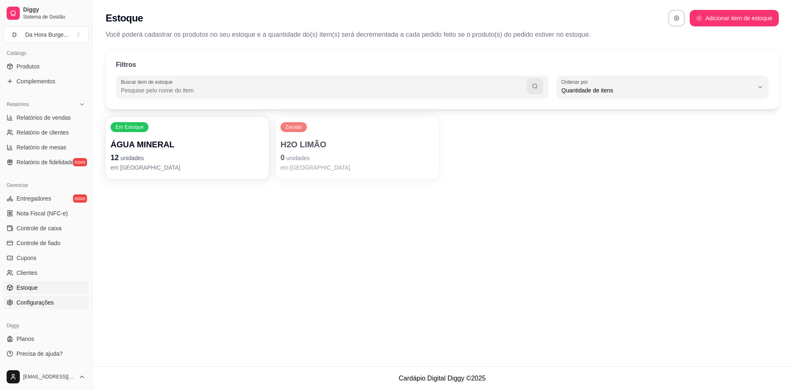
click at [38, 301] on span "Configurações" at bounding box center [34, 302] width 37 height 8
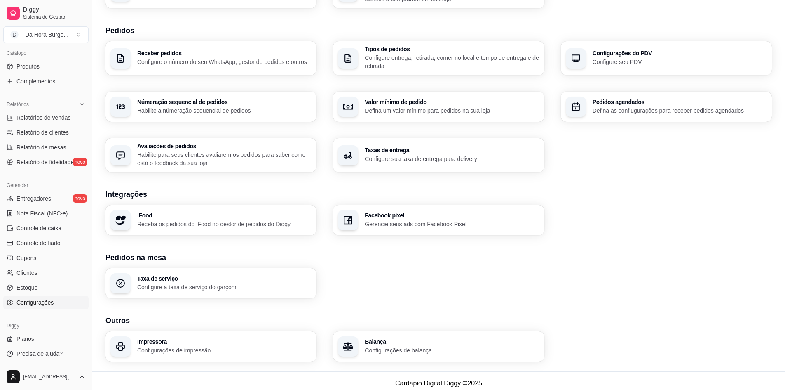
scroll to position [177, 0]
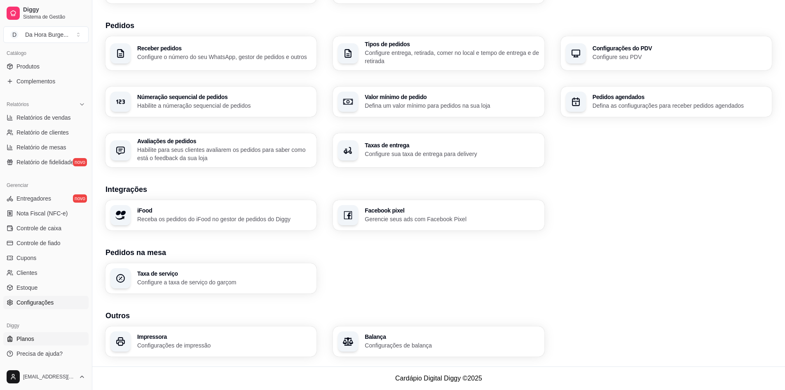
click at [45, 335] on link "Planos" at bounding box center [45, 338] width 85 height 13
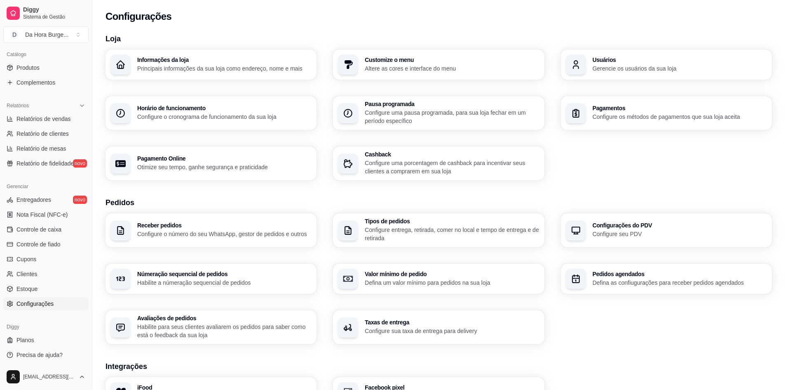
scroll to position [204, 0]
click at [59, 304] on link "Configurações" at bounding box center [45, 302] width 85 height 13
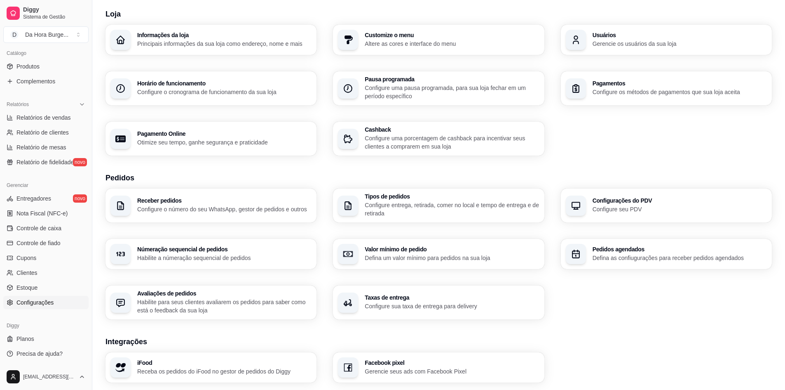
scroll to position [0, 0]
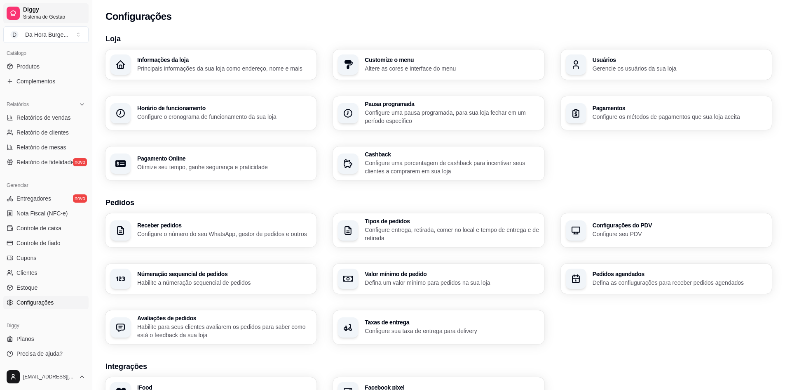
click at [35, 14] on span "Sistema de Gestão" at bounding box center [54, 17] width 62 height 7
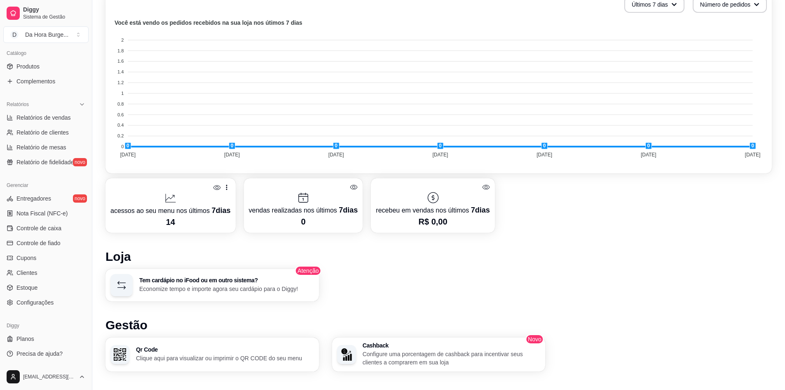
scroll to position [388, 0]
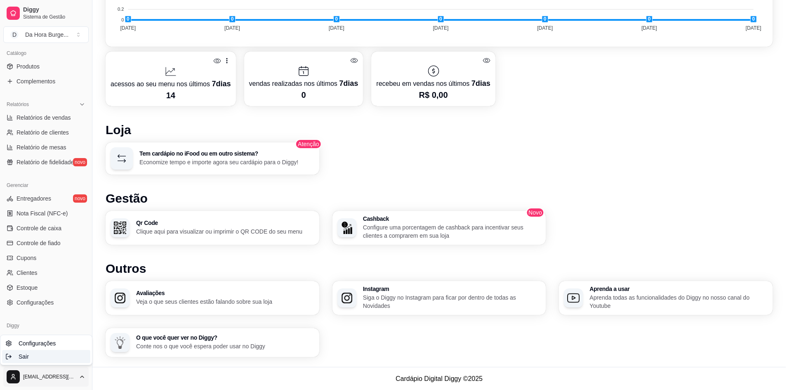
click at [53, 355] on div "Sair" at bounding box center [46, 356] width 88 height 13
